Goal: Use online tool/utility: Utilize a website feature to perform a specific function

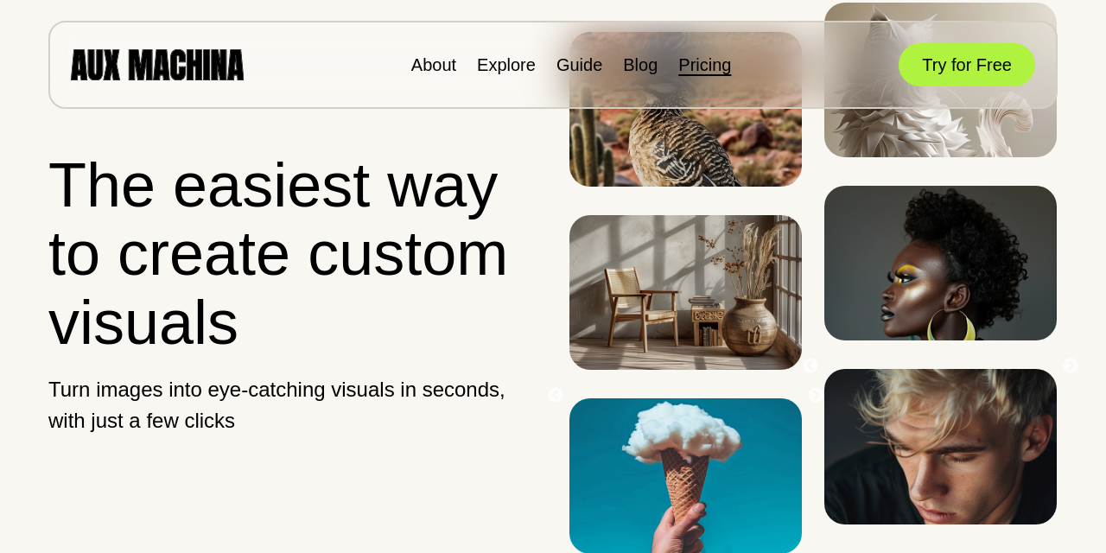
click at [707, 65] on link "Pricing" at bounding box center [704, 64] width 53 height 19
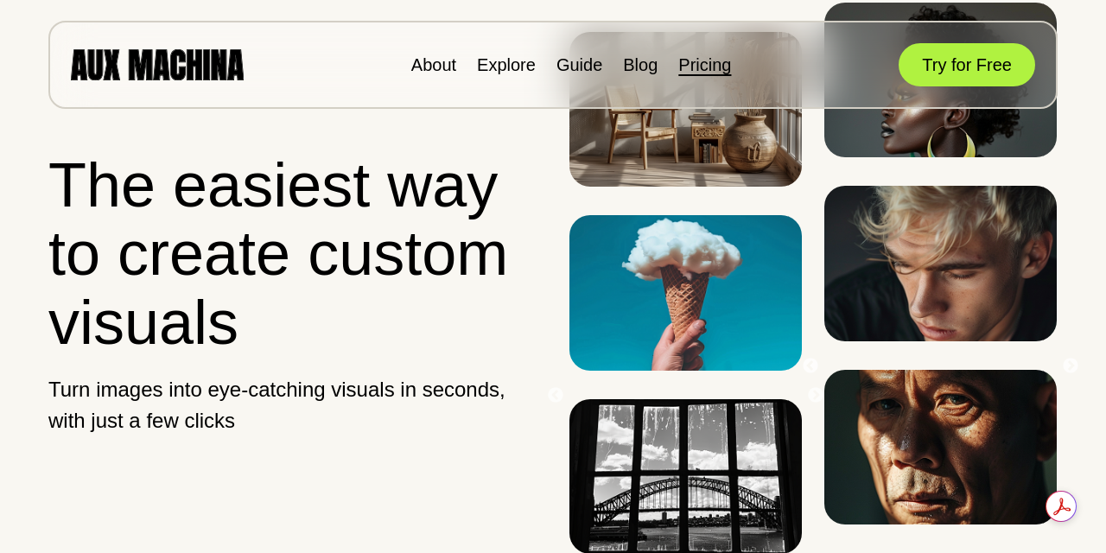
click at [713, 62] on link "Pricing" at bounding box center [704, 64] width 53 height 19
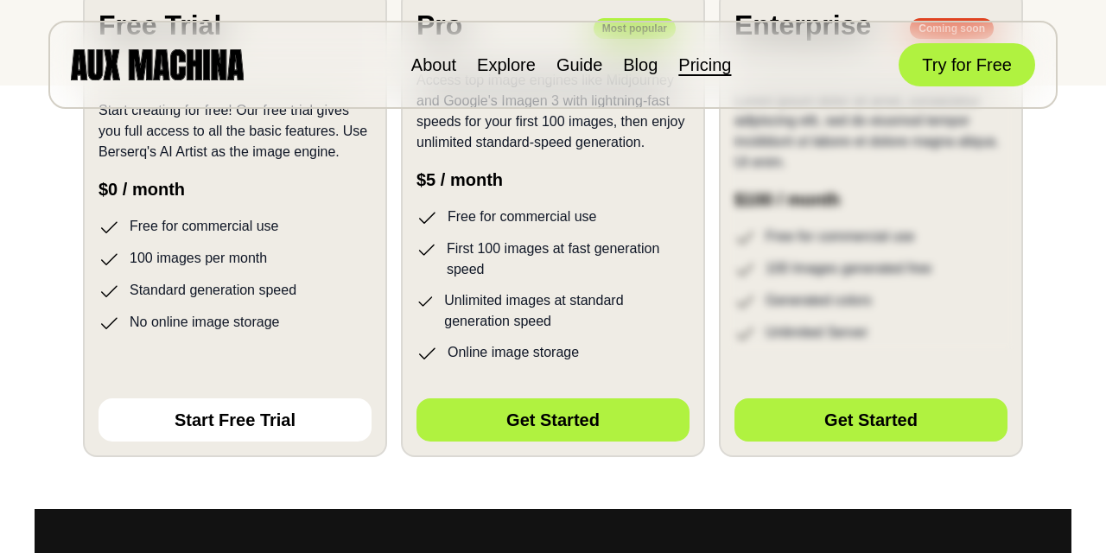
scroll to position [434, 0]
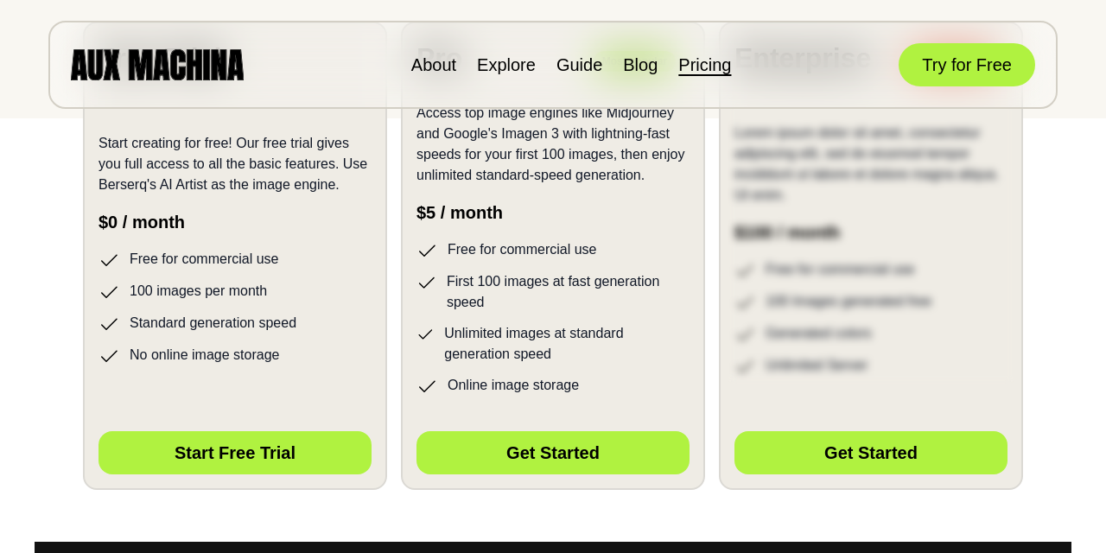
click at [262, 457] on button "Start Free Trial" at bounding box center [234, 452] width 273 height 43
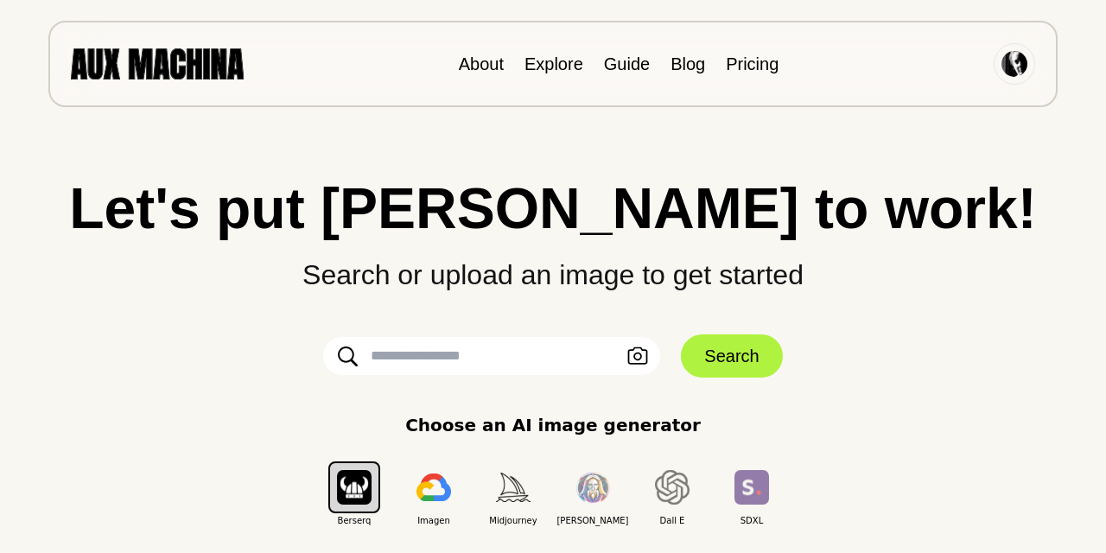
click at [428, 355] on input "text" at bounding box center [491, 356] width 337 height 38
paste input "**********"
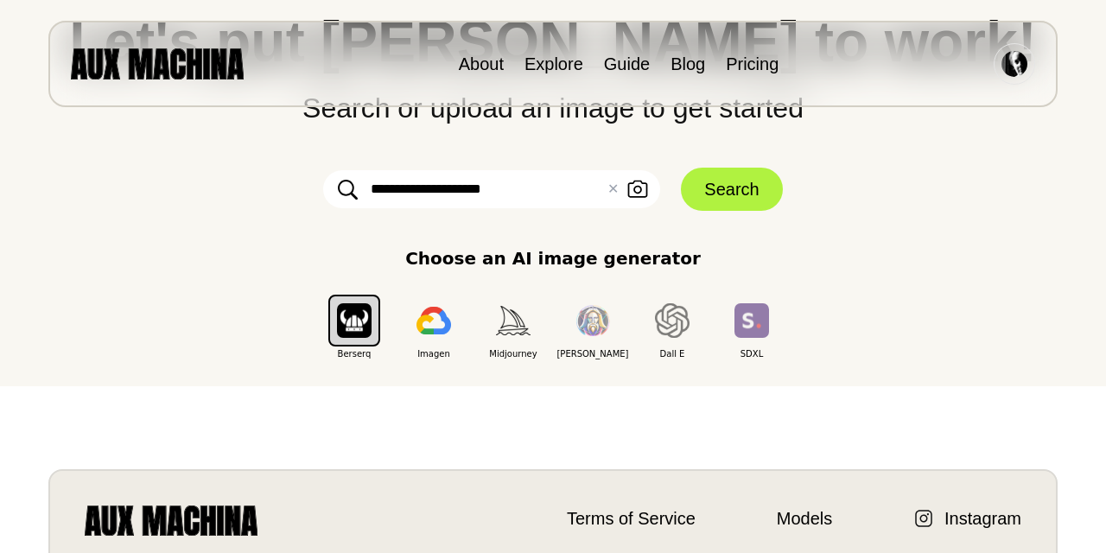
scroll to position [164, 0]
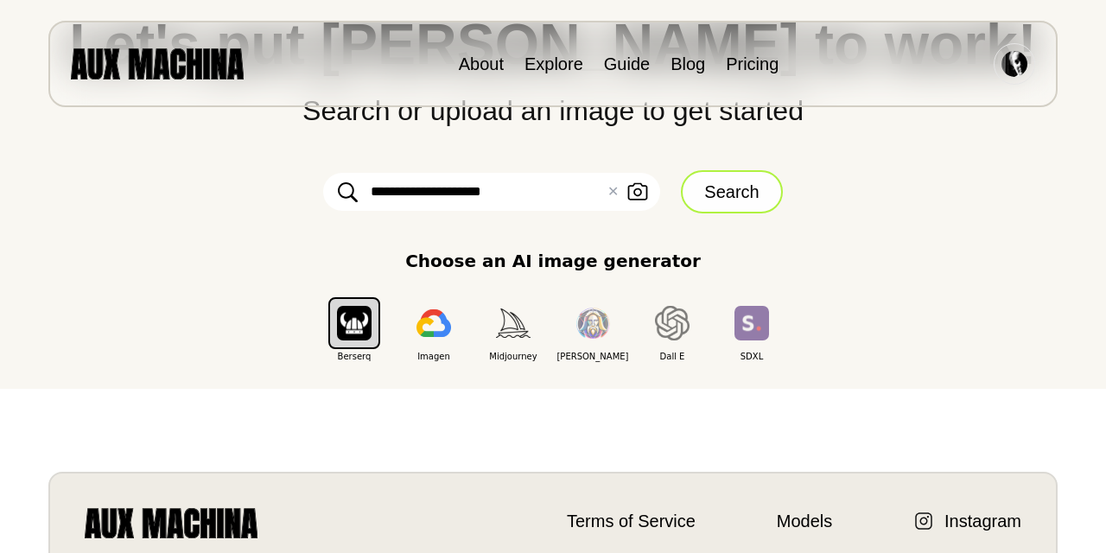
type input "**********"
click at [728, 189] on button "Search" at bounding box center [731, 191] width 101 height 43
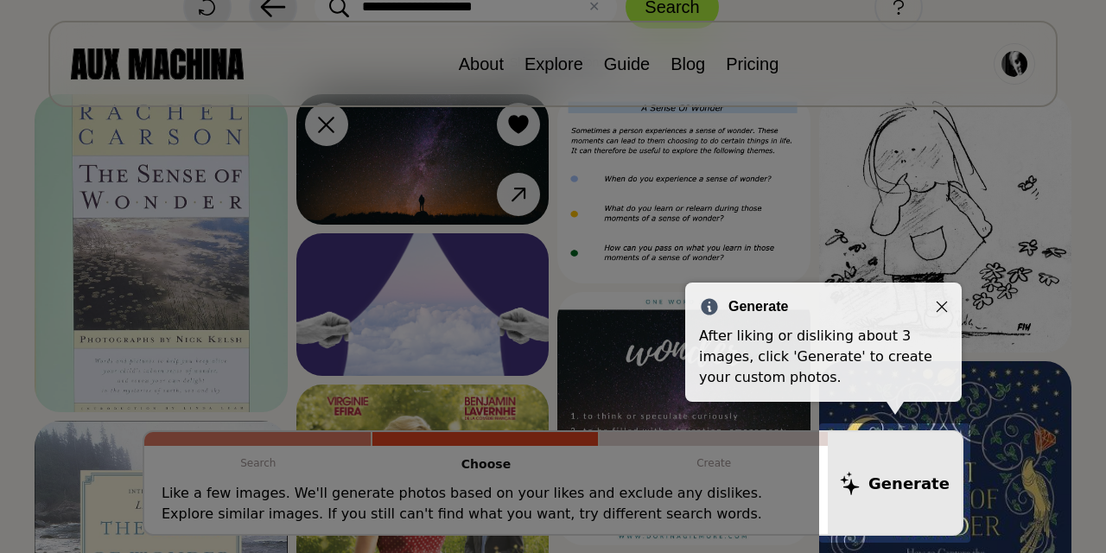
click at [943, 297] on div "Generate" at bounding box center [823, 306] width 249 height 21
click at [937, 307] on icon "Close" at bounding box center [941, 307] width 12 height 12
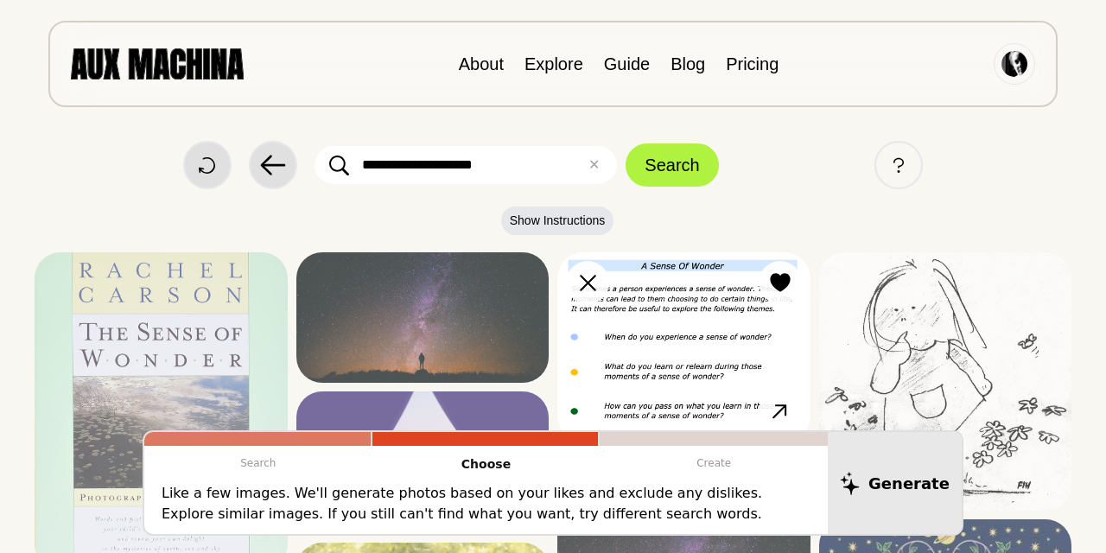
scroll to position [0, 0]
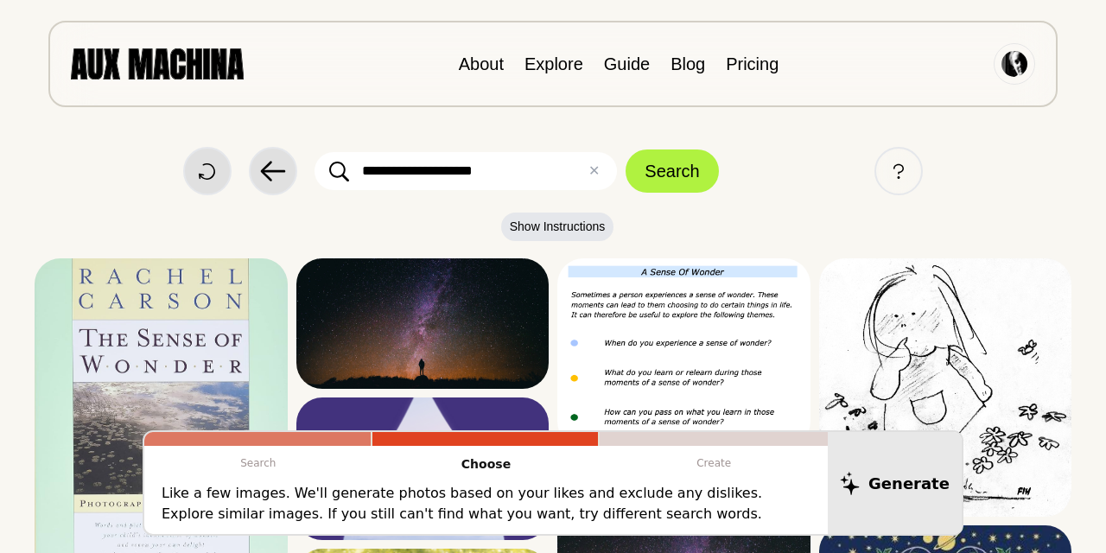
click at [528, 172] on input "**********" at bounding box center [465, 171] width 302 height 38
drag, startPoint x: 523, startPoint y: 171, endPoint x: 314, endPoint y: 161, distance: 209.3
click at [314, 161] on div "**********" at bounding box center [553, 171] width 1036 height 48
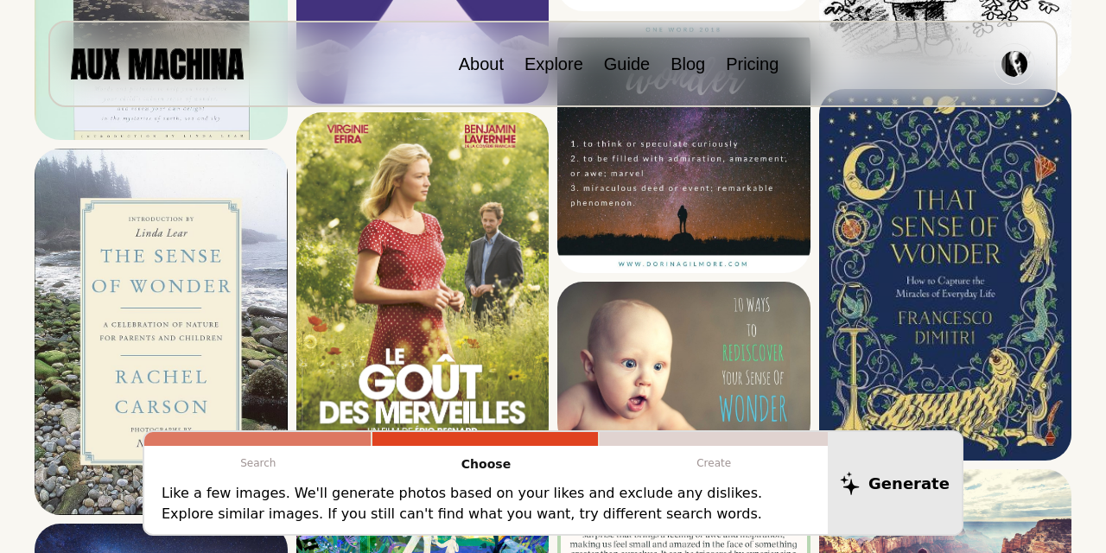
scroll to position [438, 0]
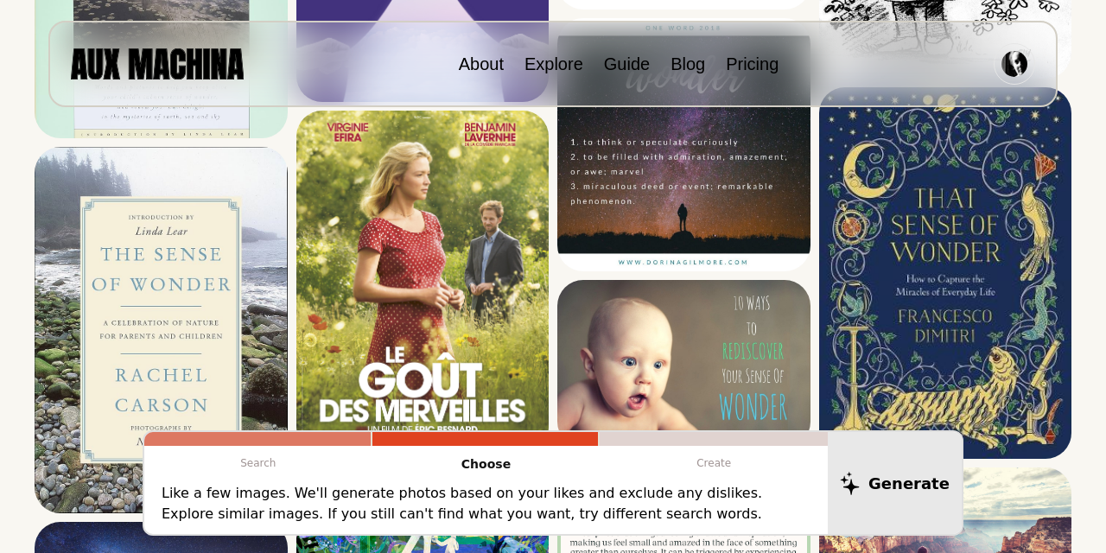
click at [692, 466] on p "Create" at bounding box center [713, 463] width 228 height 35
click at [694, 443] on div at bounding box center [713, 439] width 228 height 14
click at [305, 462] on p "Search" at bounding box center [258, 463] width 228 height 35
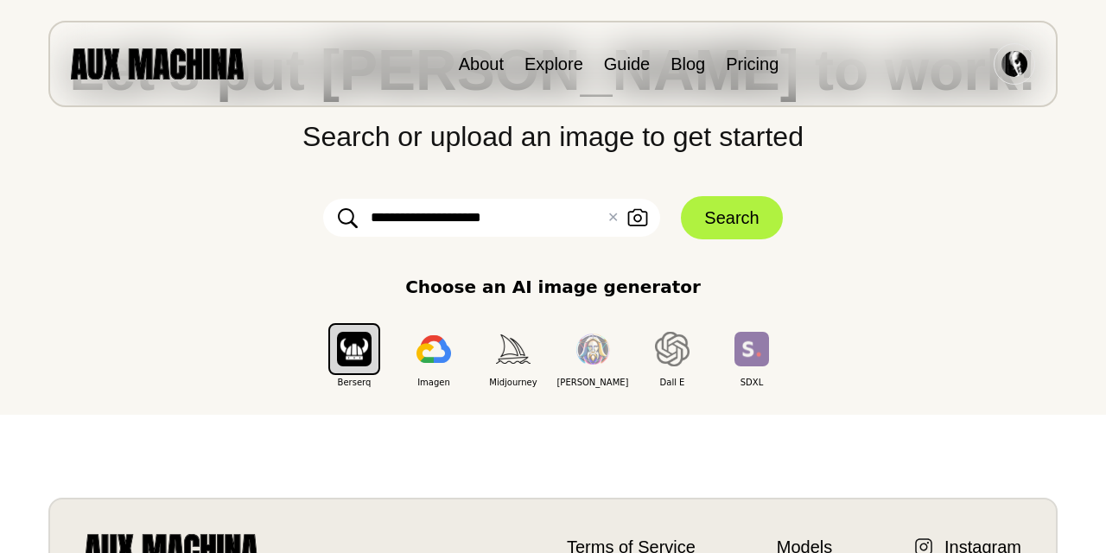
scroll to position [136, 0]
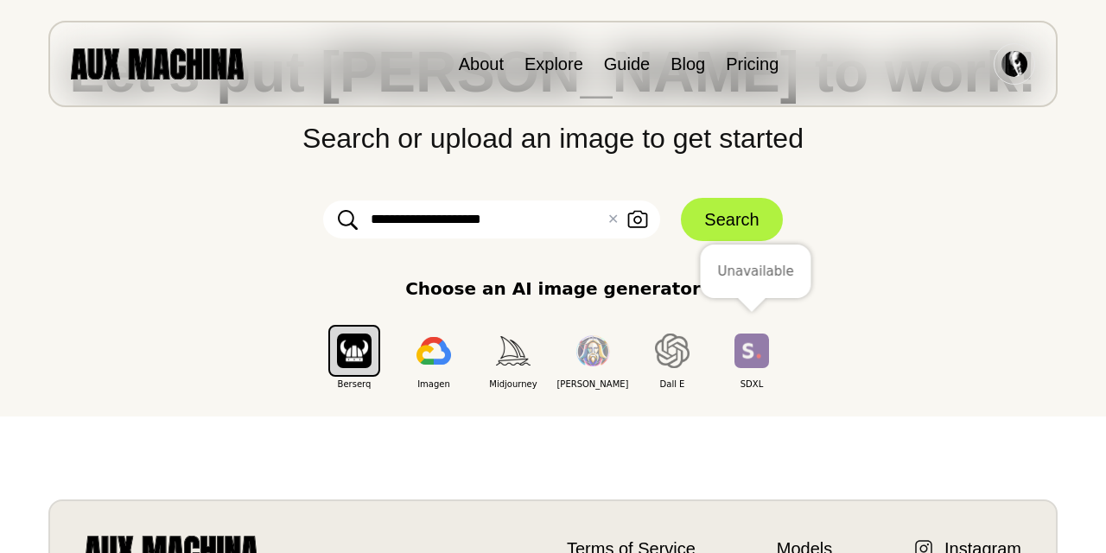
click at [741, 355] on img "button" at bounding box center [751, 350] width 35 height 34
click at [666, 355] on img "button" at bounding box center [672, 350] width 35 height 35
click at [345, 354] on img "button" at bounding box center [354, 350] width 35 height 34
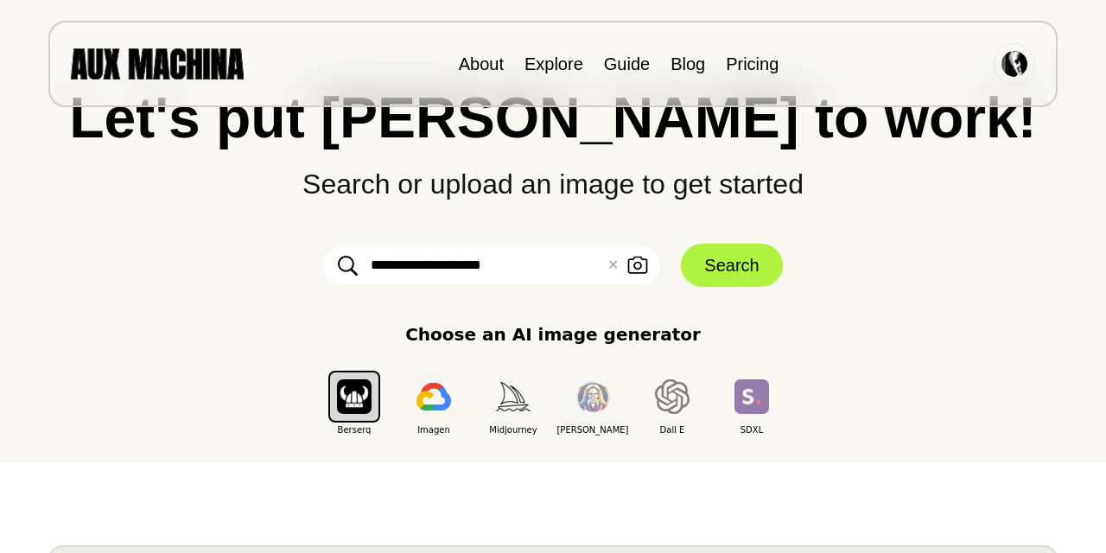
scroll to position [0, 0]
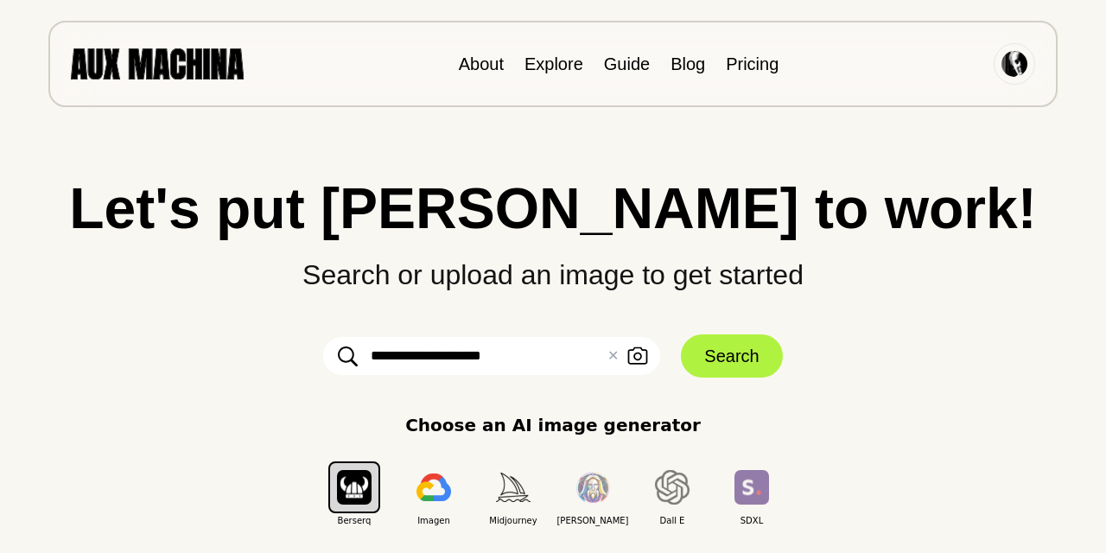
drag, startPoint x: 513, startPoint y: 355, endPoint x: 207, endPoint y: 340, distance: 306.1
click at [207, 340] on div "**********" at bounding box center [553, 353] width 1036 height 347
click at [381, 357] on input "text" at bounding box center [491, 356] width 337 height 38
paste input "**********"
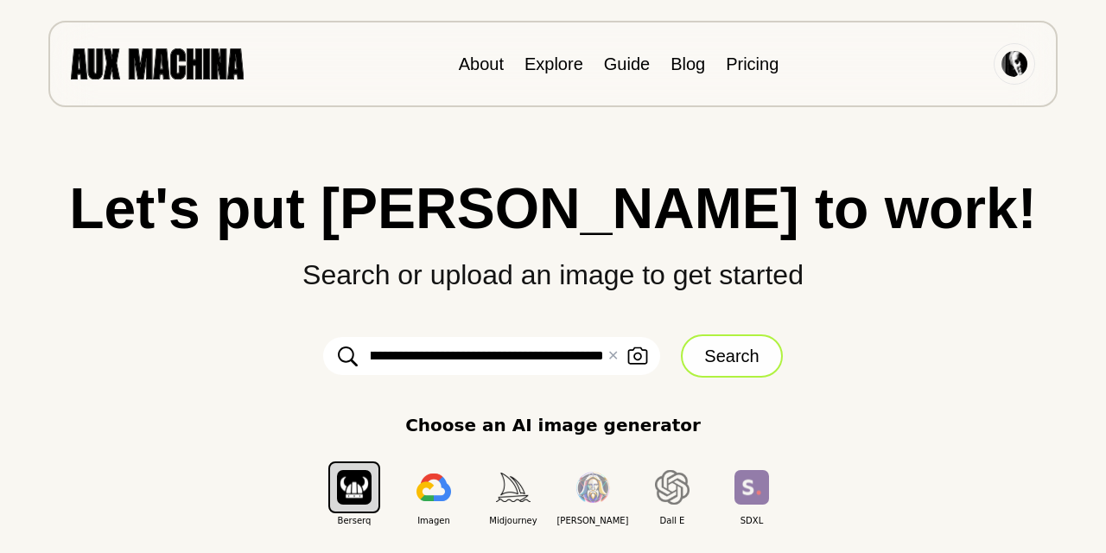
type input "**********"
click at [700, 351] on button "Search" at bounding box center [731, 355] width 101 height 43
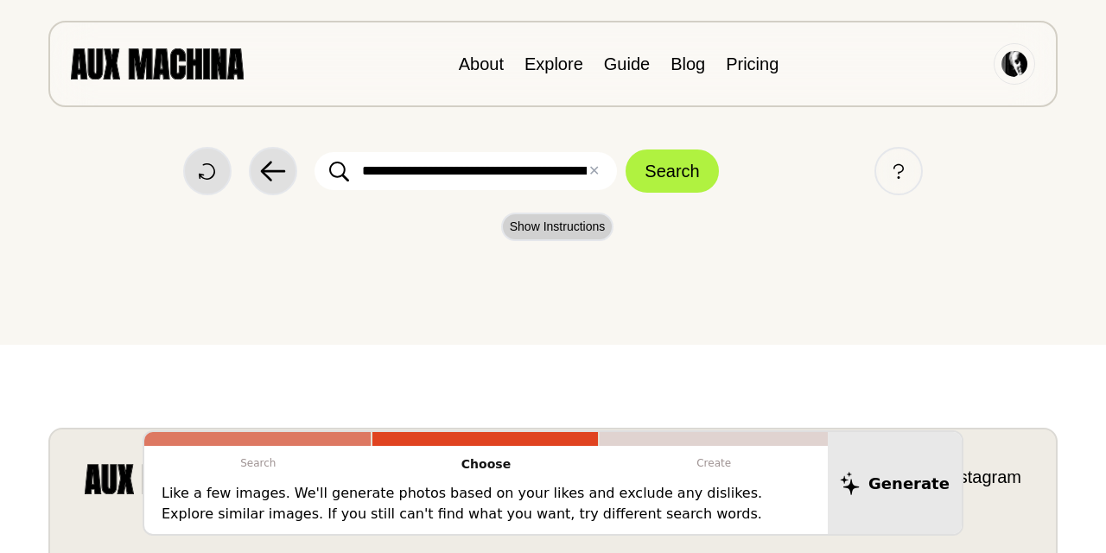
click at [561, 225] on button "Show Instructions" at bounding box center [557, 226] width 113 height 29
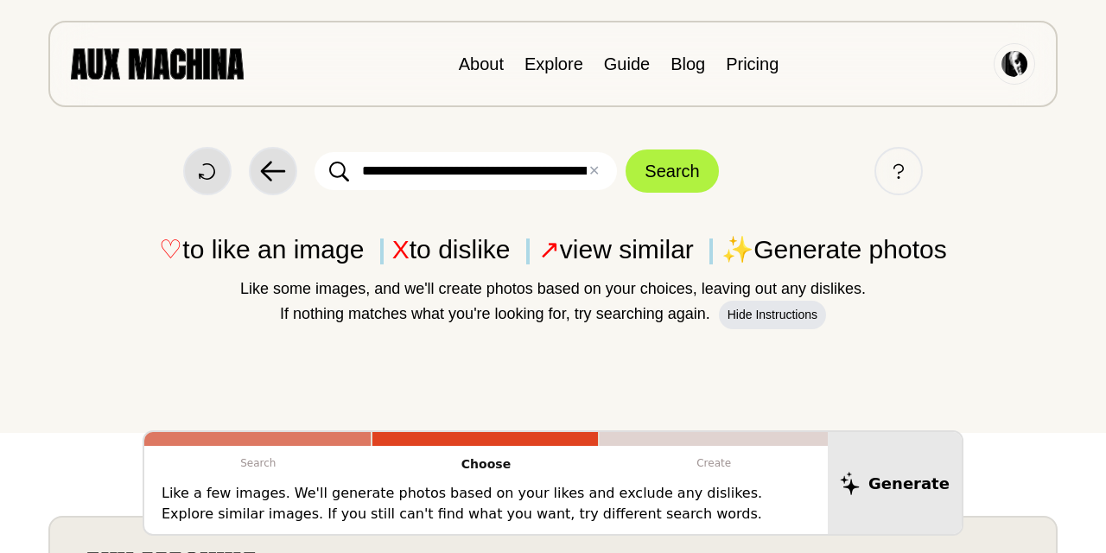
click at [702, 479] on p "Create" at bounding box center [713, 463] width 228 height 35
click at [503, 161] on input "**********" at bounding box center [465, 171] width 302 height 38
type input "**********"
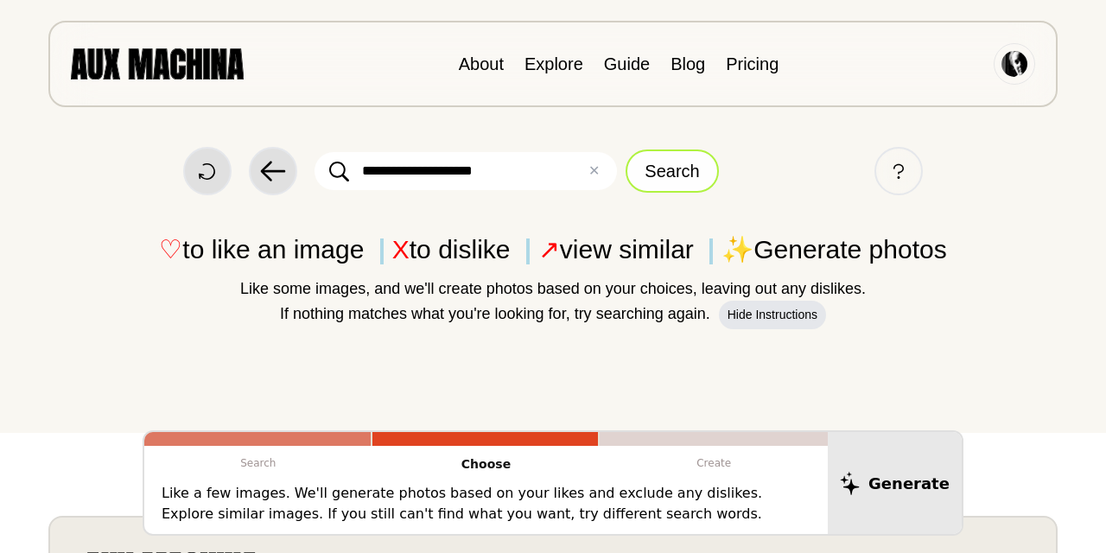
click at [675, 167] on button "Search" at bounding box center [671, 170] width 92 height 43
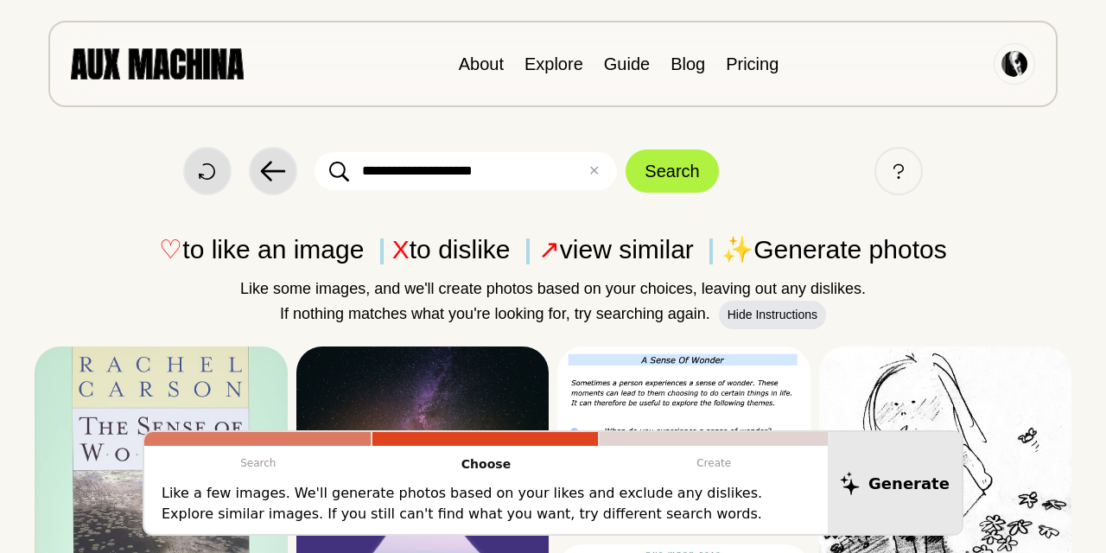
click at [531, 167] on input "**********" at bounding box center [465, 171] width 302 height 38
drag, startPoint x: 467, startPoint y: 179, endPoint x: 1112, endPoint y: 144, distance: 646.1
click at [1105, 144] on html "**********" at bounding box center [553, 276] width 1106 height 553
click at [554, 62] on link "Explore" at bounding box center [553, 63] width 59 height 19
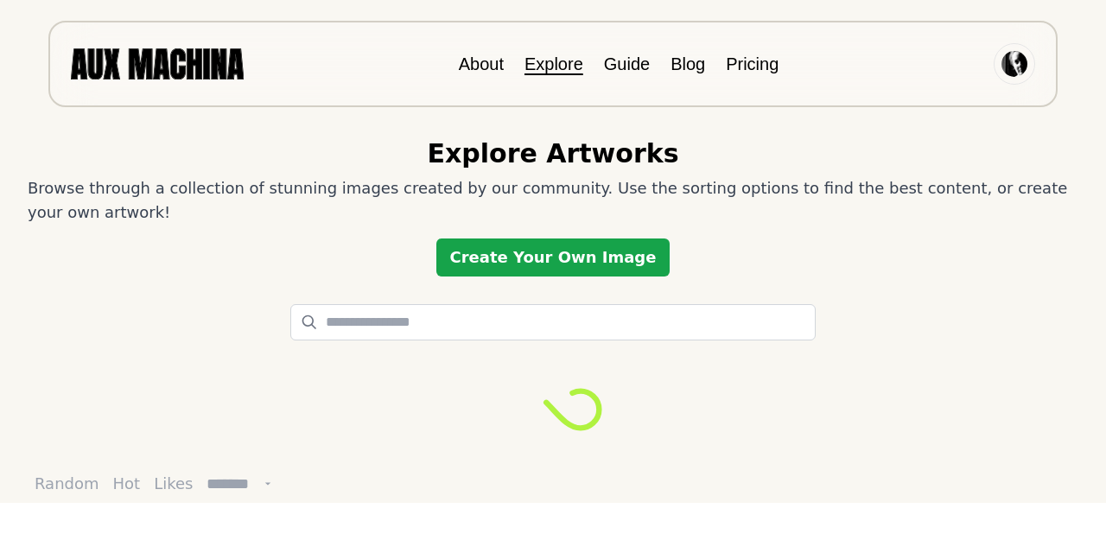
click at [589, 257] on link "Create Your Own Image" at bounding box center [553, 257] width 234 height 38
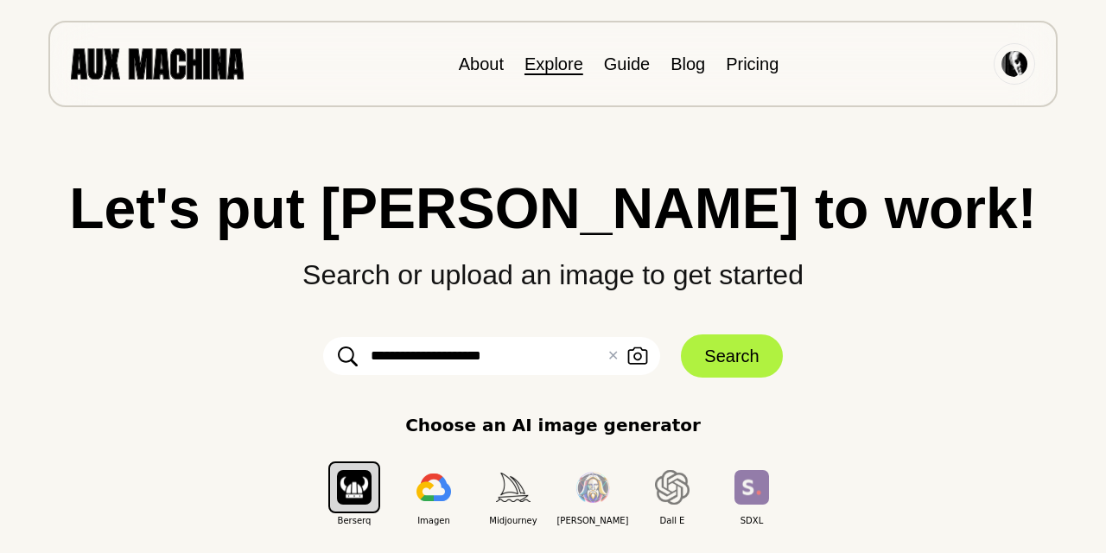
click at [541, 66] on link "Explore" at bounding box center [553, 63] width 59 height 19
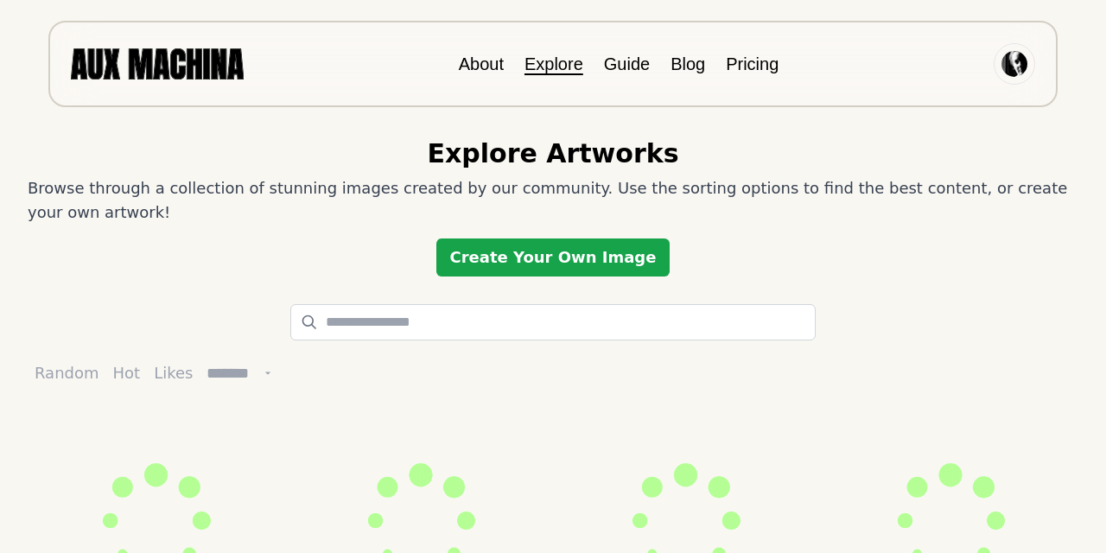
click at [601, 262] on link "Create Your Own Image" at bounding box center [553, 257] width 234 height 38
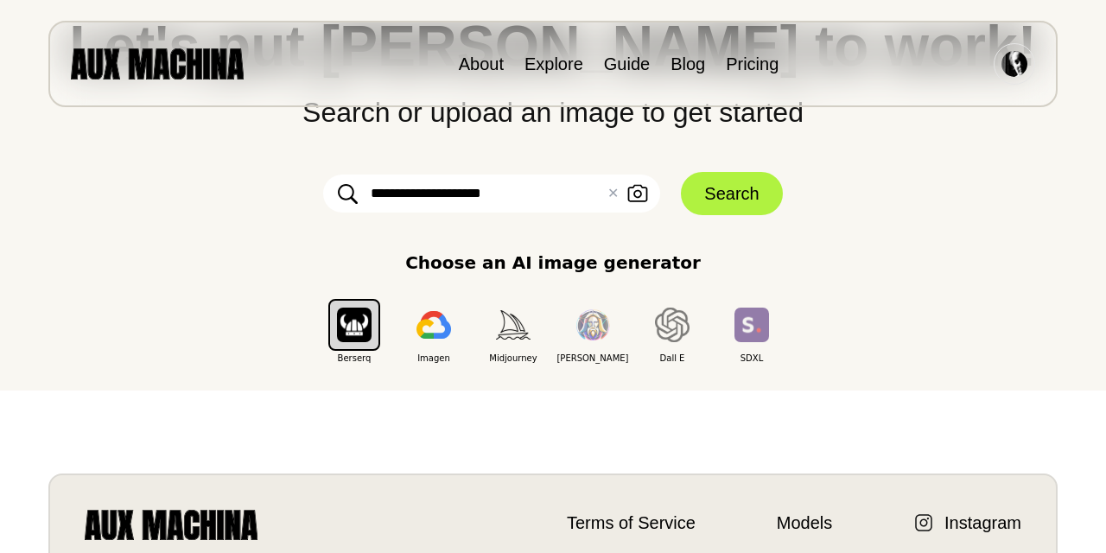
scroll to position [168, 0]
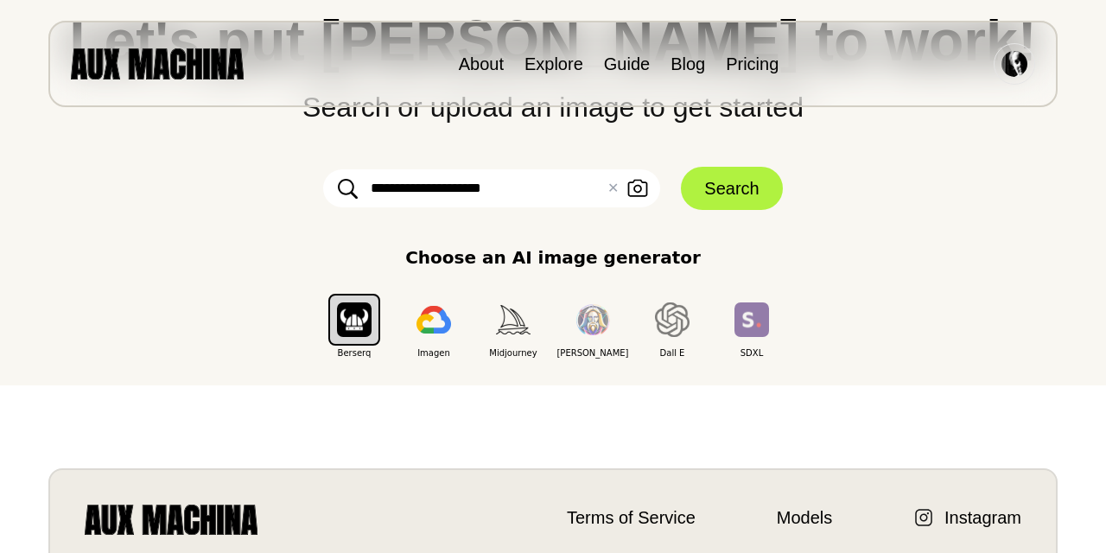
drag, startPoint x: 502, startPoint y: 188, endPoint x: 241, endPoint y: 162, distance: 262.1
click at [241, 162] on div "**********" at bounding box center [553, 185] width 1036 height 347
paste input "**********"
type input "**********"
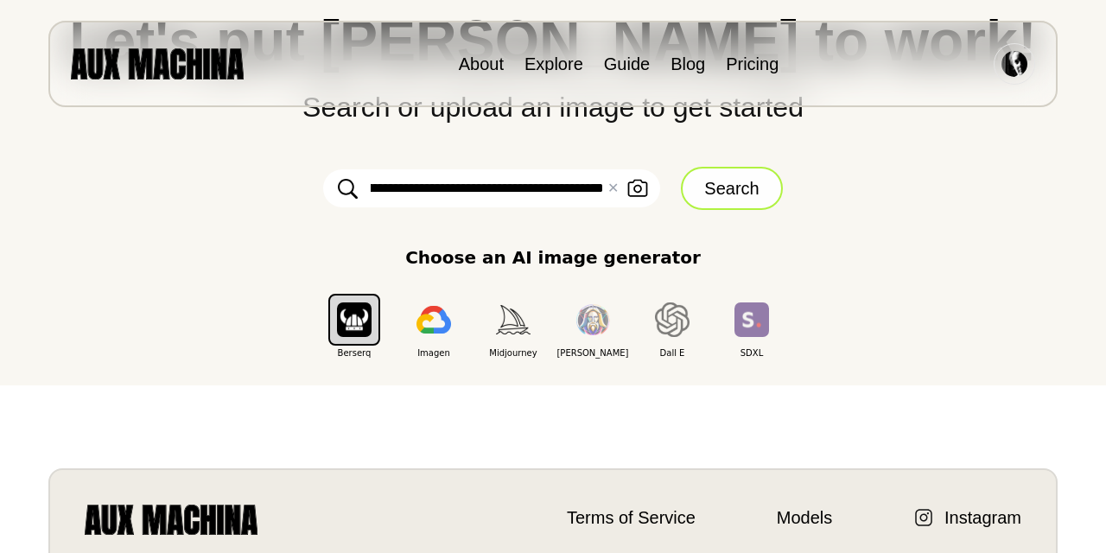
scroll to position [0, 0]
click at [738, 190] on button "Search" at bounding box center [731, 188] width 101 height 43
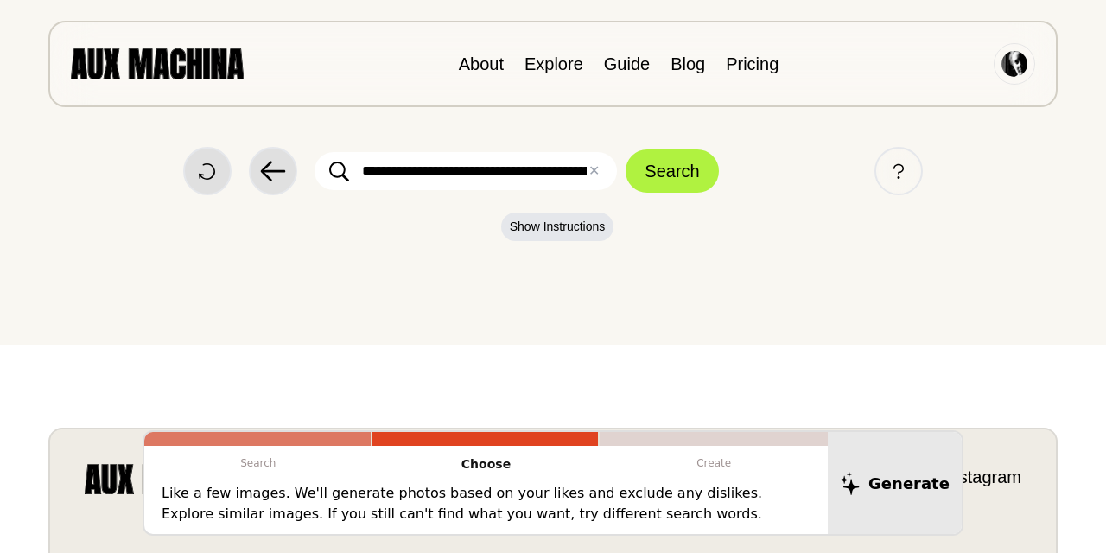
click at [498, 162] on input "**********" at bounding box center [465, 171] width 302 height 38
click at [654, 178] on button "Search" at bounding box center [671, 170] width 92 height 43
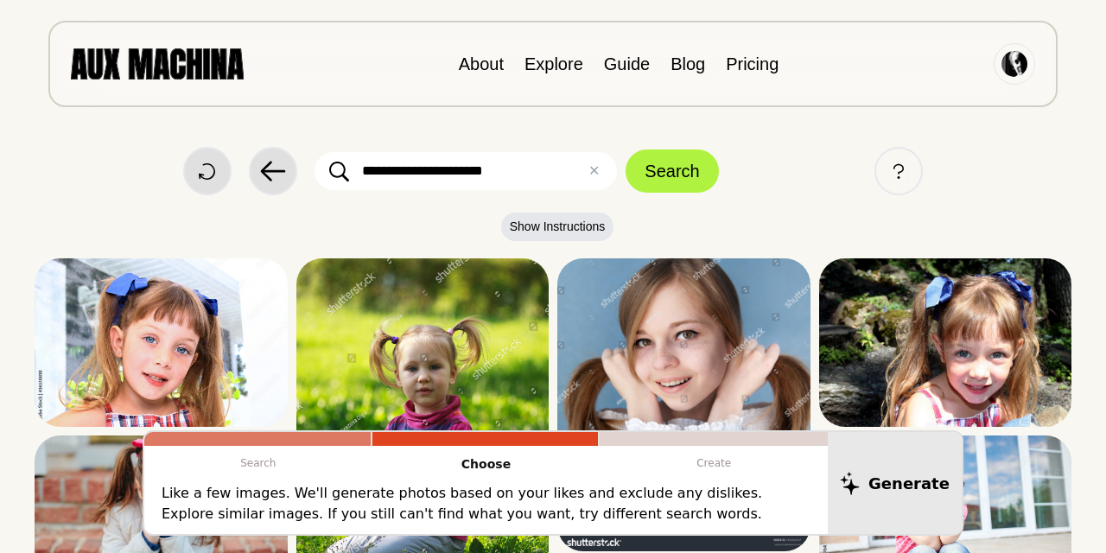
click at [547, 167] on input "**********" at bounding box center [465, 171] width 302 height 38
click at [650, 184] on button "Search" at bounding box center [671, 170] width 92 height 43
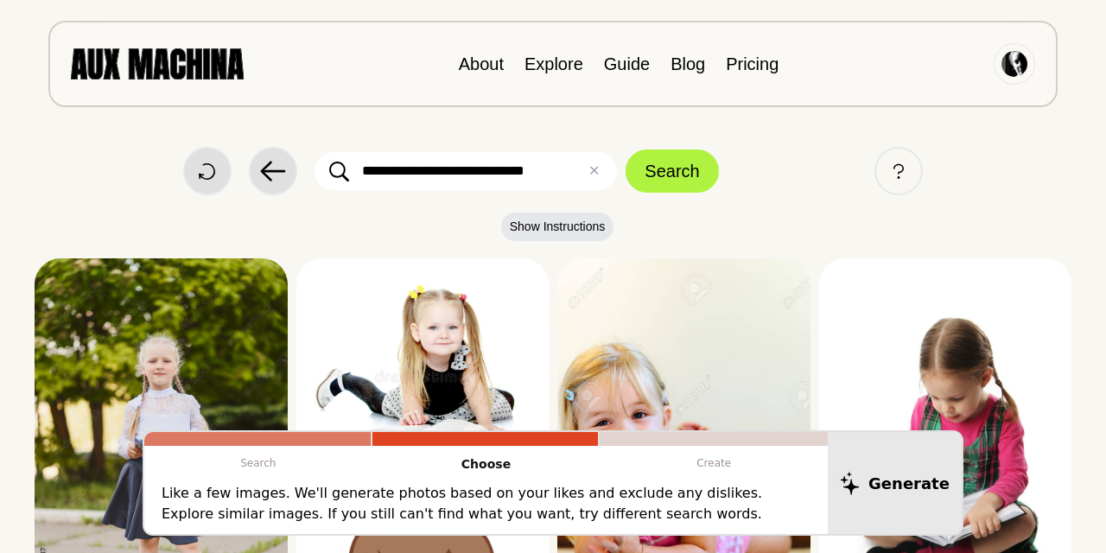
click at [553, 169] on input "**********" at bounding box center [465, 171] width 302 height 38
click at [625, 149] on button "Search" at bounding box center [671, 170] width 92 height 43
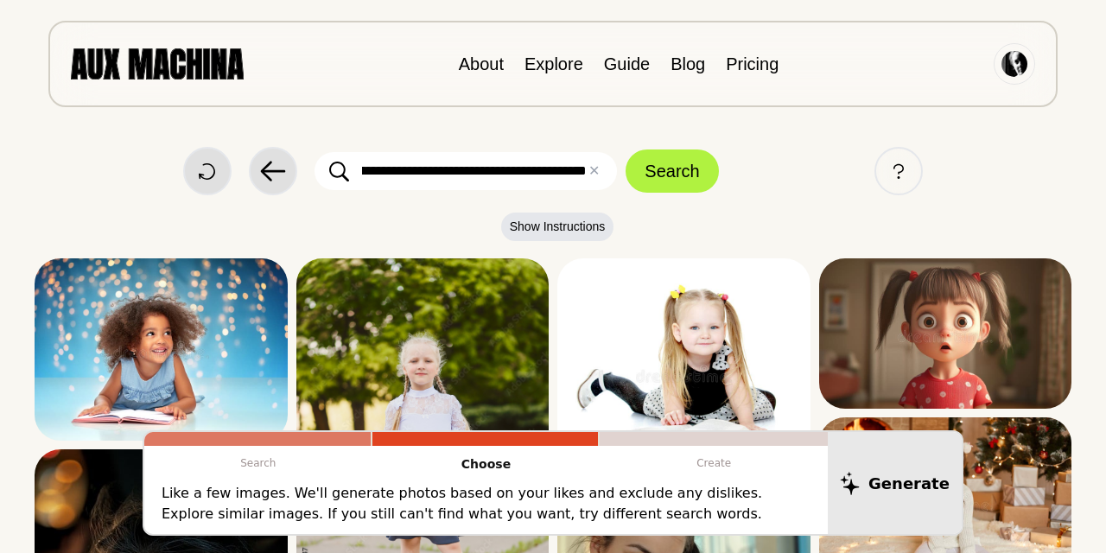
scroll to position [0, 0]
click at [393, 171] on input "**********" at bounding box center [465, 171] width 302 height 38
type input "**********"
click at [625, 149] on button "Search" at bounding box center [671, 170] width 92 height 43
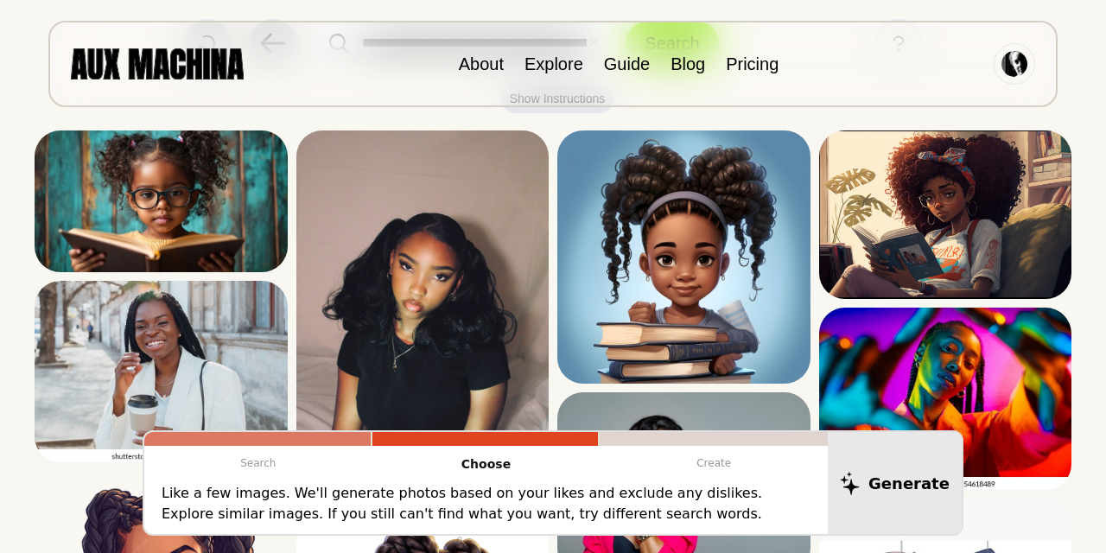
scroll to position [127, 0]
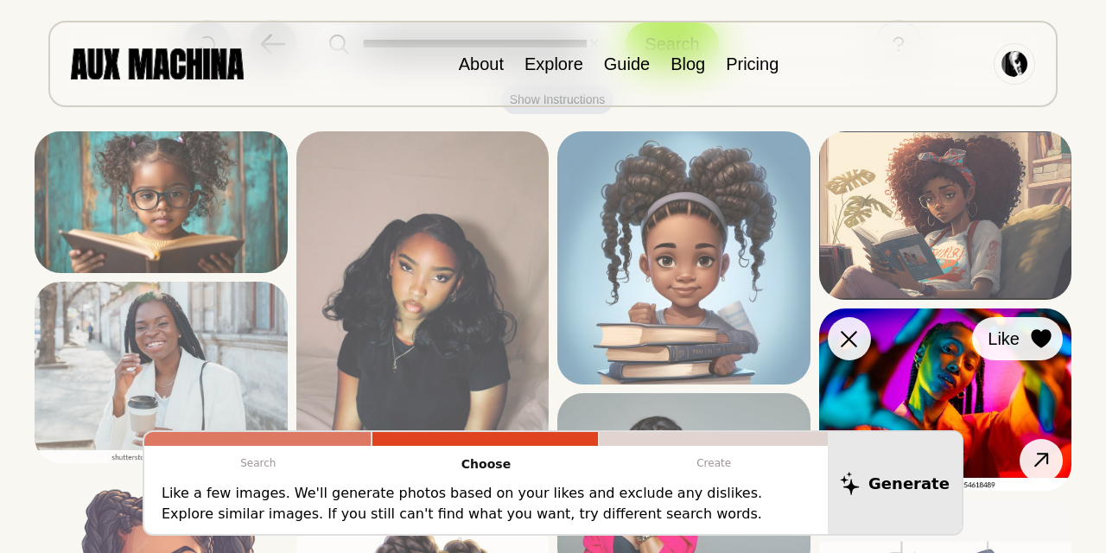
click at [1041, 341] on icon at bounding box center [1040, 338] width 20 height 19
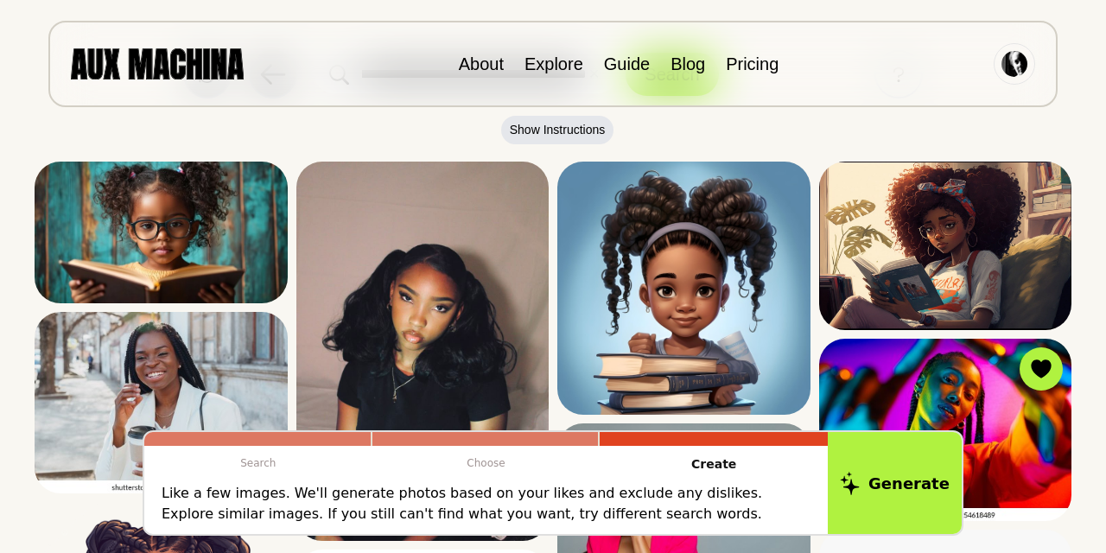
scroll to position [99, 0]
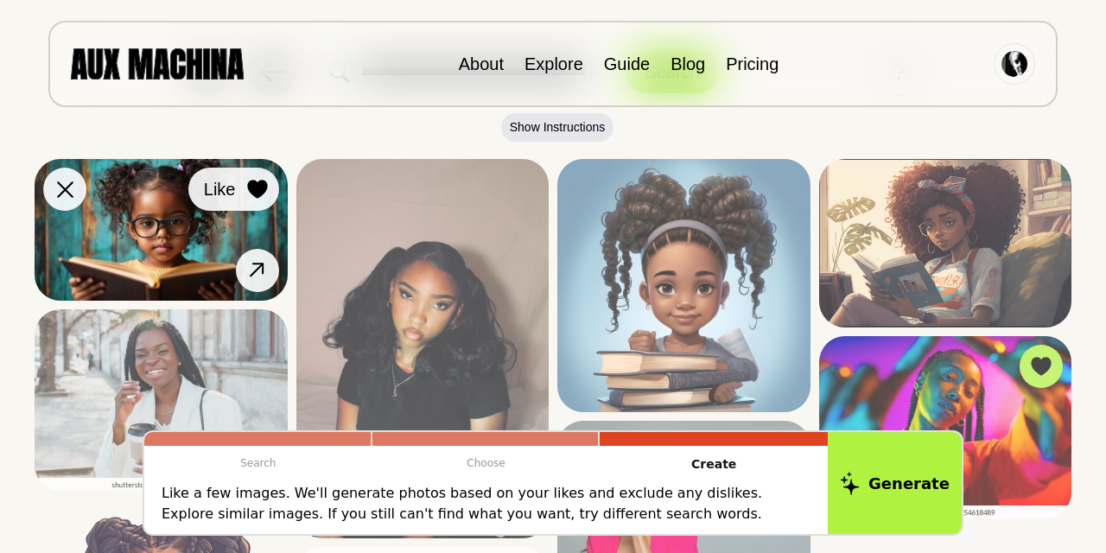
click at [259, 181] on icon at bounding box center [257, 189] width 20 height 19
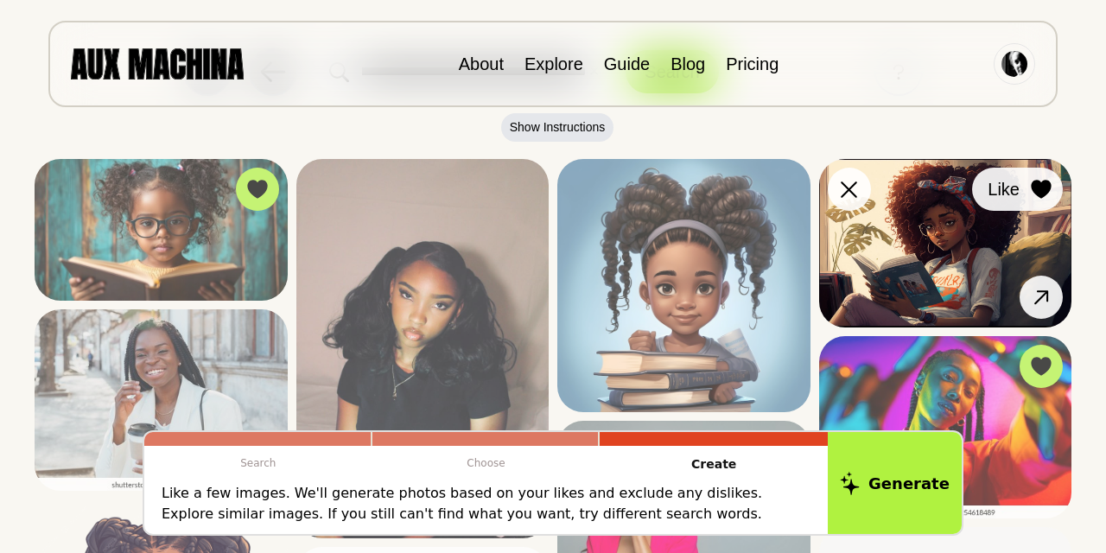
click at [1039, 188] on icon at bounding box center [1040, 189] width 20 height 19
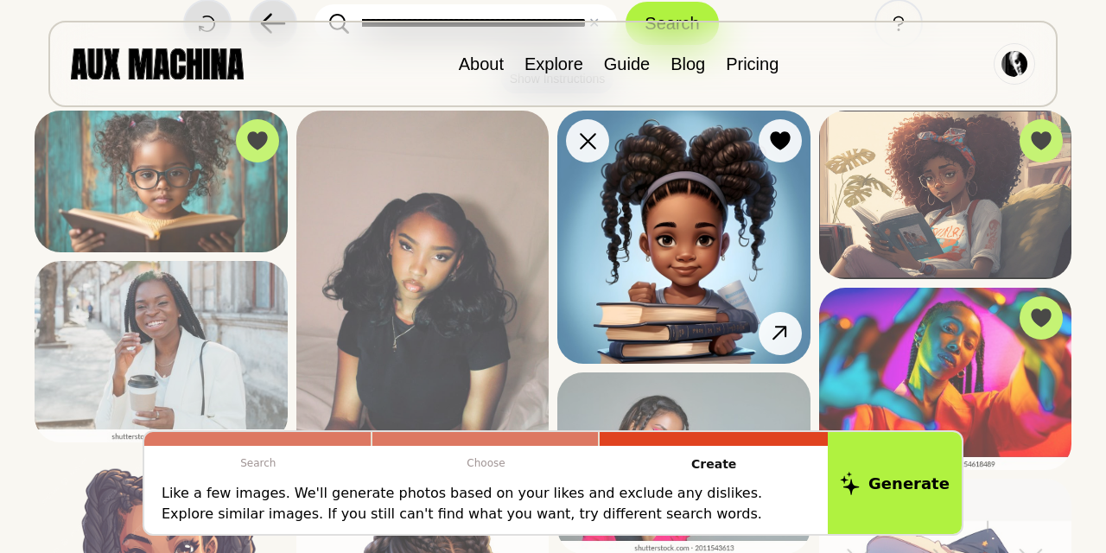
scroll to position [95, 0]
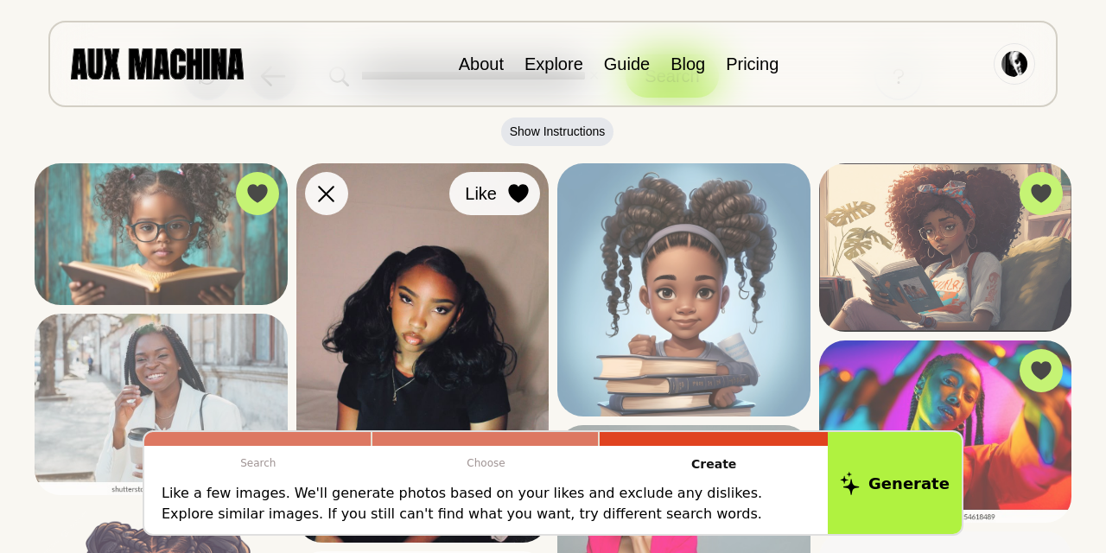
click at [513, 198] on icon at bounding box center [518, 193] width 20 height 19
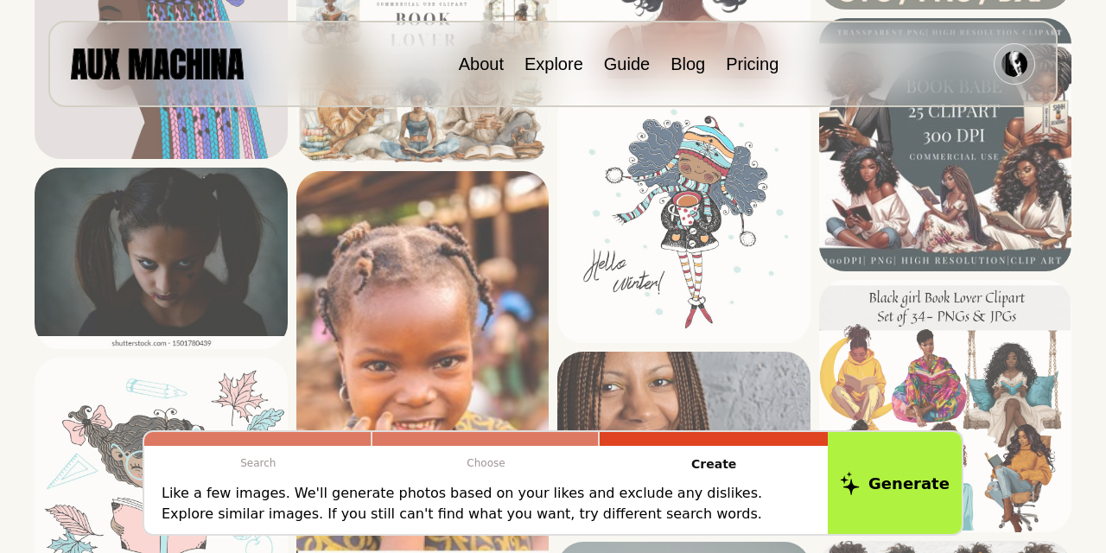
scroll to position [1725, 0]
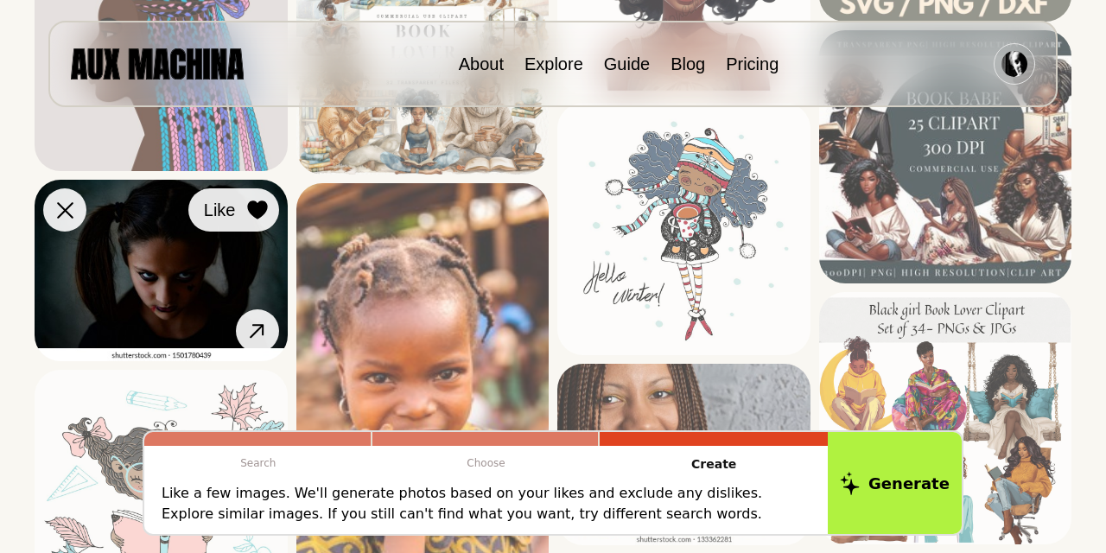
click at [250, 211] on icon at bounding box center [257, 209] width 20 height 19
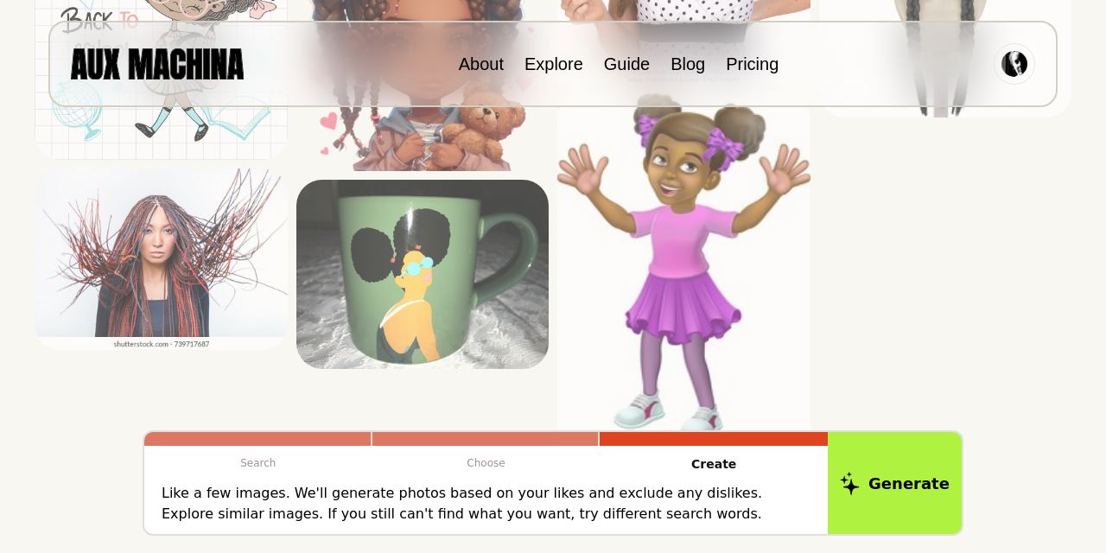
scroll to position [3111, 0]
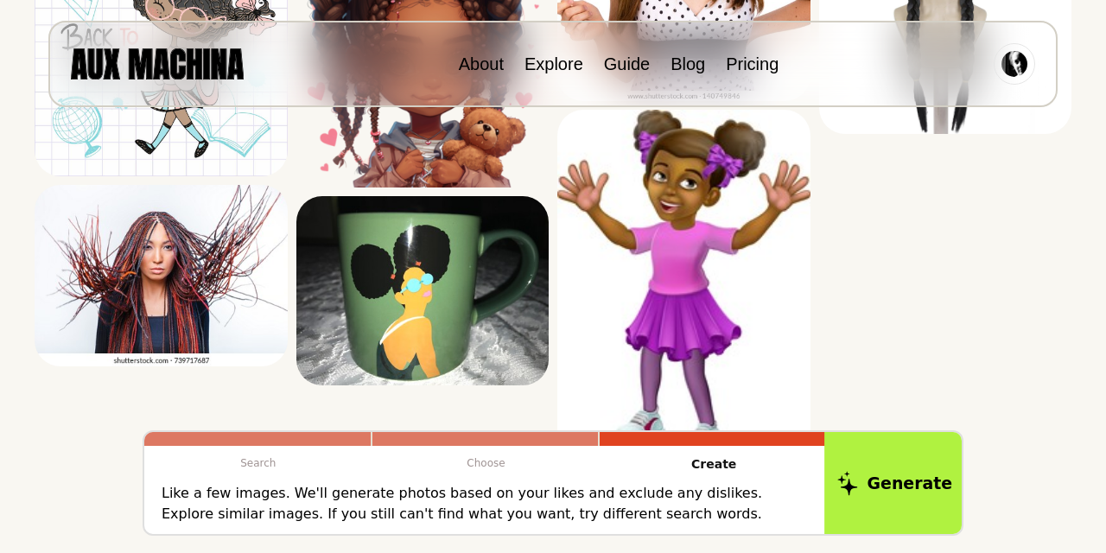
click at [927, 479] on button "Generate" at bounding box center [894, 482] width 141 height 107
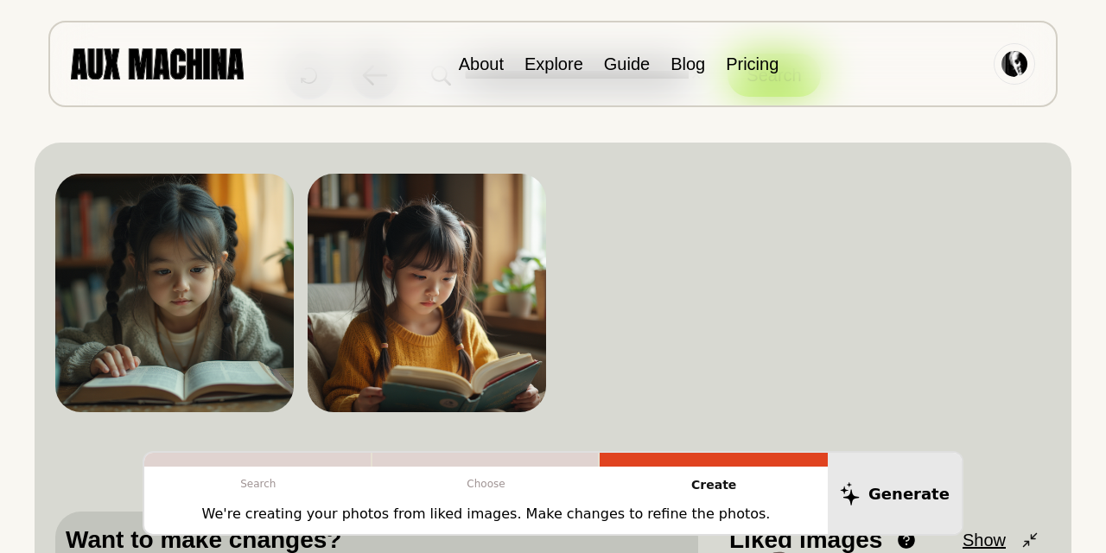
scroll to position [112, 0]
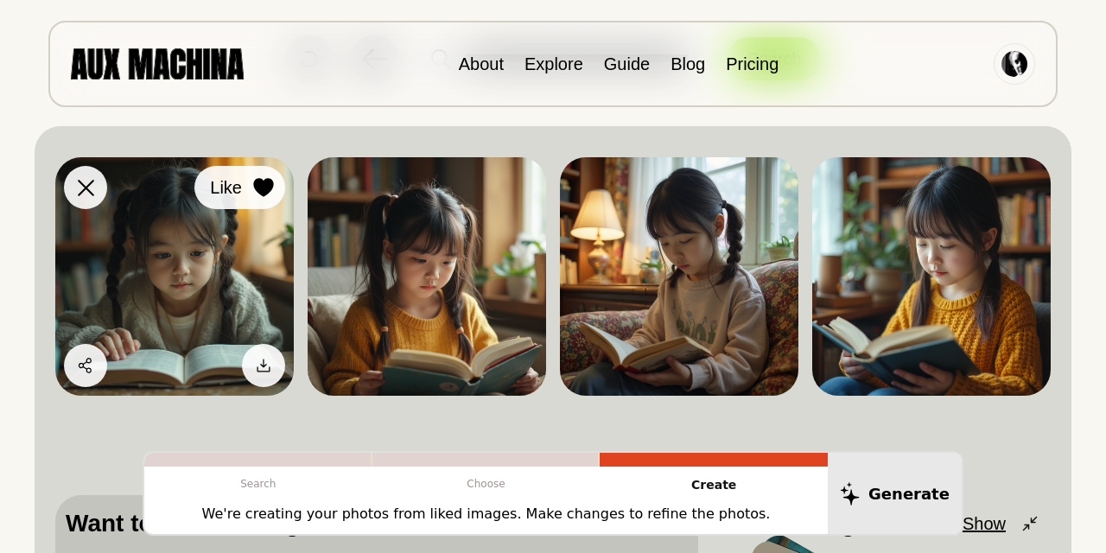
click at [266, 186] on icon at bounding box center [263, 187] width 20 height 19
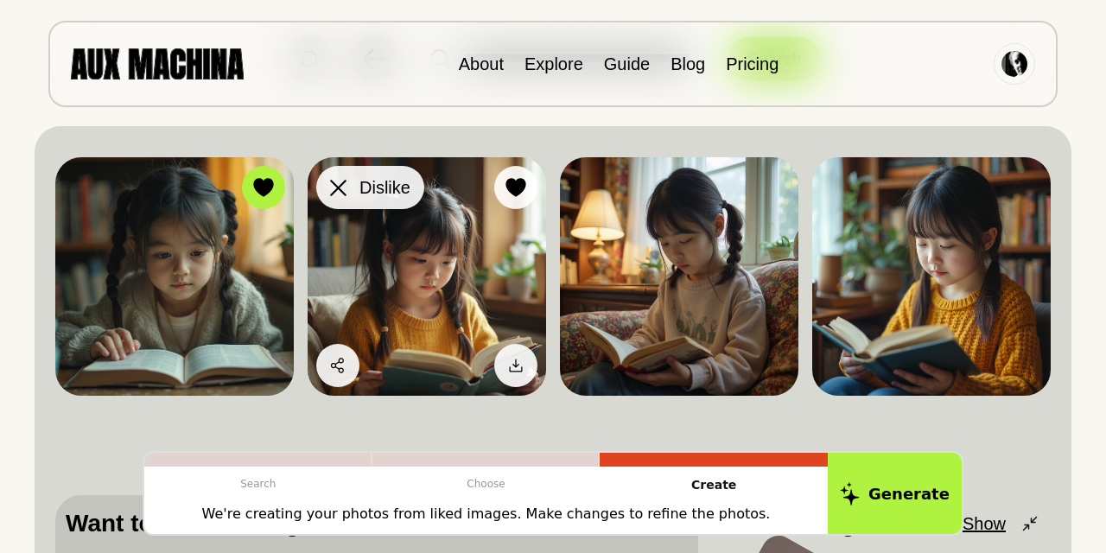
click at [341, 193] on icon at bounding box center [338, 188] width 16 height 16
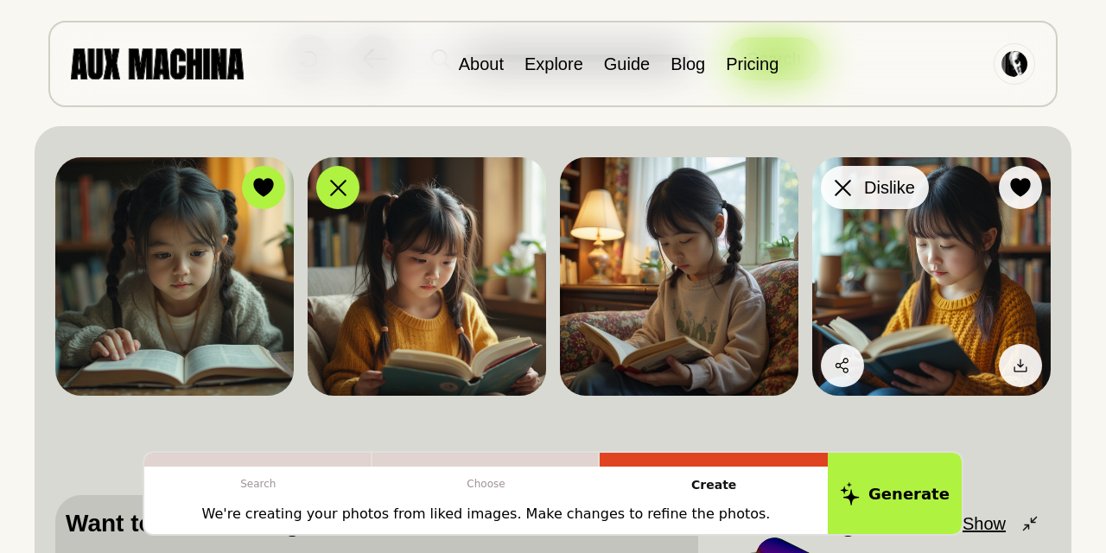
click at [837, 191] on icon at bounding box center [842, 188] width 16 height 16
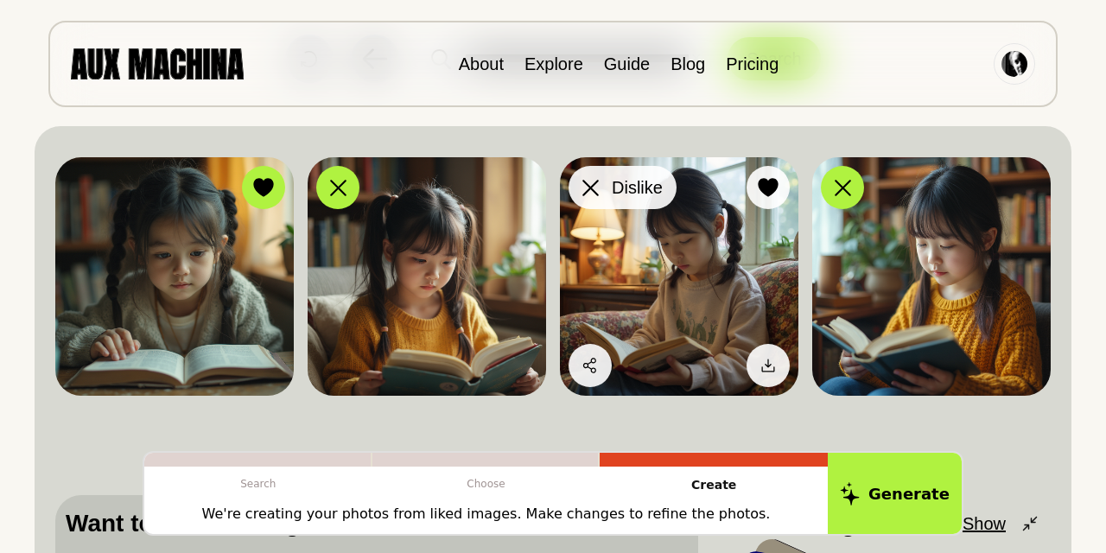
click at [596, 181] on icon at bounding box center [590, 188] width 16 height 16
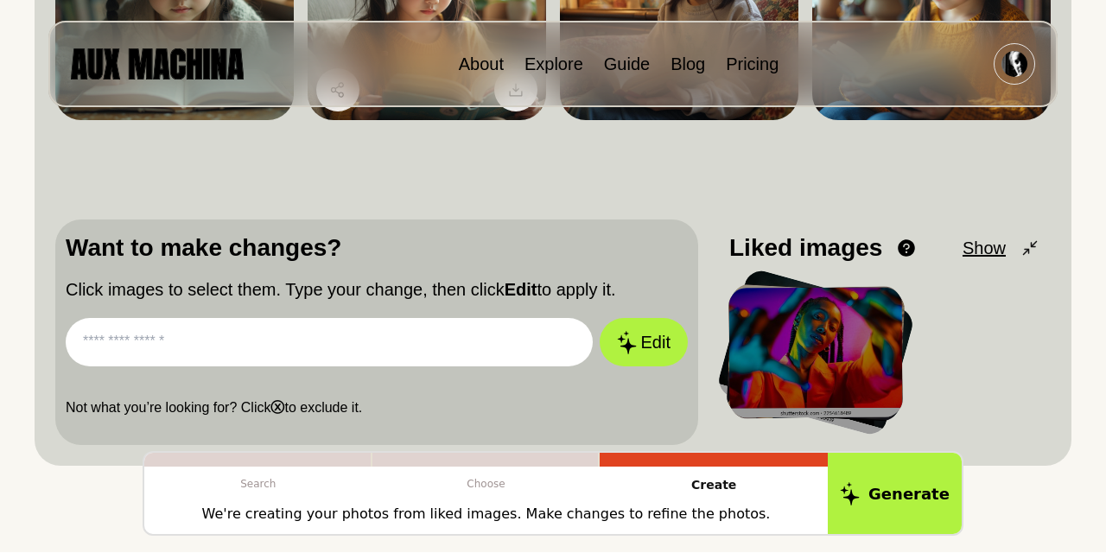
scroll to position [393, 0]
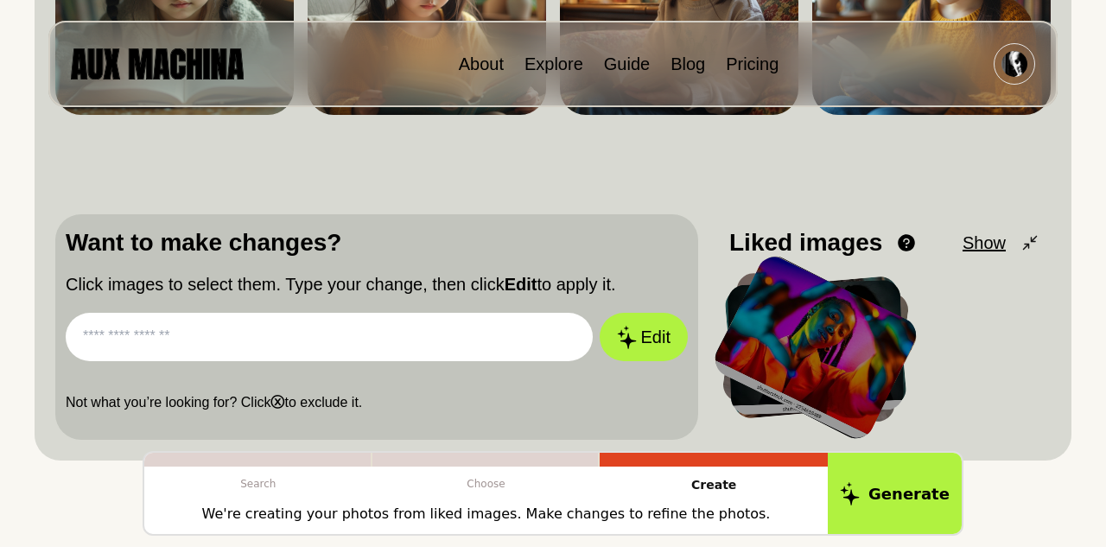
click at [352, 343] on input "text" at bounding box center [329, 337] width 527 height 48
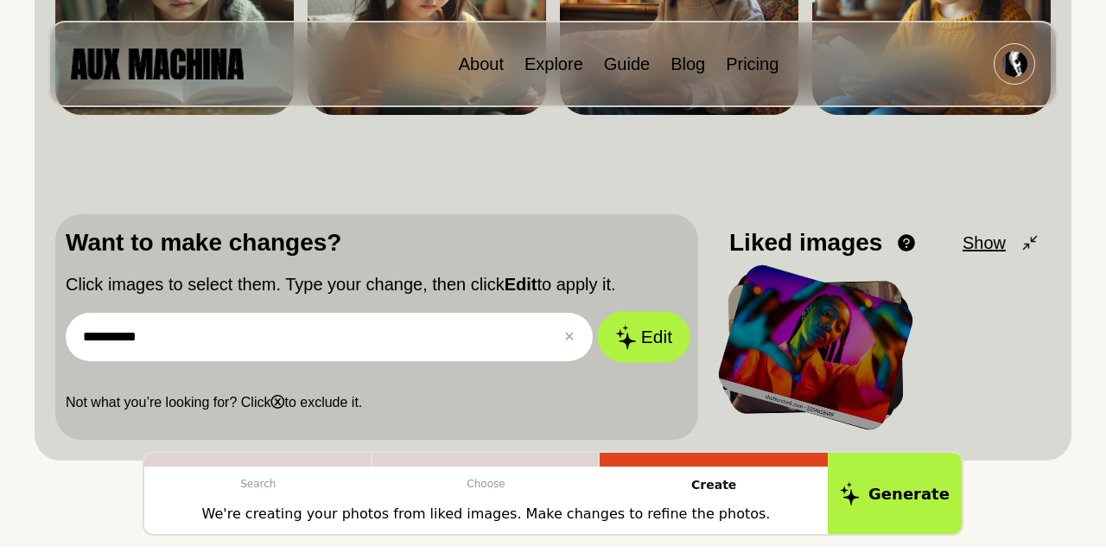
type input "**********"
click at [660, 346] on button "Edit" at bounding box center [643, 337] width 93 height 51
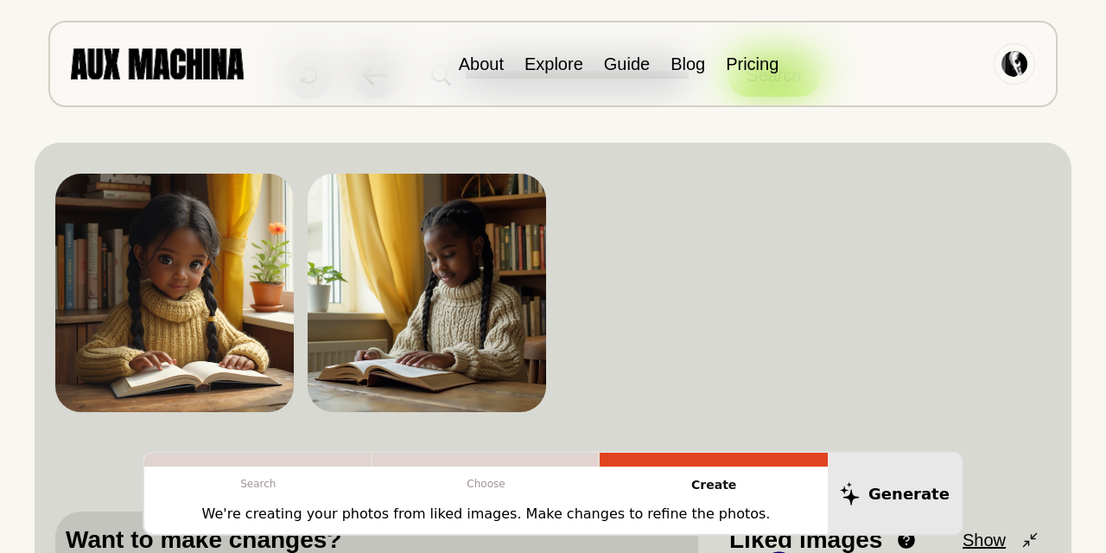
scroll to position [0, 0]
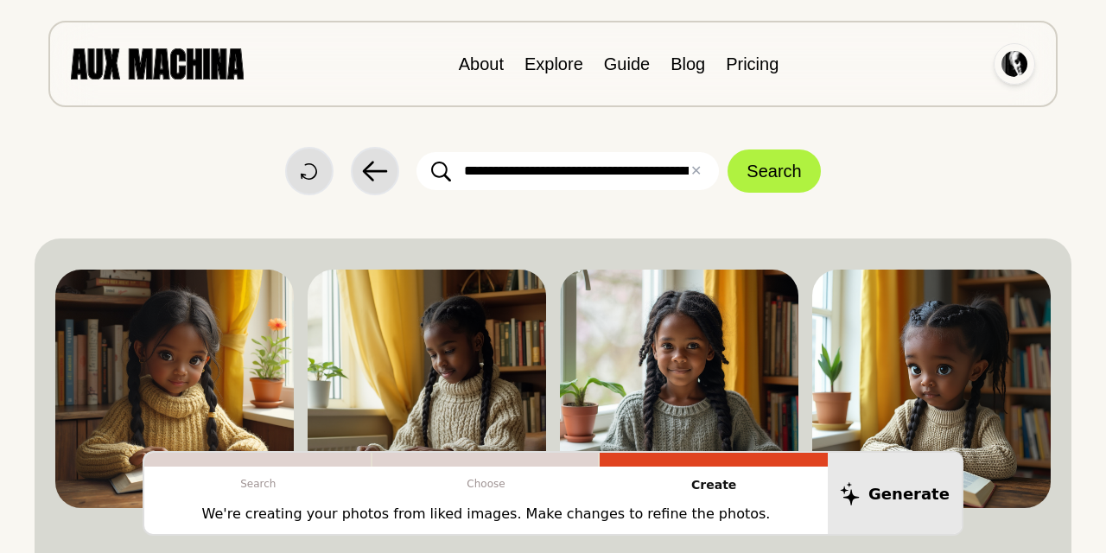
click at [1018, 60] on img at bounding box center [1014, 64] width 26 height 26
click at [916, 102] on li "Dashboard" at bounding box center [948, 104] width 173 height 38
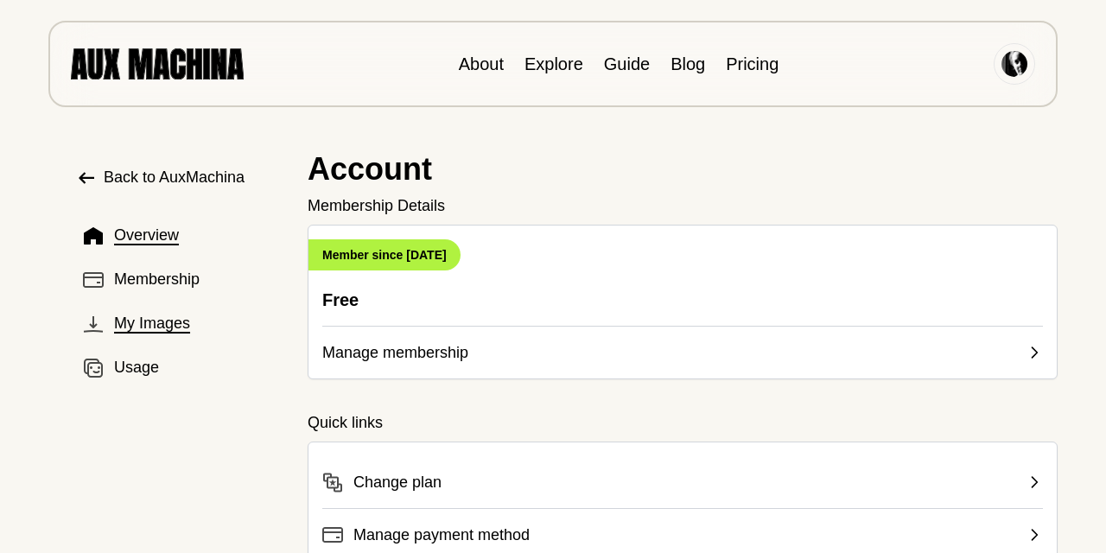
click at [141, 324] on span "My Images" at bounding box center [152, 323] width 76 height 23
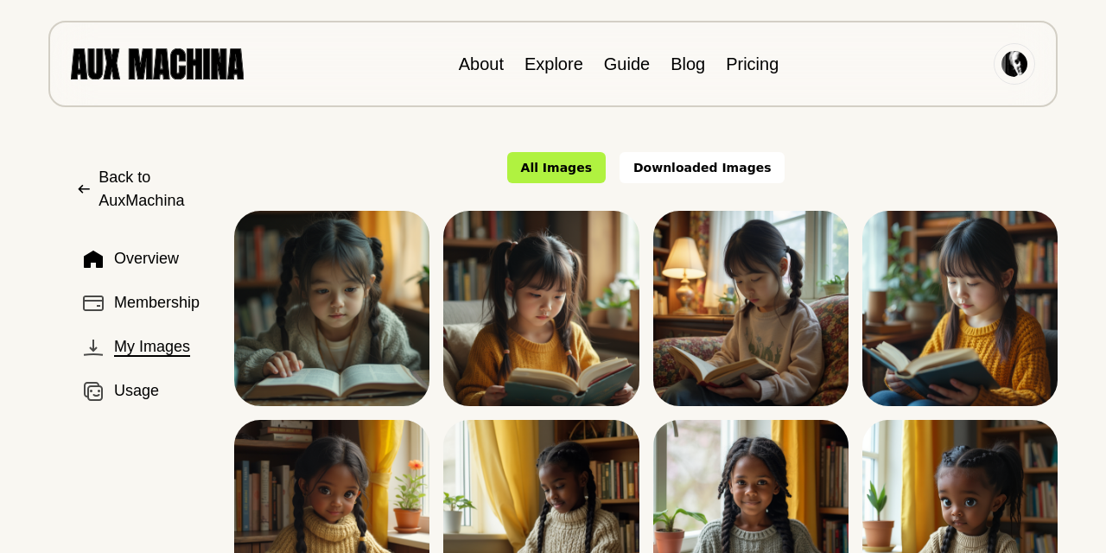
click at [129, 168] on span "Back to AuxMachina" at bounding box center [152, 189] width 108 height 47
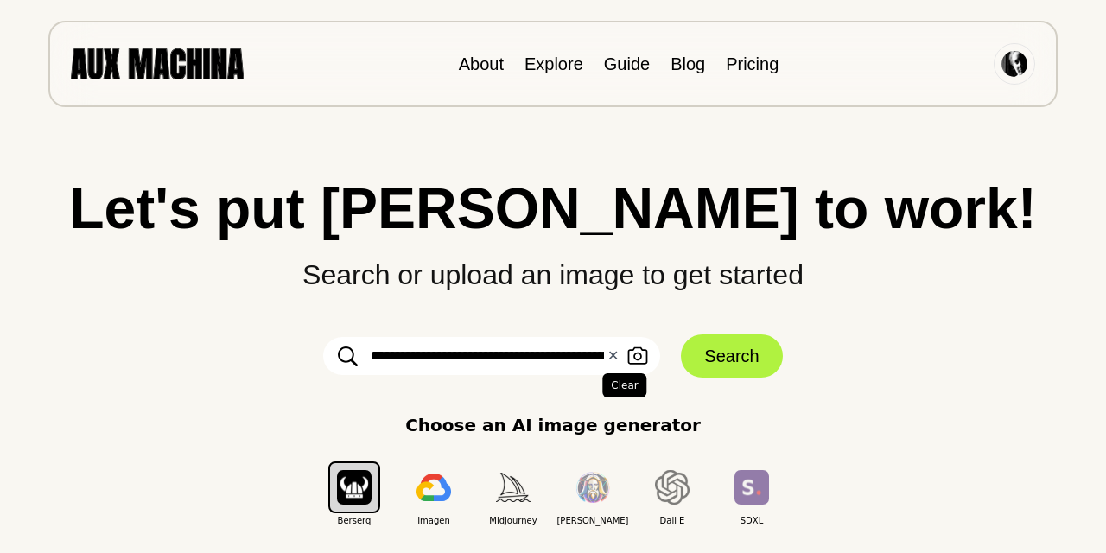
click at [615, 356] on button "✕ Clear" at bounding box center [612, 355] width 11 height 21
click at [462, 360] on input "text" at bounding box center [491, 356] width 337 height 38
type input "**********"
click at [731, 356] on button "Search" at bounding box center [731, 355] width 101 height 43
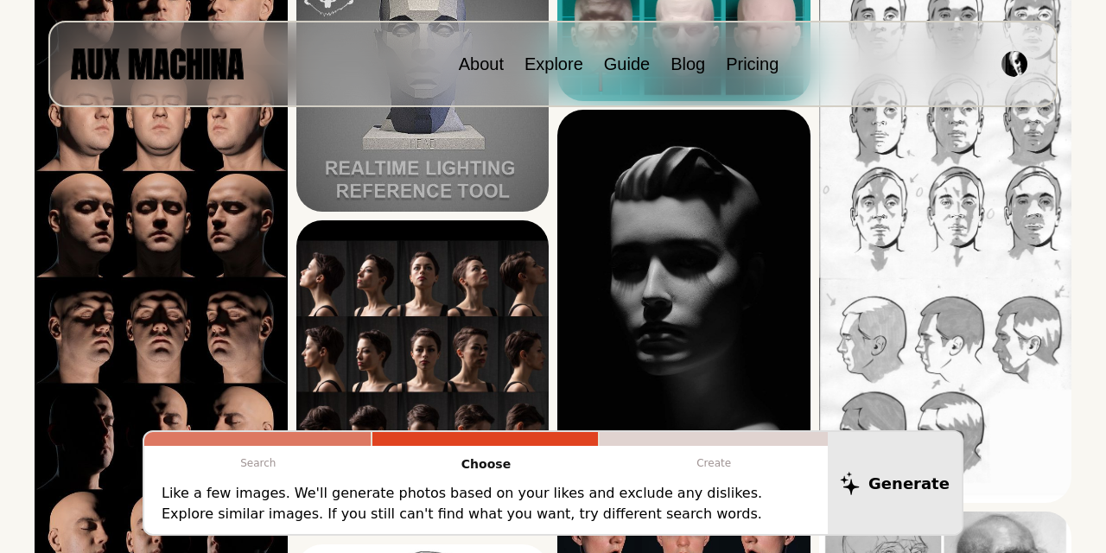
scroll to position [315, 0]
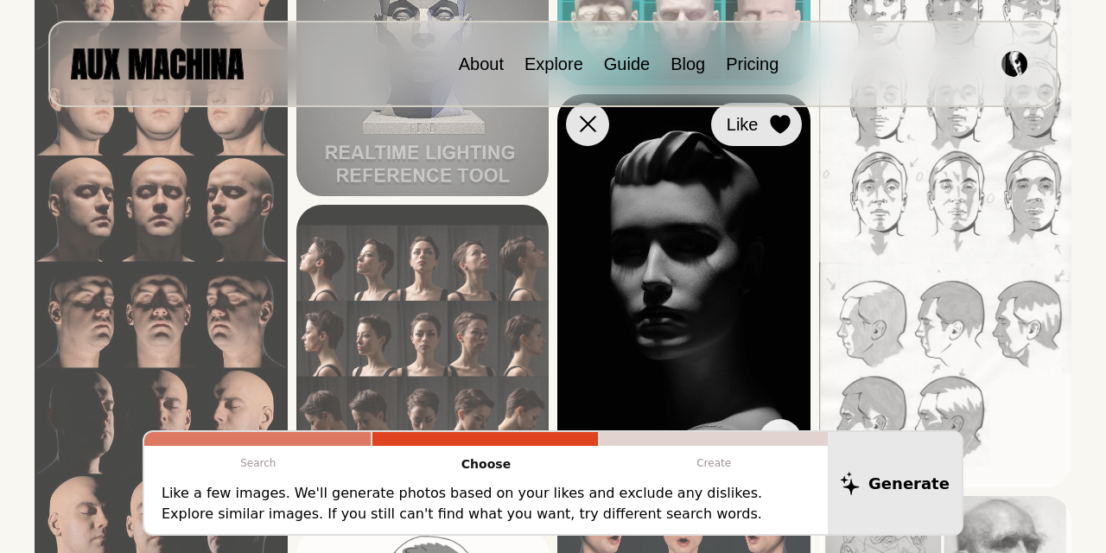
click at [773, 130] on icon at bounding box center [780, 124] width 21 height 19
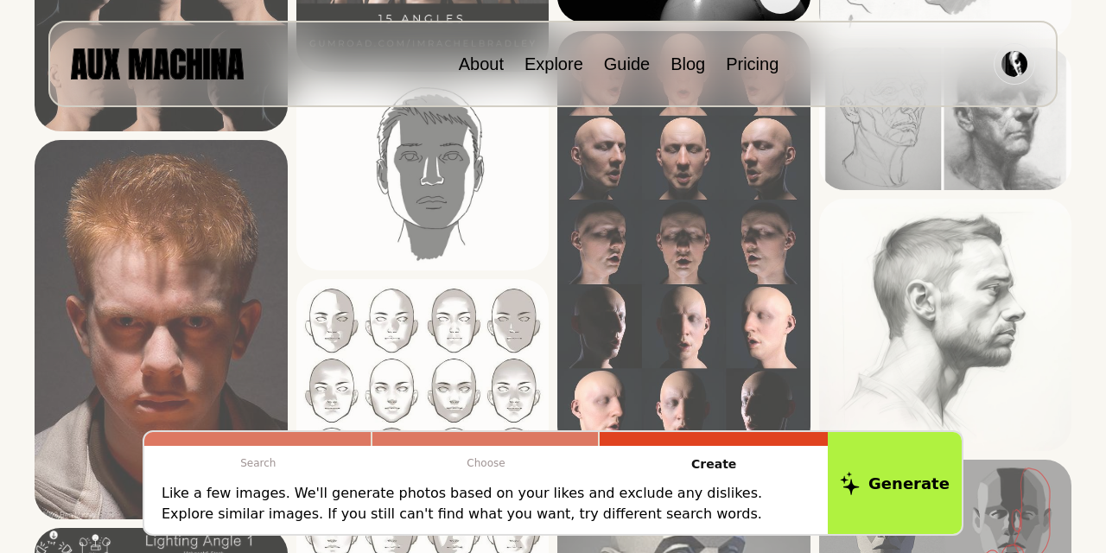
scroll to position [738, 0]
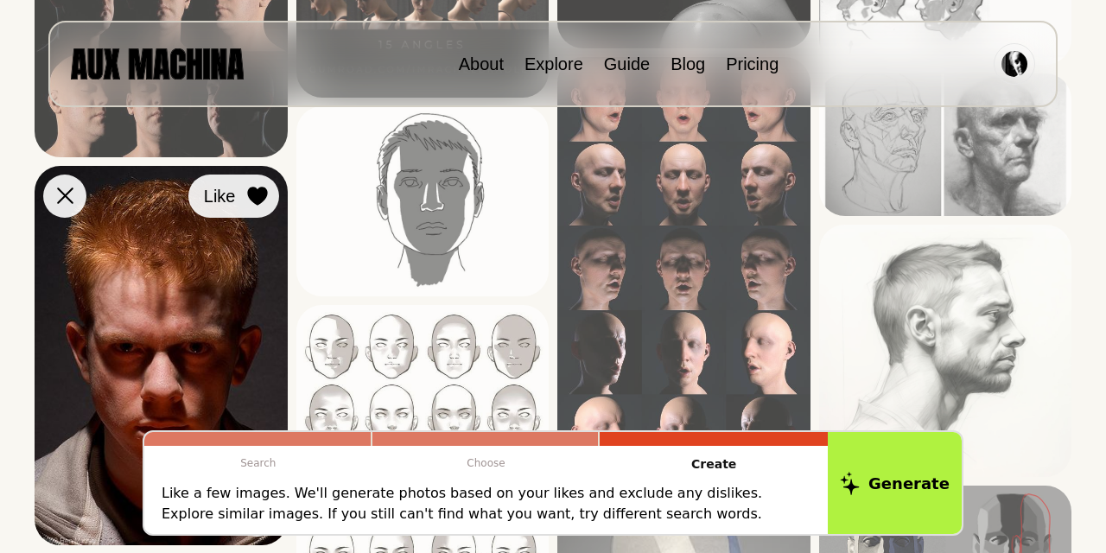
click at [258, 191] on icon at bounding box center [257, 196] width 20 height 19
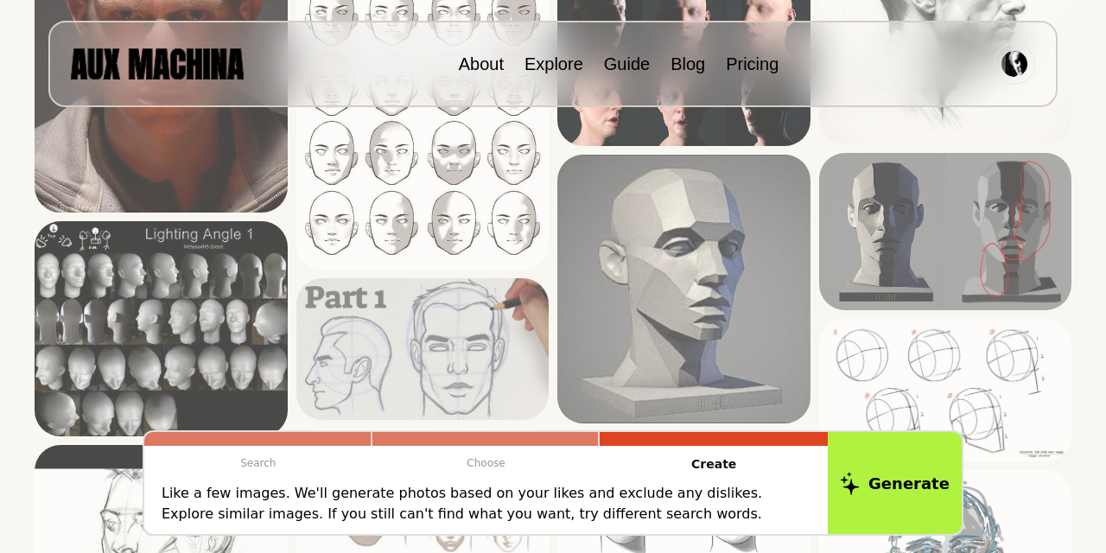
scroll to position [1056, 0]
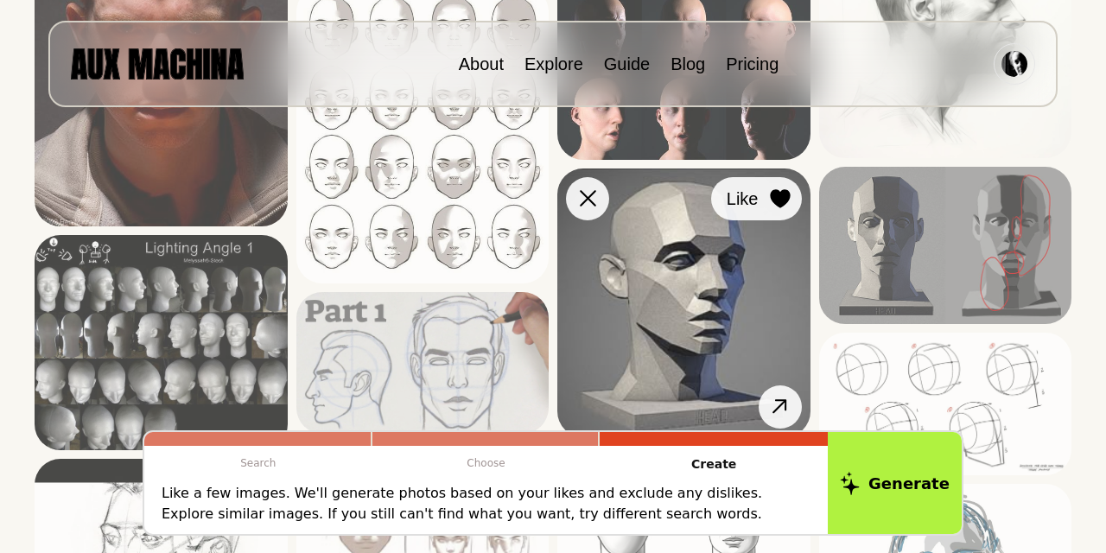
click at [764, 192] on button "Like" at bounding box center [756, 198] width 91 height 43
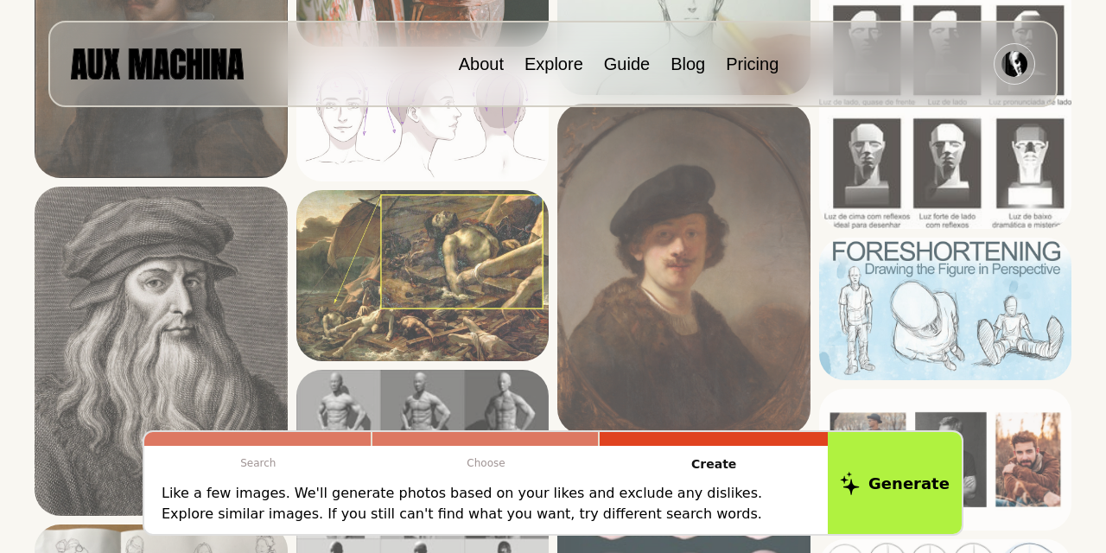
scroll to position [3439, 0]
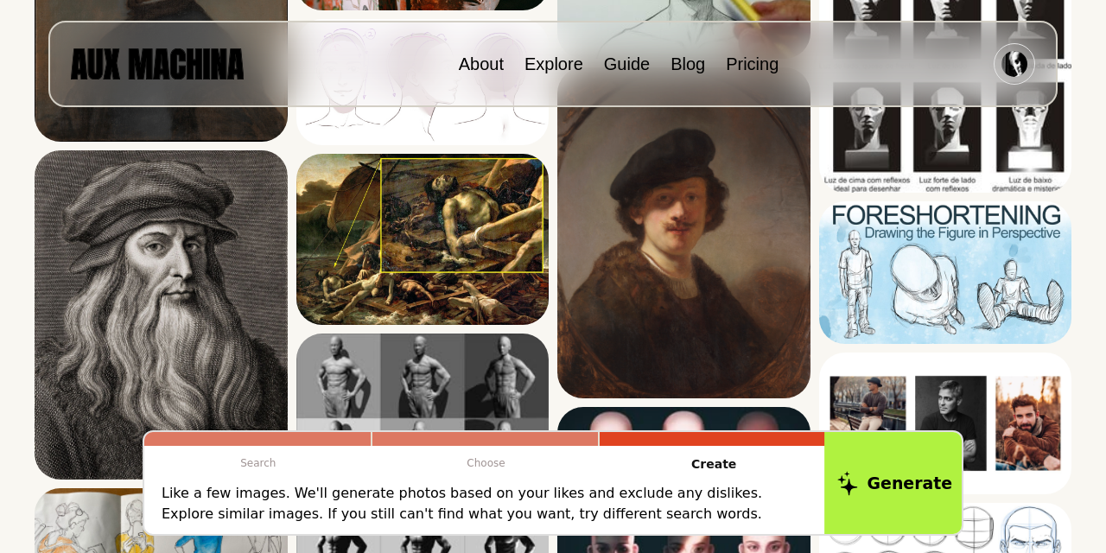
click at [873, 468] on button "Generate" at bounding box center [894, 482] width 141 height 107
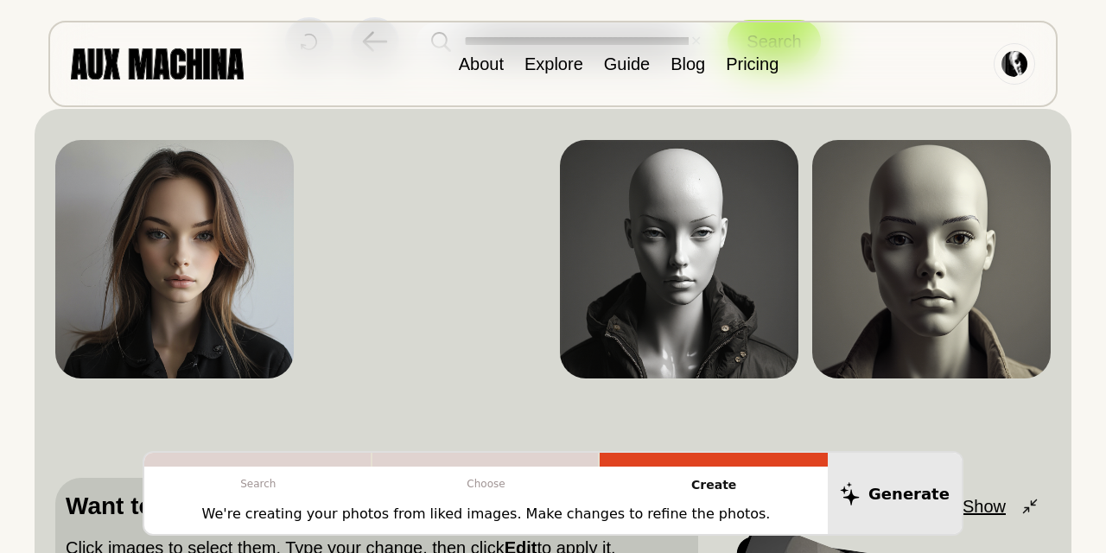
scroll to position [119, 0]
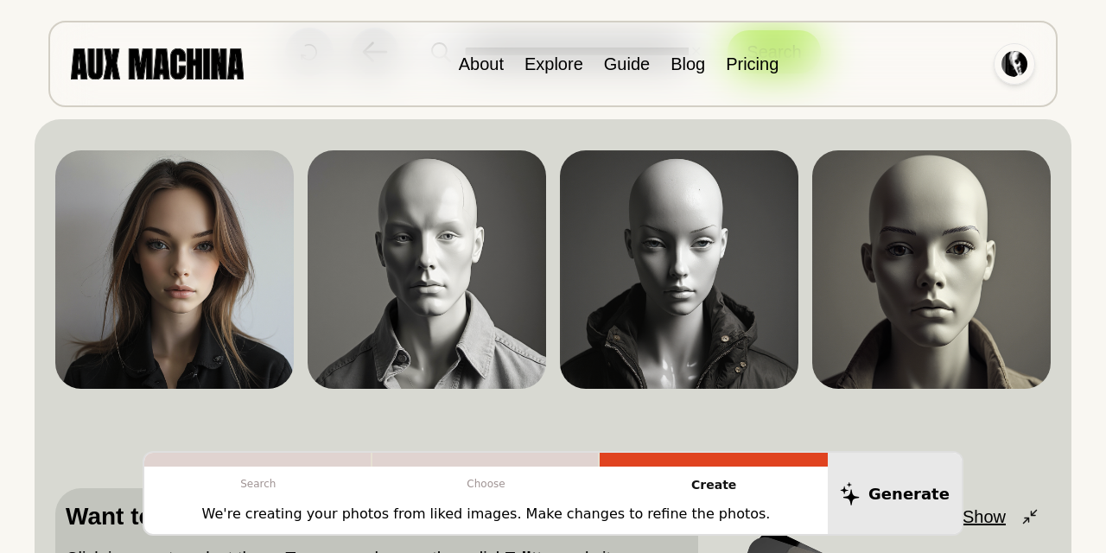
click at [1018, 60] on img at bounding box center [1014, 64] width 26 height 26
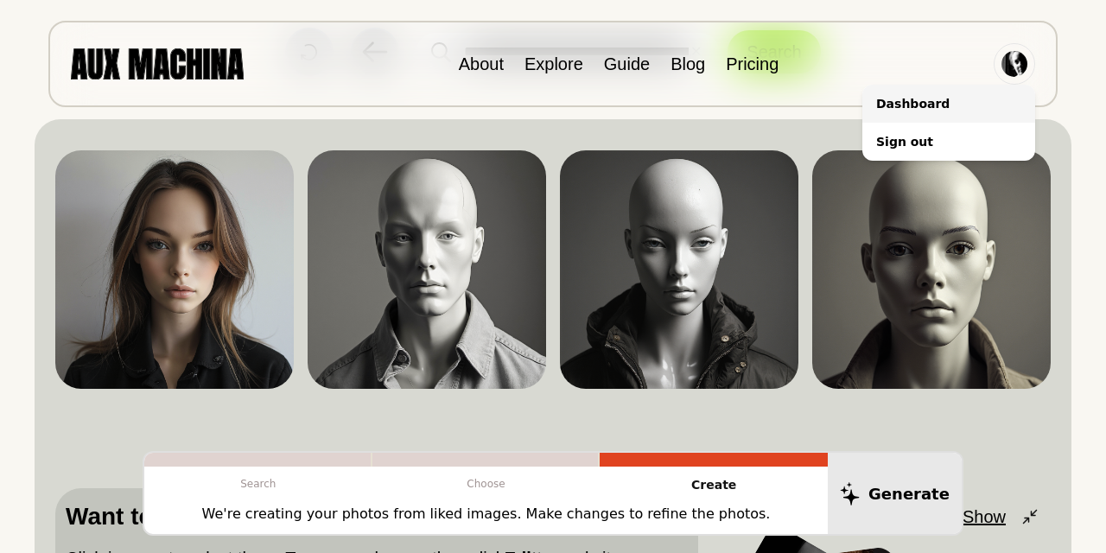
click at [922, 98] on li "Dashboard" at bounding box center [948, 104] width 173 height 38
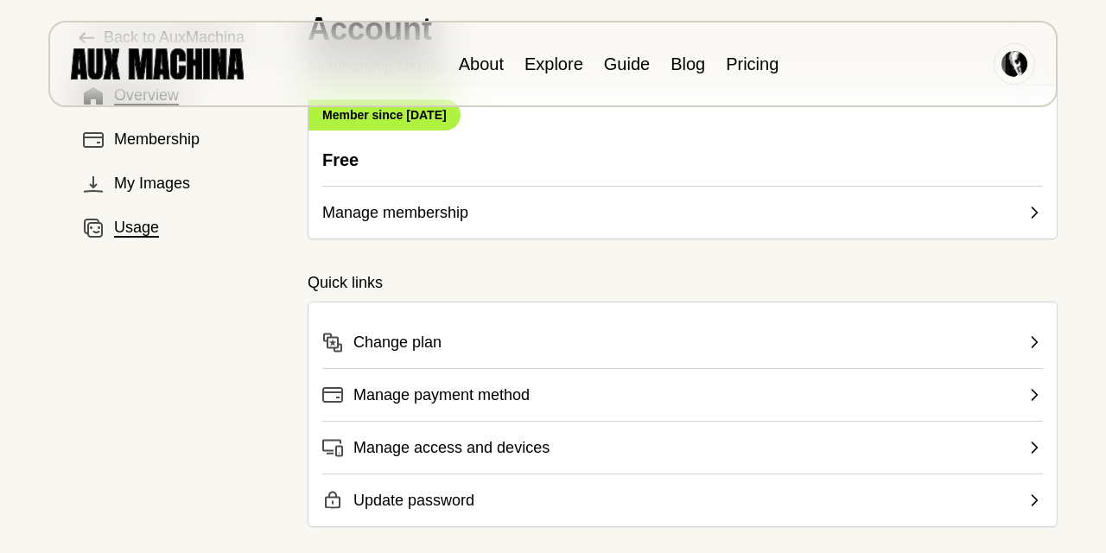
scroll to position [129, 0]
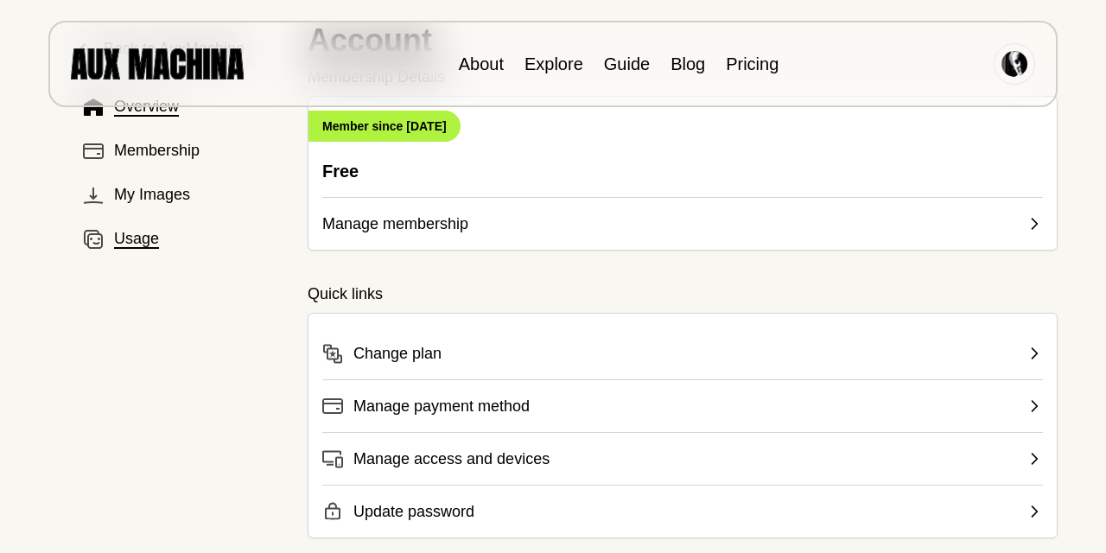
click at [138, 235] on span "Usage" at bounding box center [136, 238] width 45 height 23
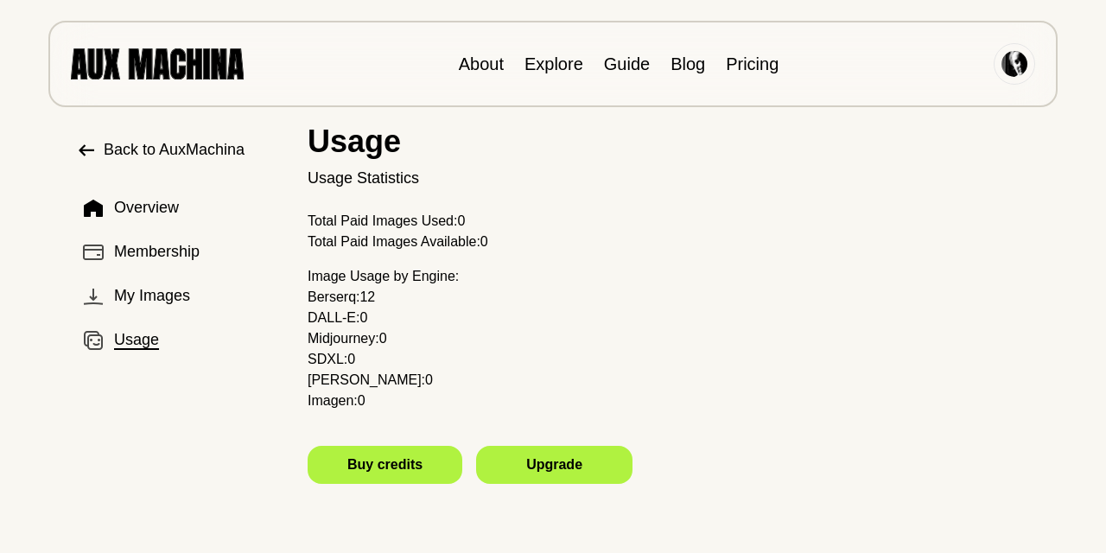
scroll to position [0, 0]
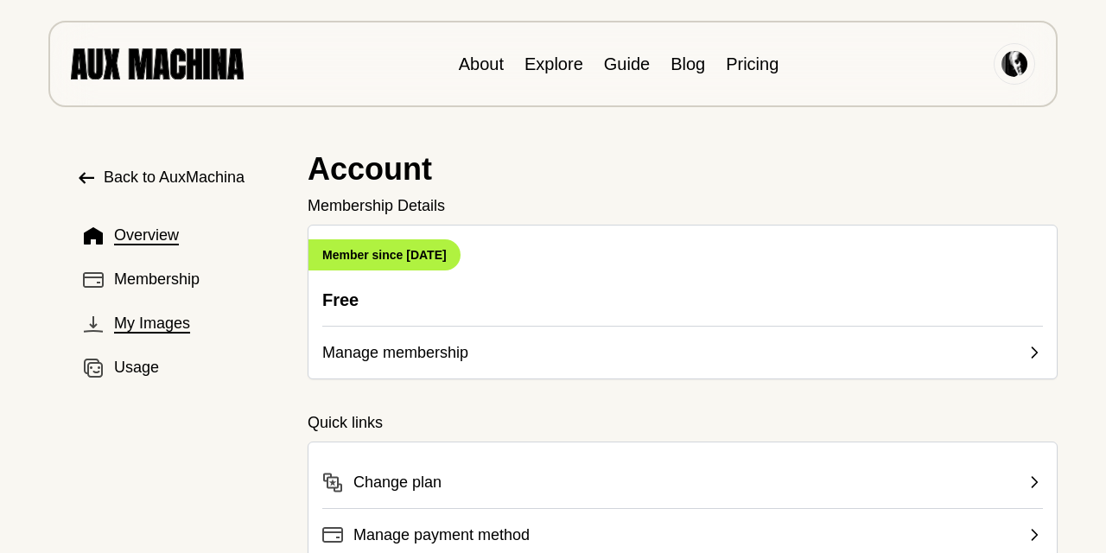
click at [152, 328] on span "My Images" at bounding box center [152, 323] width 76 height 23
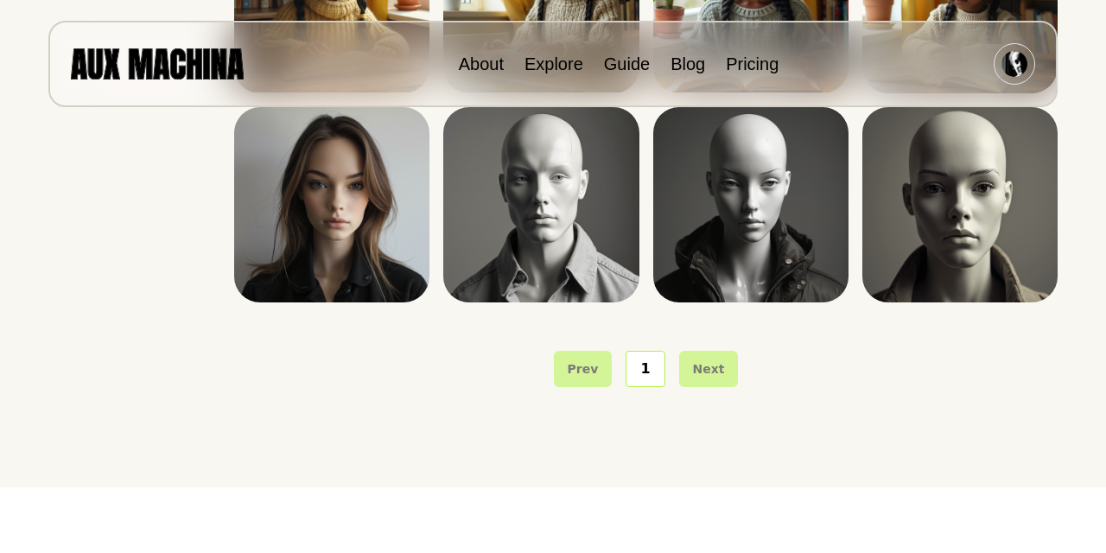
scroll to position [460, 0]
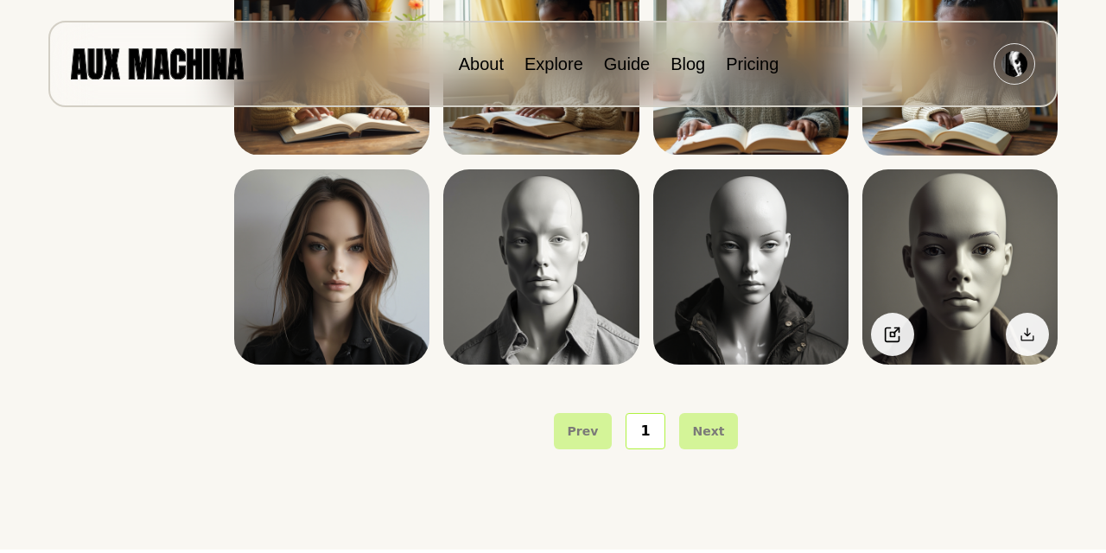
click at [971, 243] on img at bounding box center [959, 266] width 195 height 195
click at [898, 328] on icon at bounding box center [896, 329] width 4 height 4
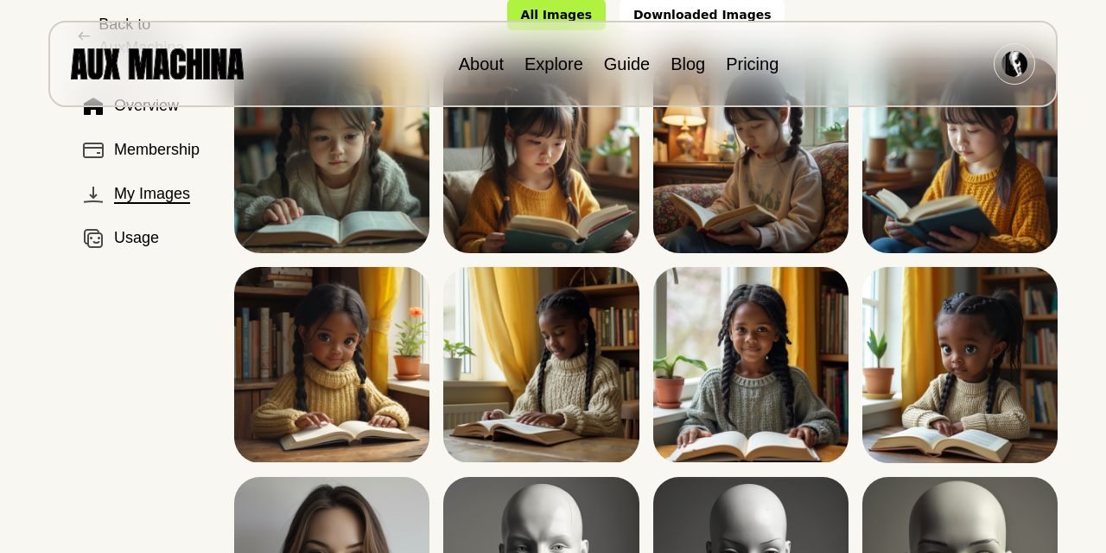
scroll to position [0, 0]
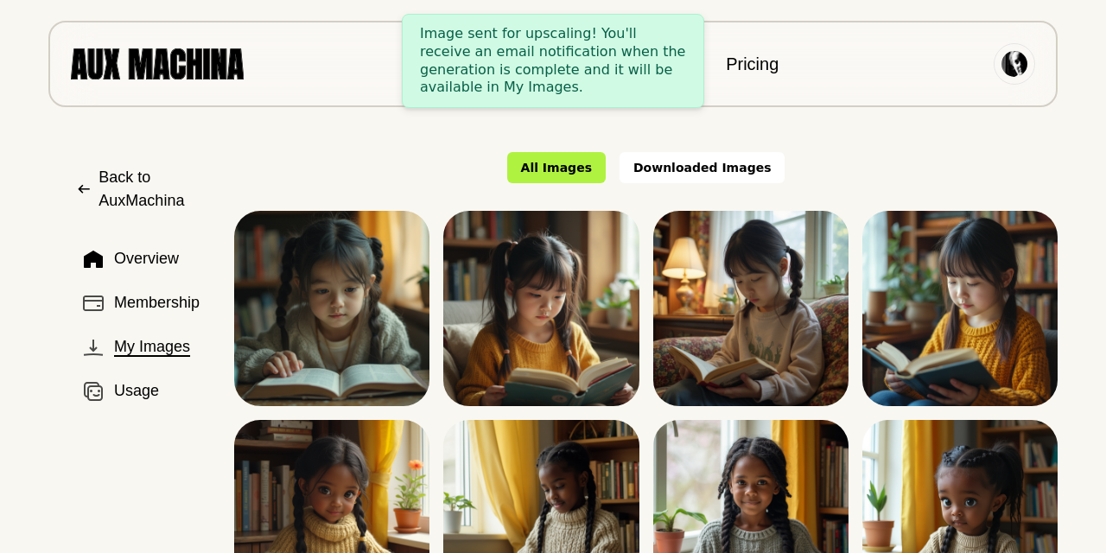
click at [107, 190] on span "Back to AuxMachina" at bounding box center [152, 189] width 108 height 47
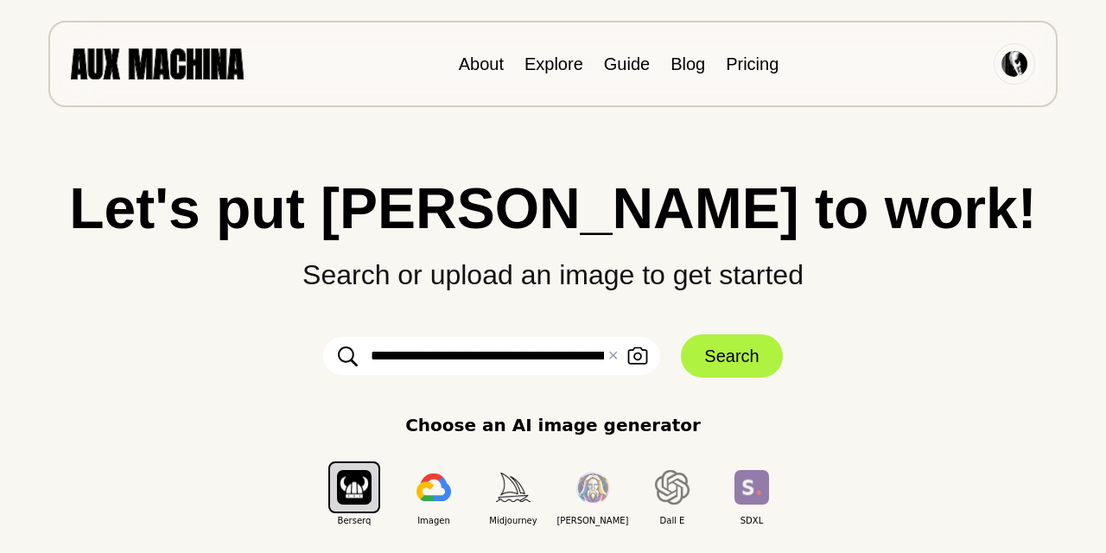
drag, startPoint x: 486, startPoint y: 353, endPoint x: 298, endPoint y: 344, distance: 188.5
click at [298, 344] on form "**********" at bounding box center [553, 355] width 518 height 43
type input "**********"
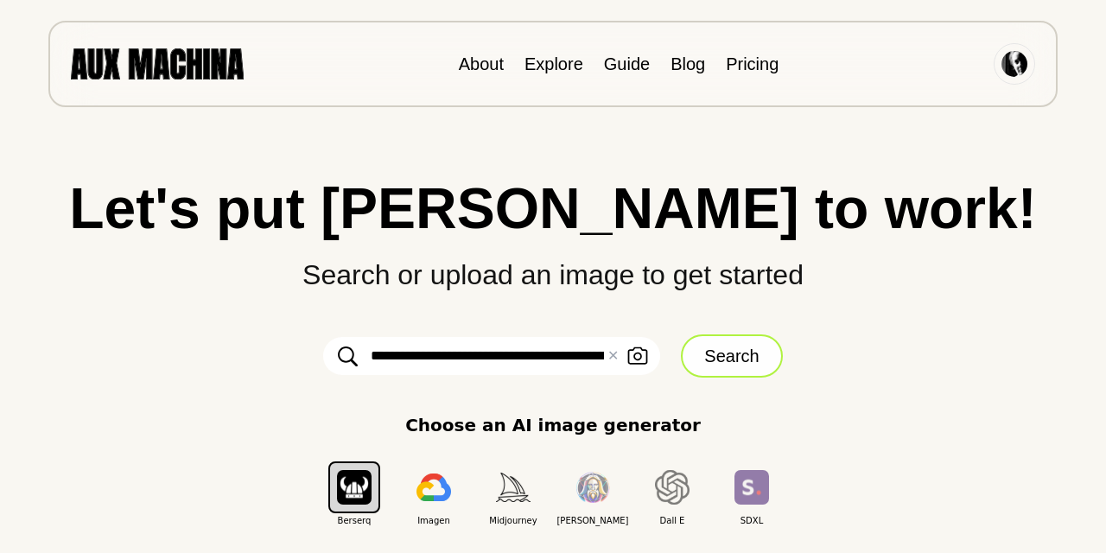
click at [720, 358] on button "Search" at bounding box center [731, 355] width 101 height 43
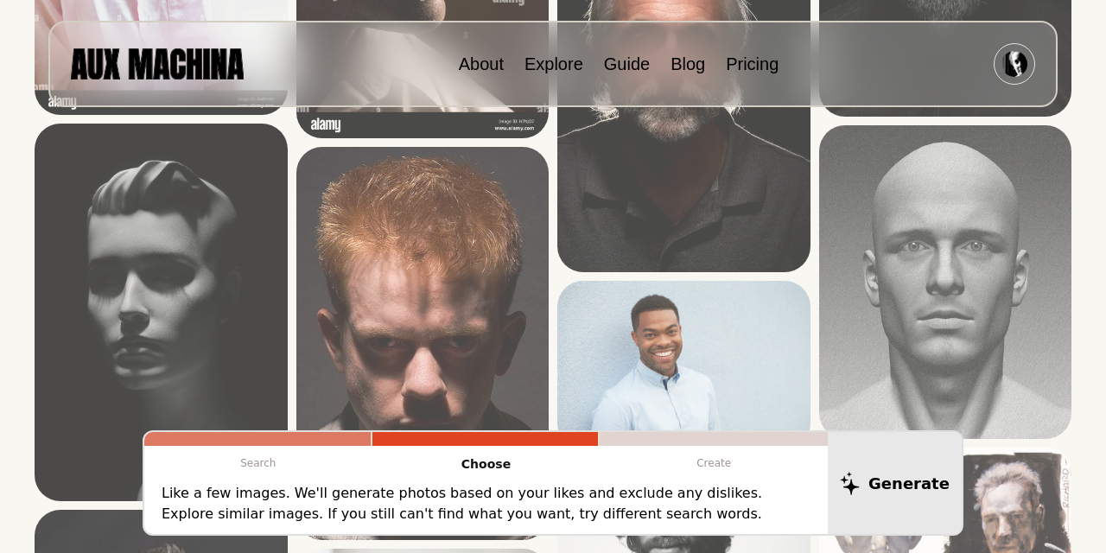
scroll to position [522, 0]
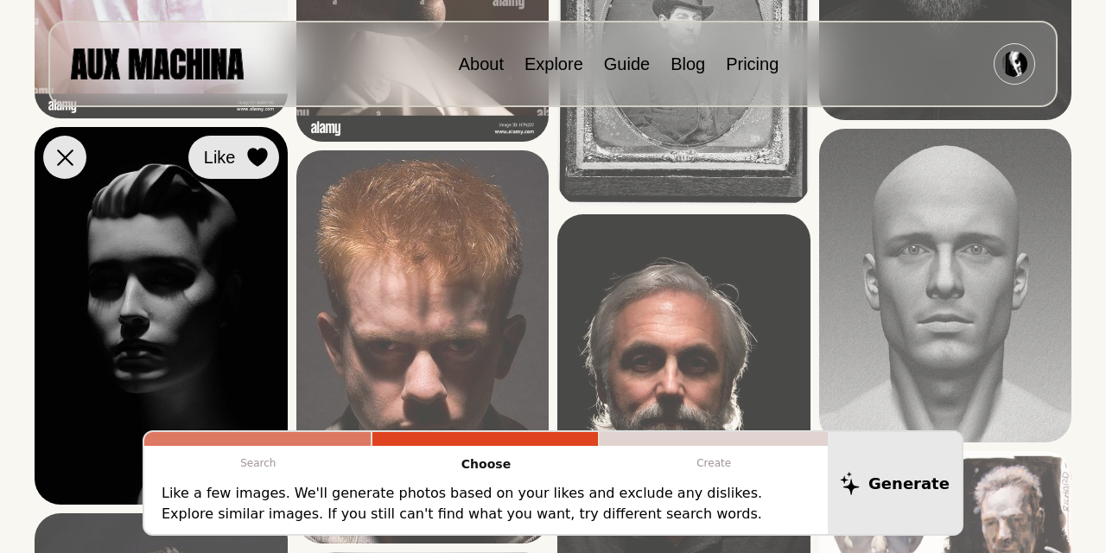
click at [257, 151] on icon at bounding box center [257, 158] width 20 height 19
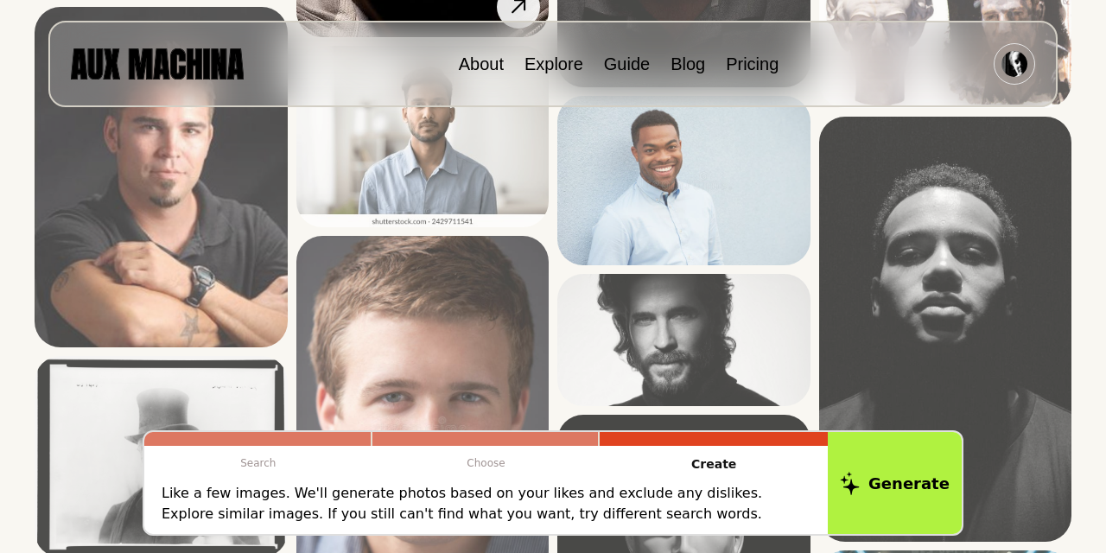
scroll to position [1050, 0]
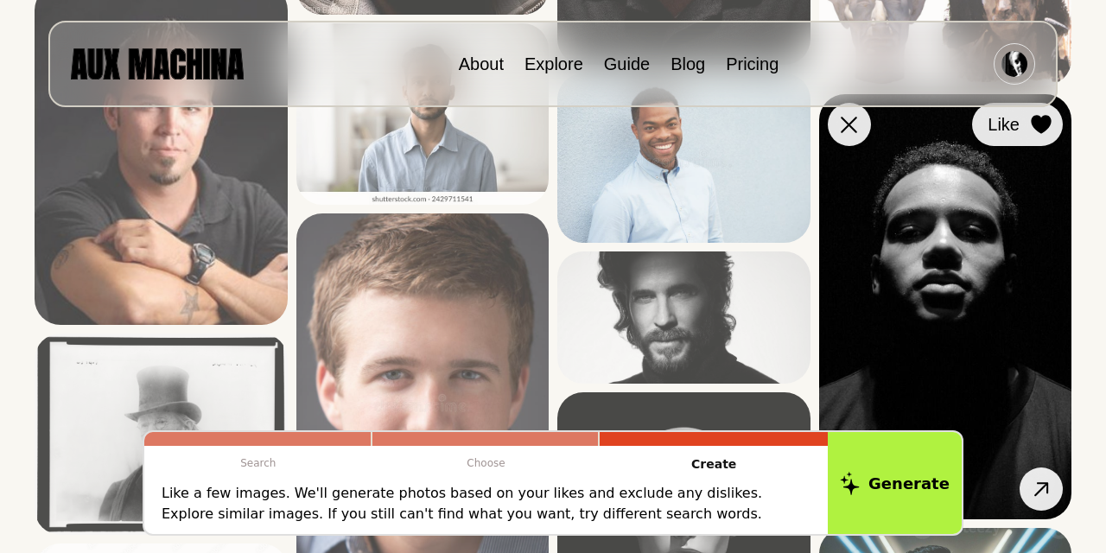
click at [1038, 144] on button "Like" at bounding box center [1017, 124] width 91 height 43
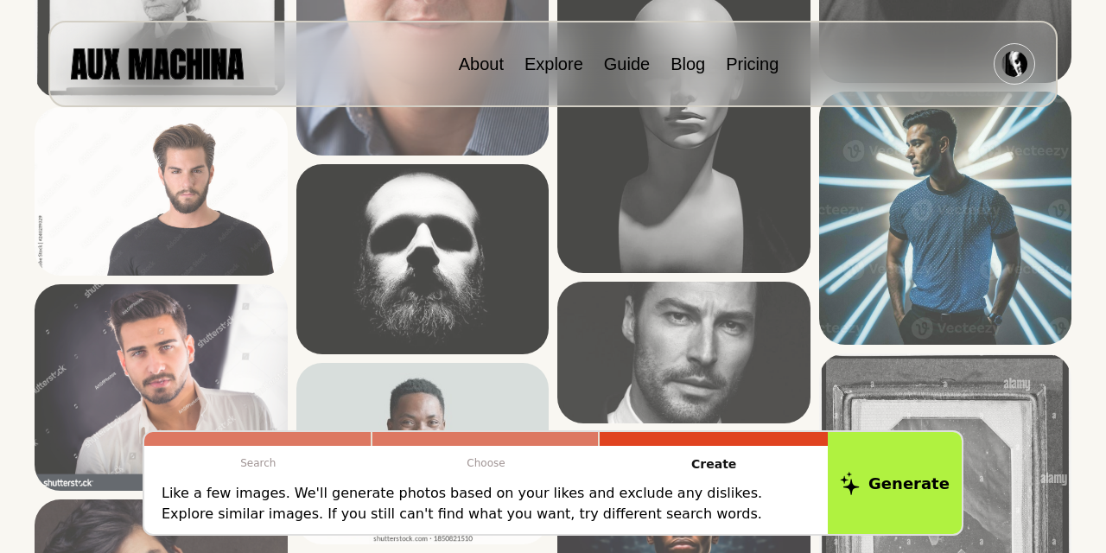
scroll to position [1493, 0]
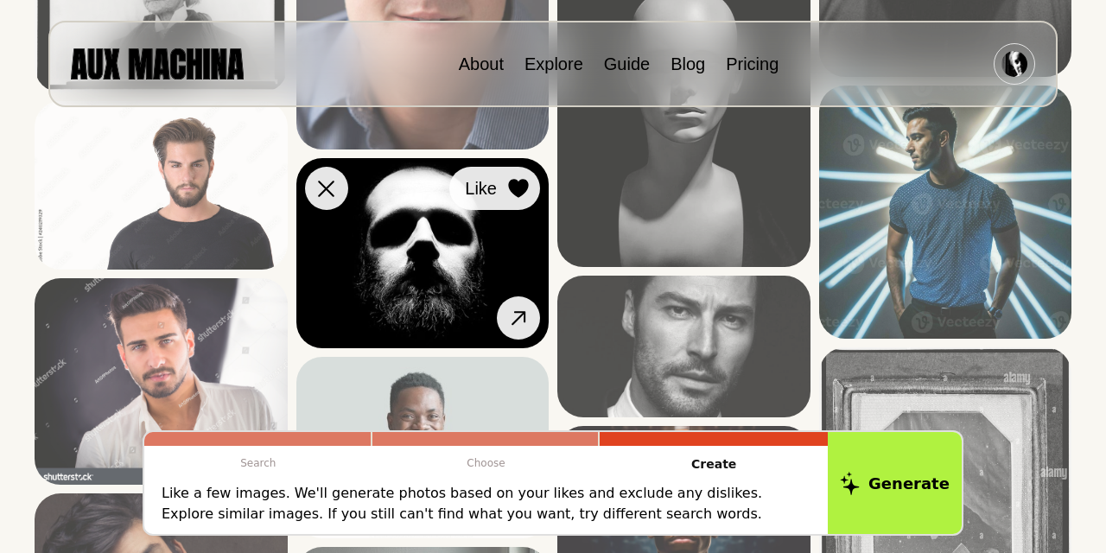
click at [509, 191] on icon at bounding box center [518, 188] width 21 height 19
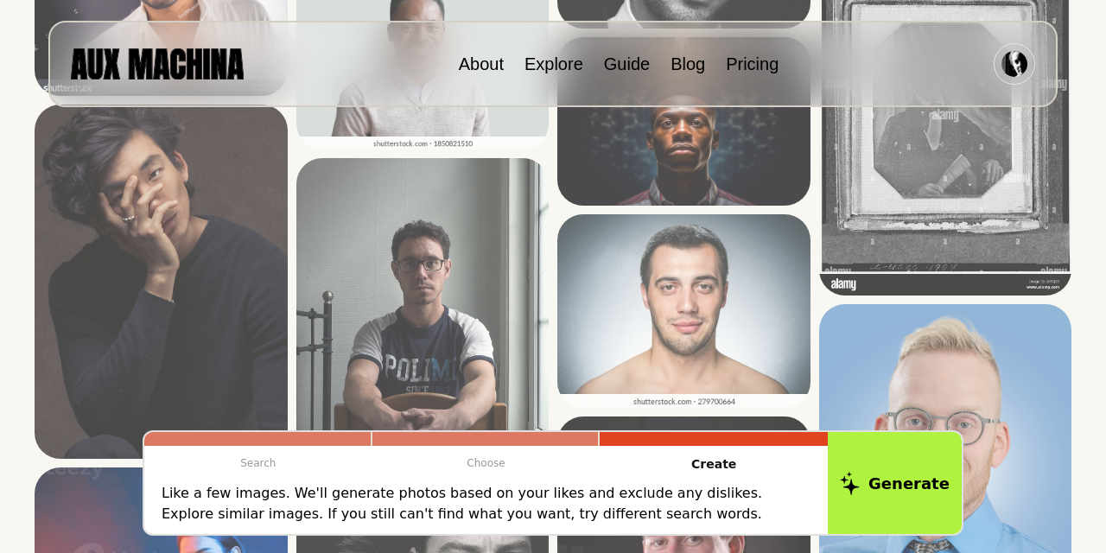
scroll to position [1879, 0]
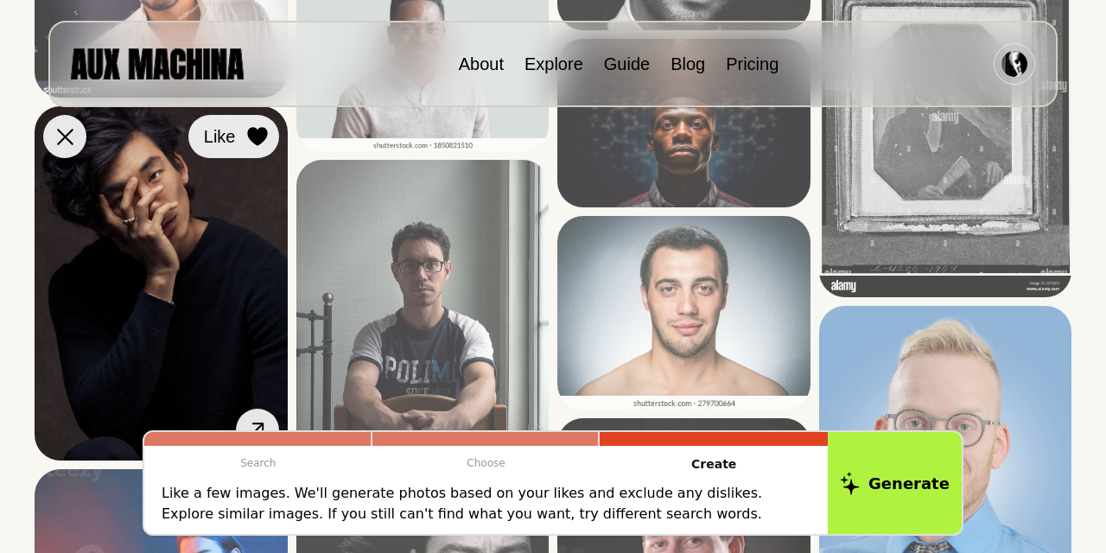
click at [259, 144] on icon at bounding box center [257, 136] width 21 height 19
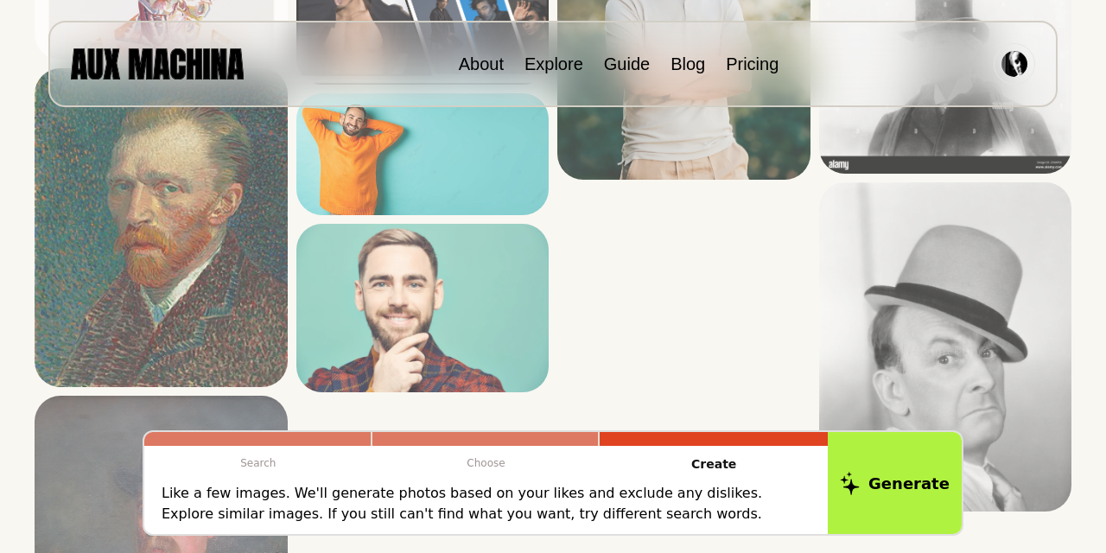
scroll to position [3724, 0]
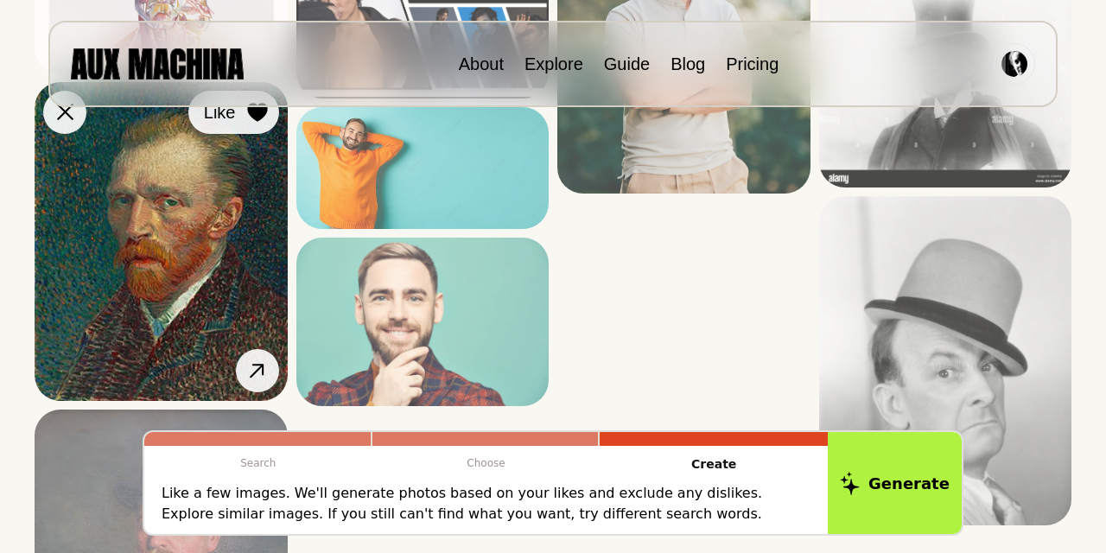
click at [250, 112] on icon at bounding box center [257, 112] width 20 height 19
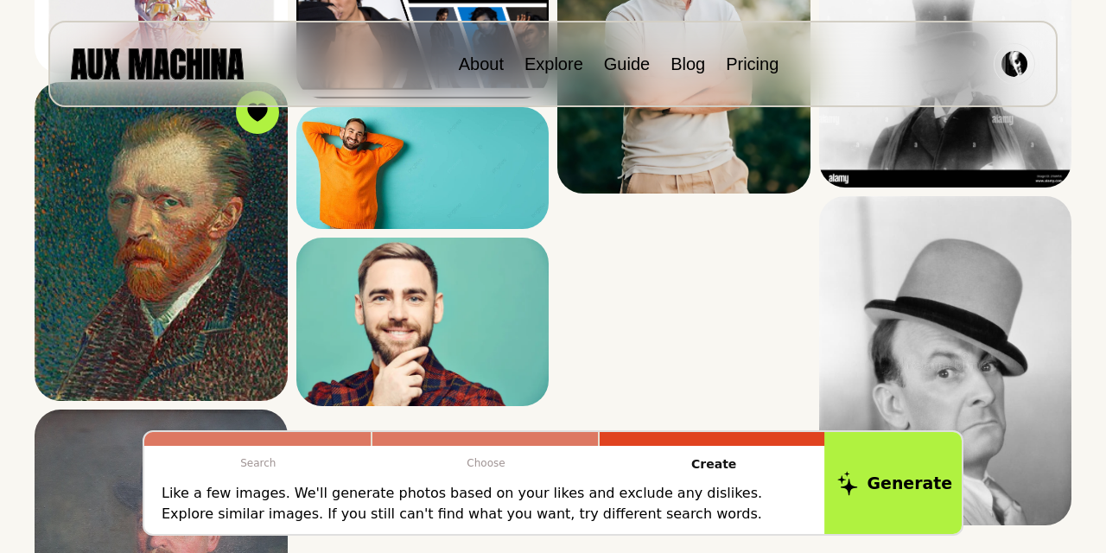
click at [884, 498] on button "Generate" at bounding box center [894, 482] width 141 height 107
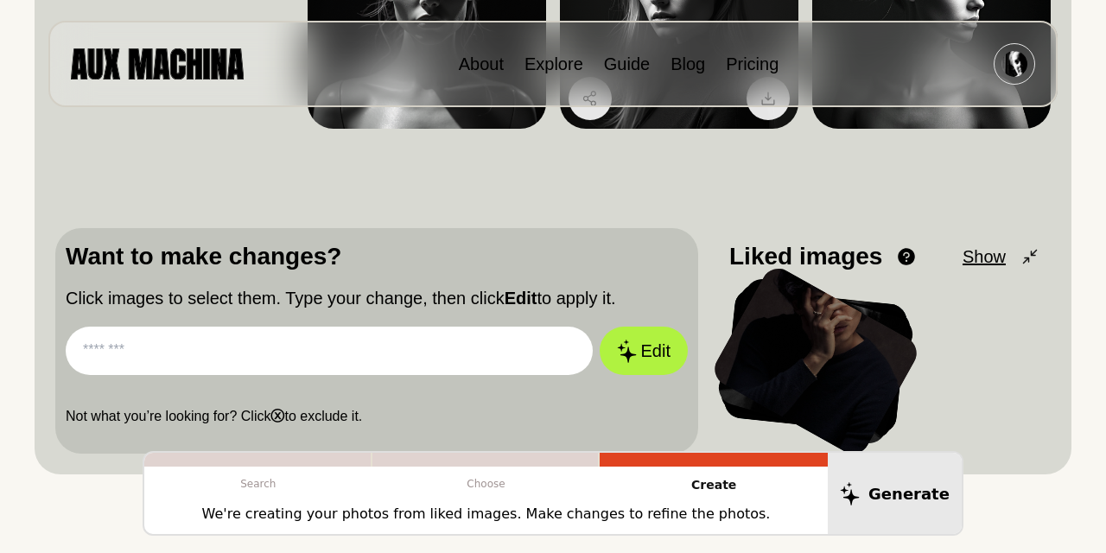
scroll to position [377, 0]
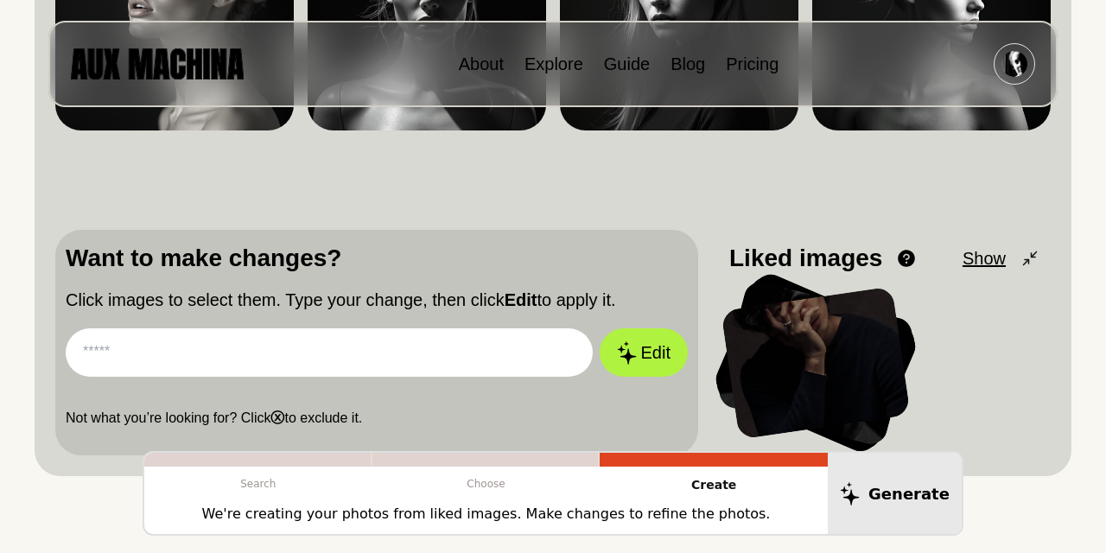
click at [196, 352] on input "text" at bounding box center [329, 352] width 527 height 48
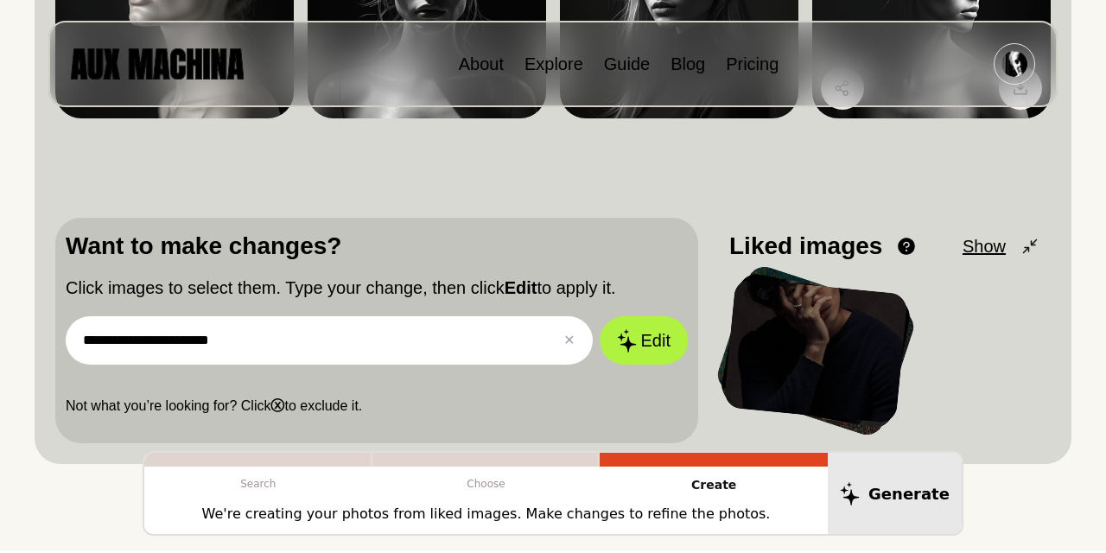
scroll to position [390, 0]
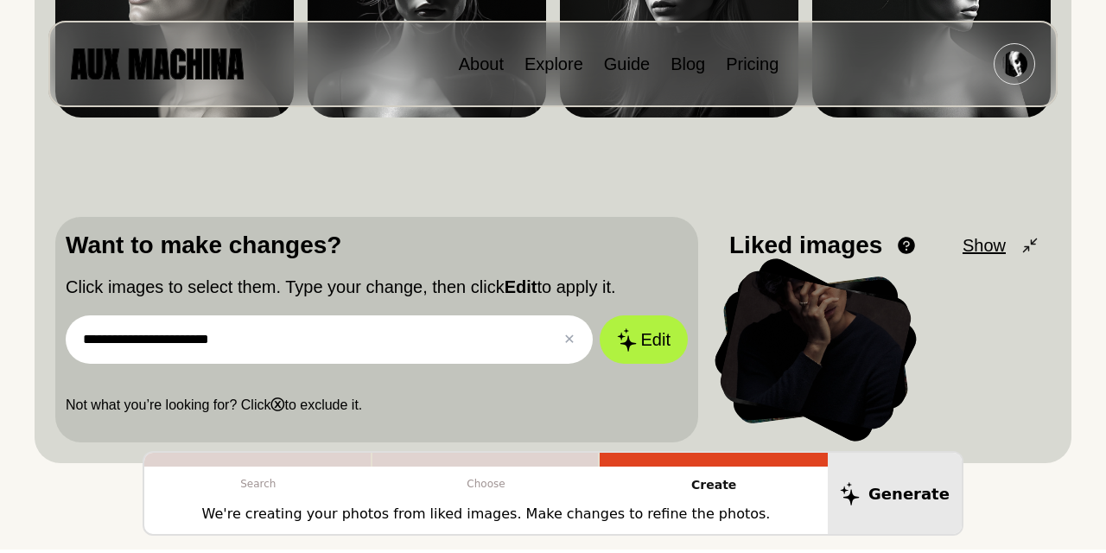
click at [213, 334] on input "**********" at bounding box center [329, 339] width 527 height 48
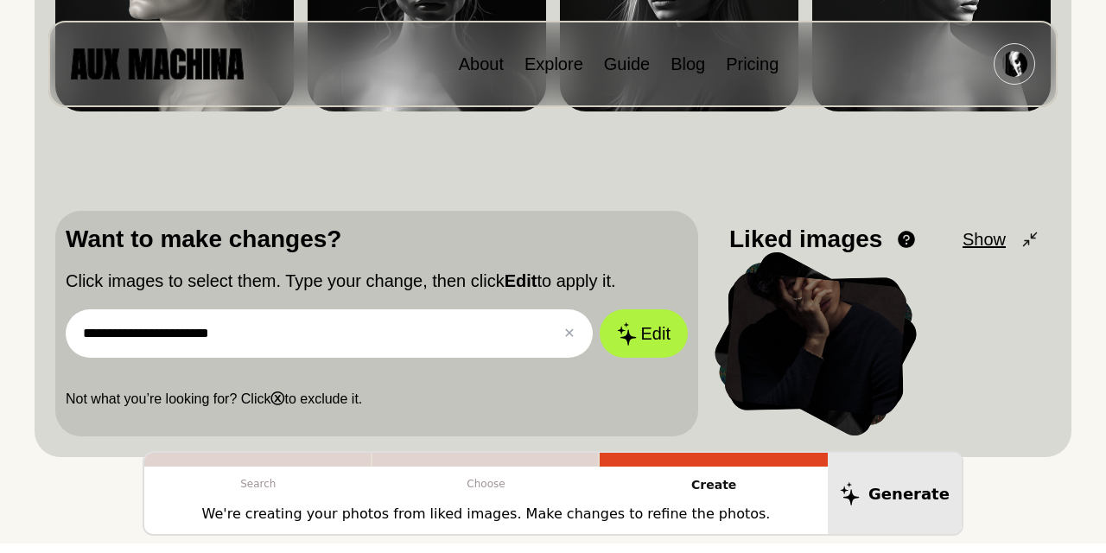
scroll to position [432, 0]
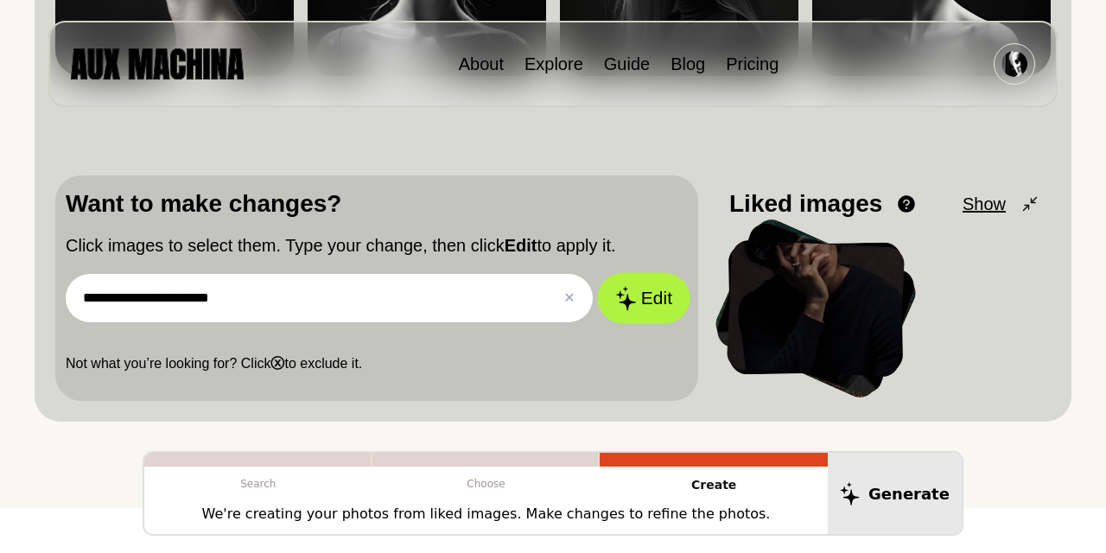
click at [671, 301] on button "Edit" at bounding box center [643, 298] width 93 height 51
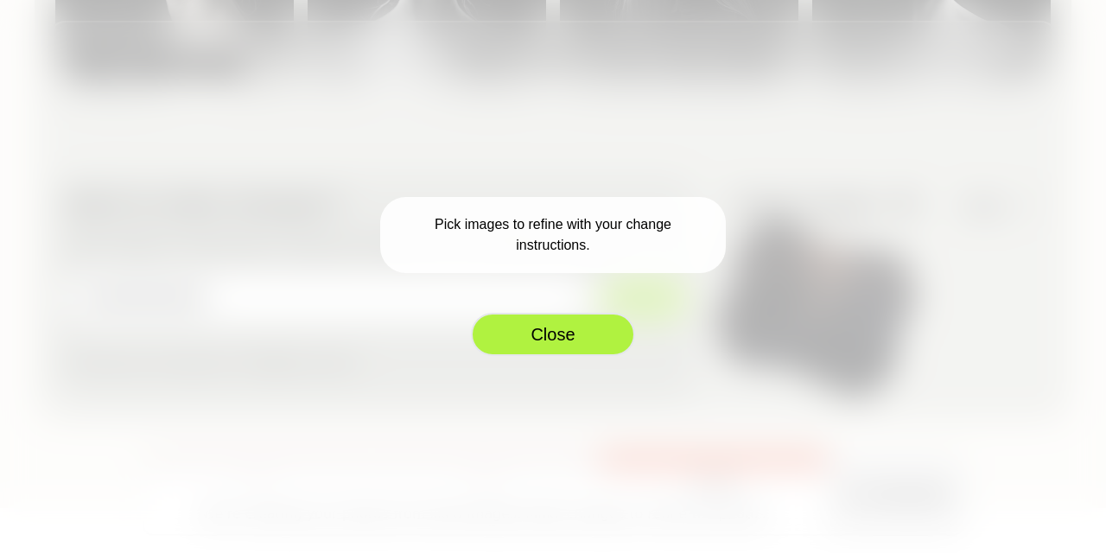
click at [544, 331] on button "Close" at bounding box center [553, 334] width 164 height 43
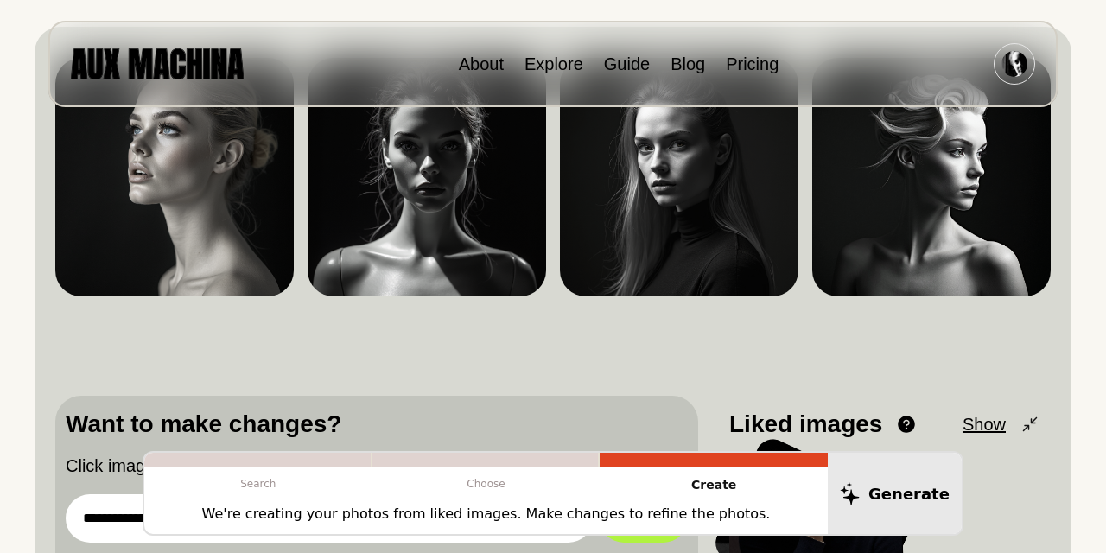
scroll to position [140, 0]
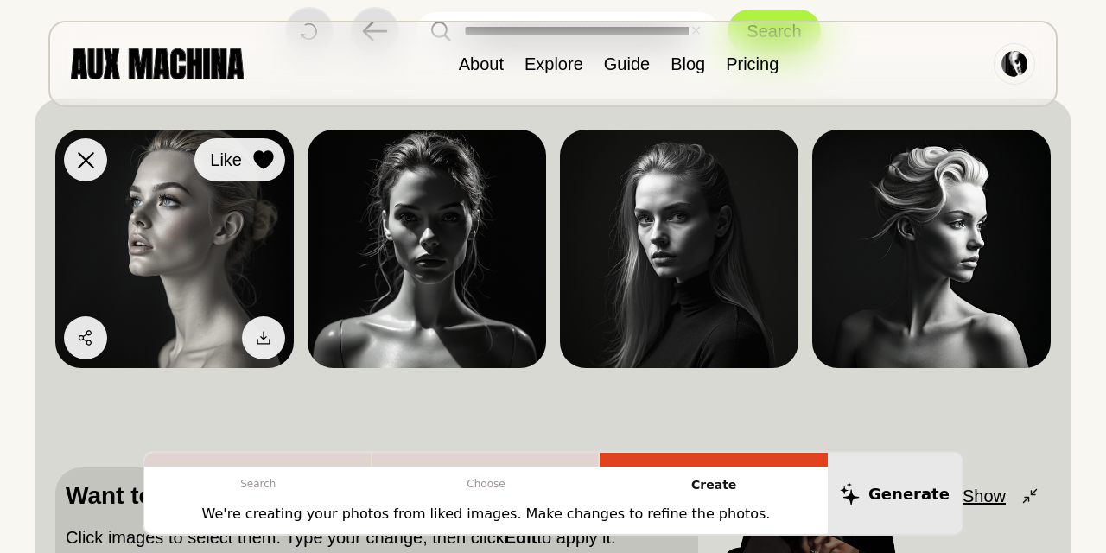
click at [260, 155] on icon at bounding box center [263, 159] width 20 height 19
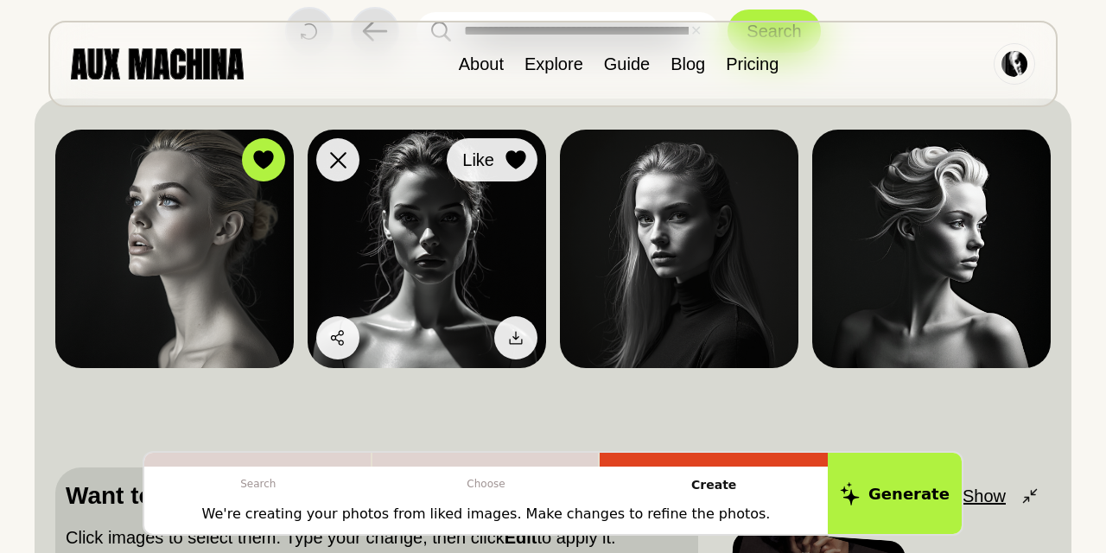
click at [524, 161] on icon at bounding box center [515, 159] width 21 height 19
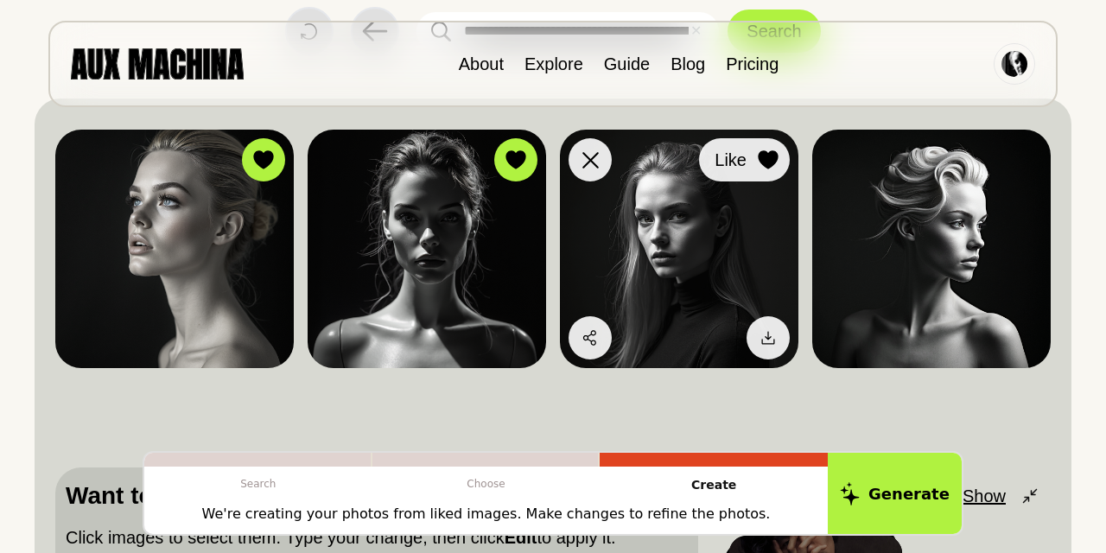
click at [764, 162] on icon at bounding box center [767, 159] width 20 height 19
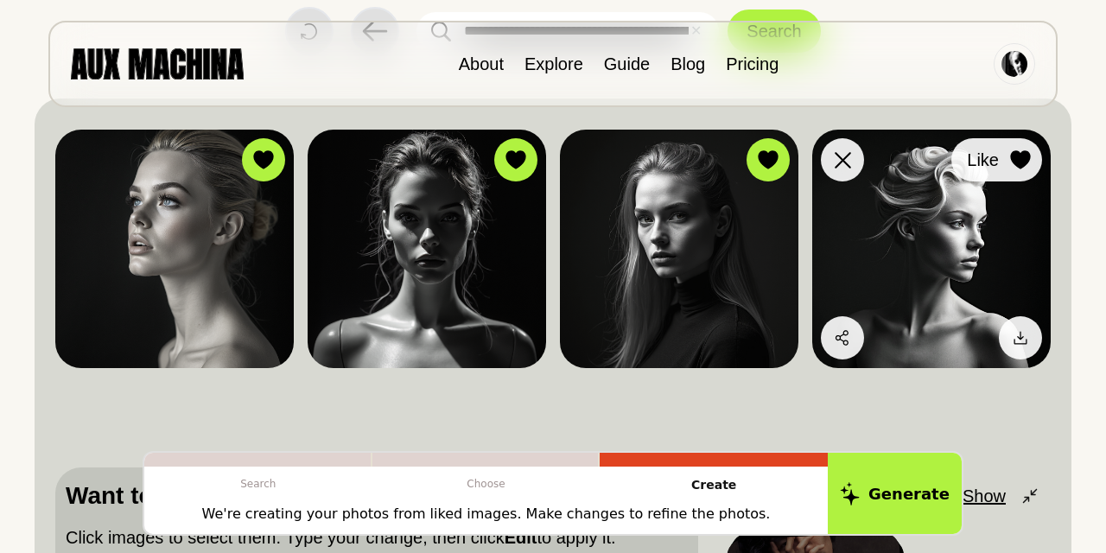
click at [1011, 165] on icon at bounding box center [1020, 159] width 21 height 19
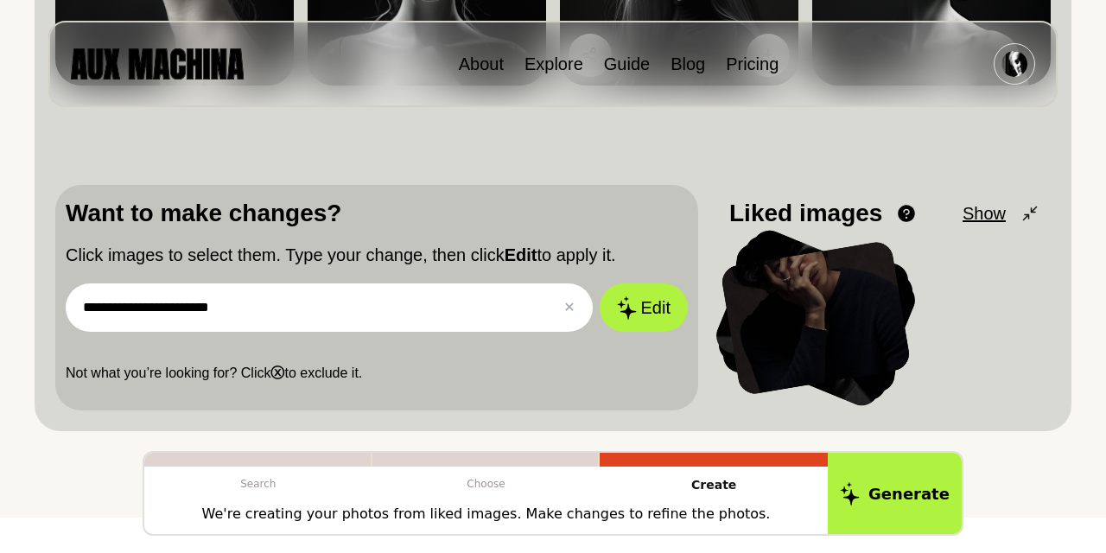
scroll to position [426, 0]
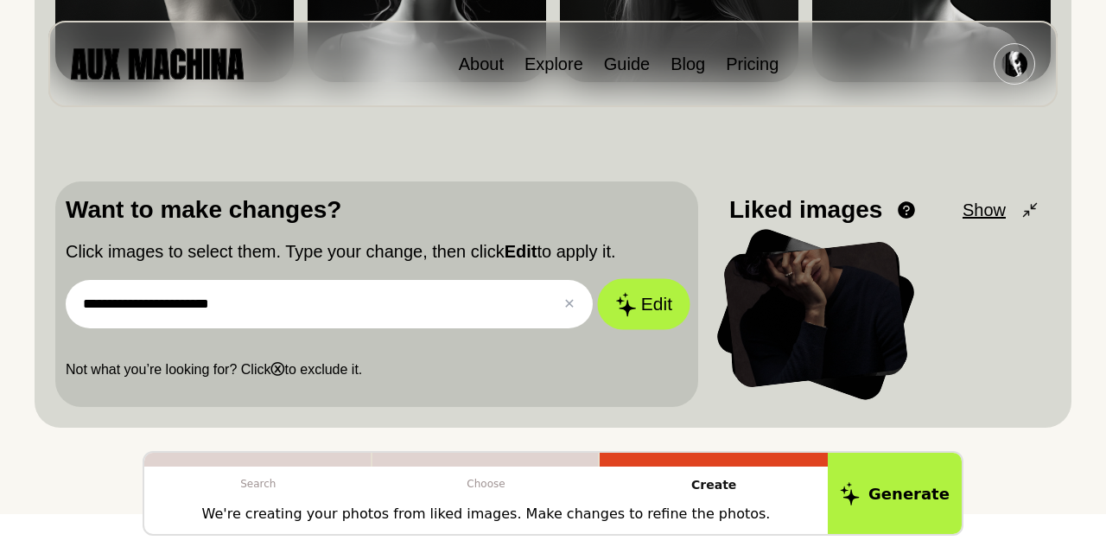
click at [651, 312] on button "Edit" at bounding box center [643, 304] width 93 height 51
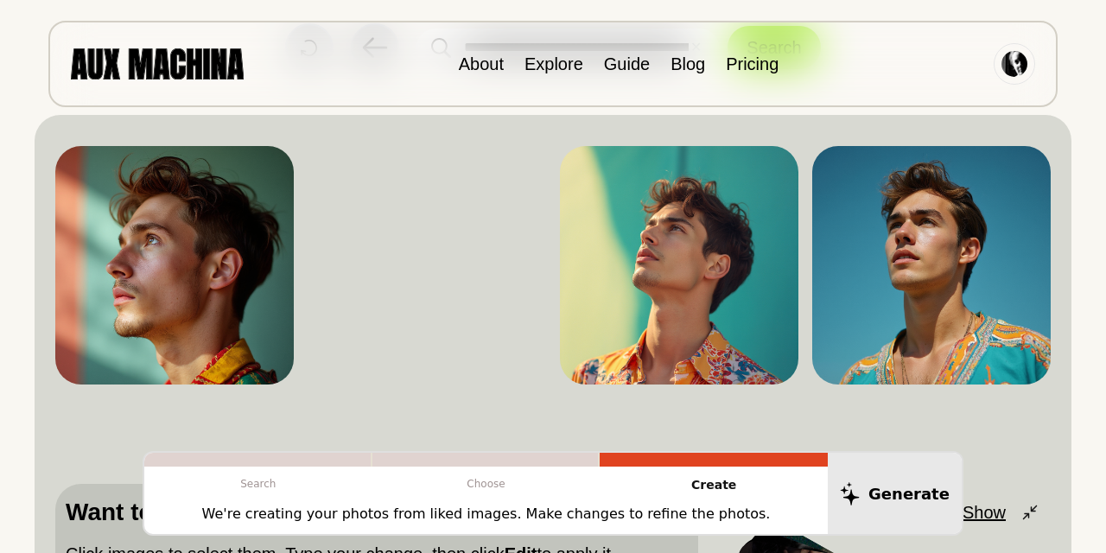
scroll to position [117, 0]
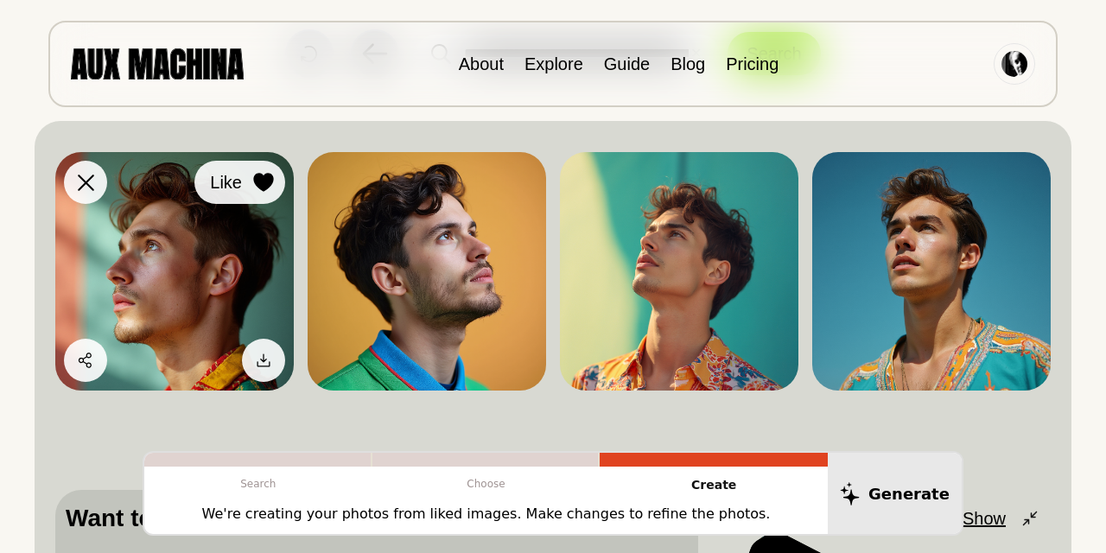
click at [263, 181] on icon at bounding box center [263, 182] width 20 height 19
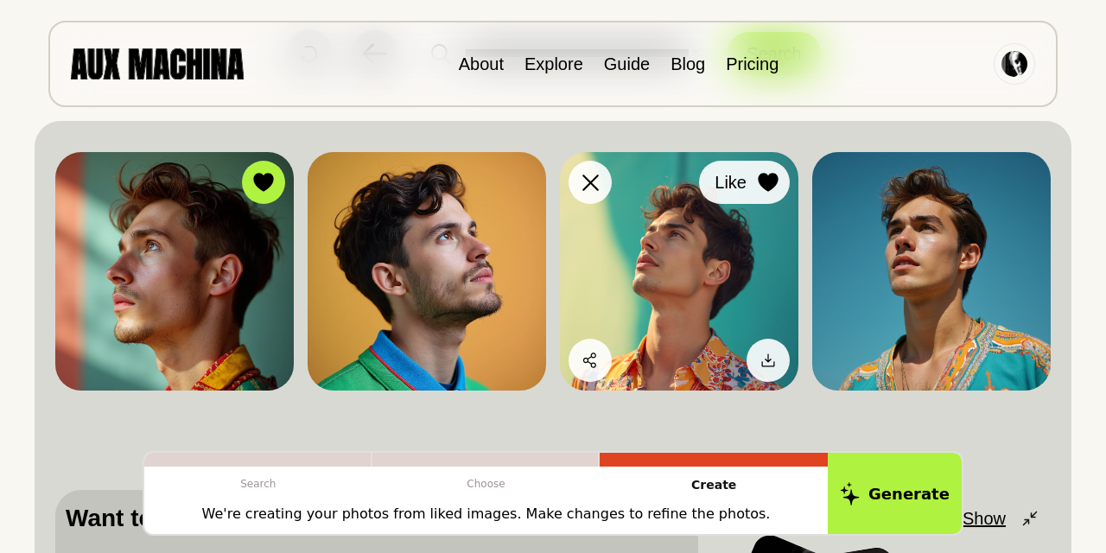
click at [771, 178] on icon at bounding box center [767, 182] width 20 height 19
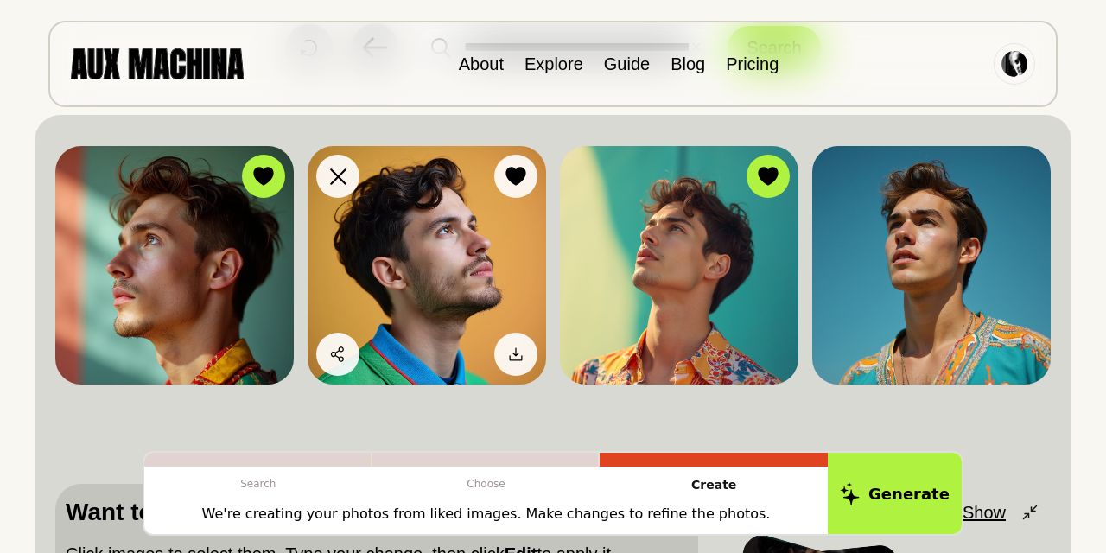
scroll to position [313, 0]
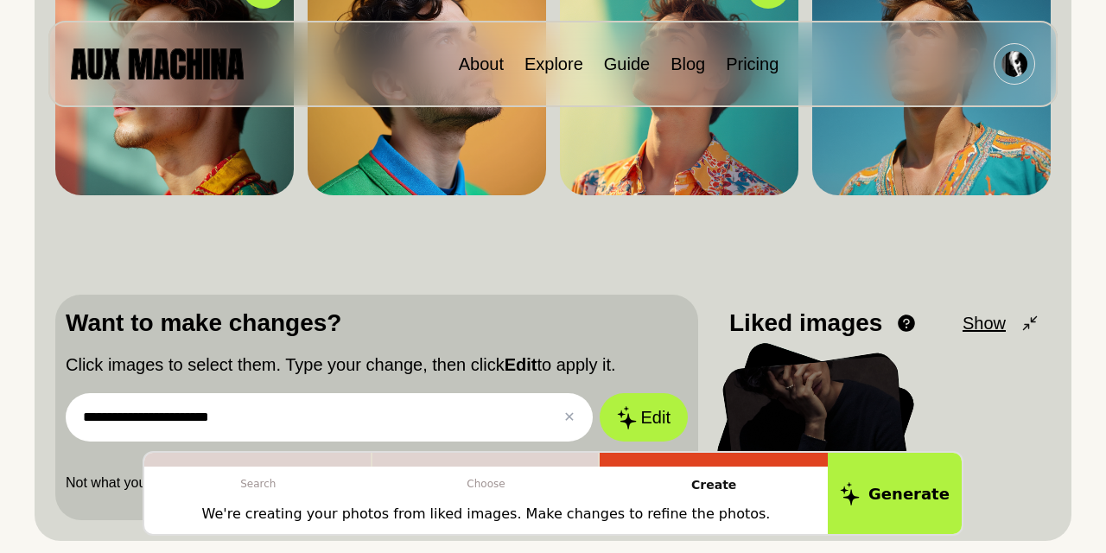
click at [258, 431] on input "**********" at bounding box center [329, 417] width 527 height 48
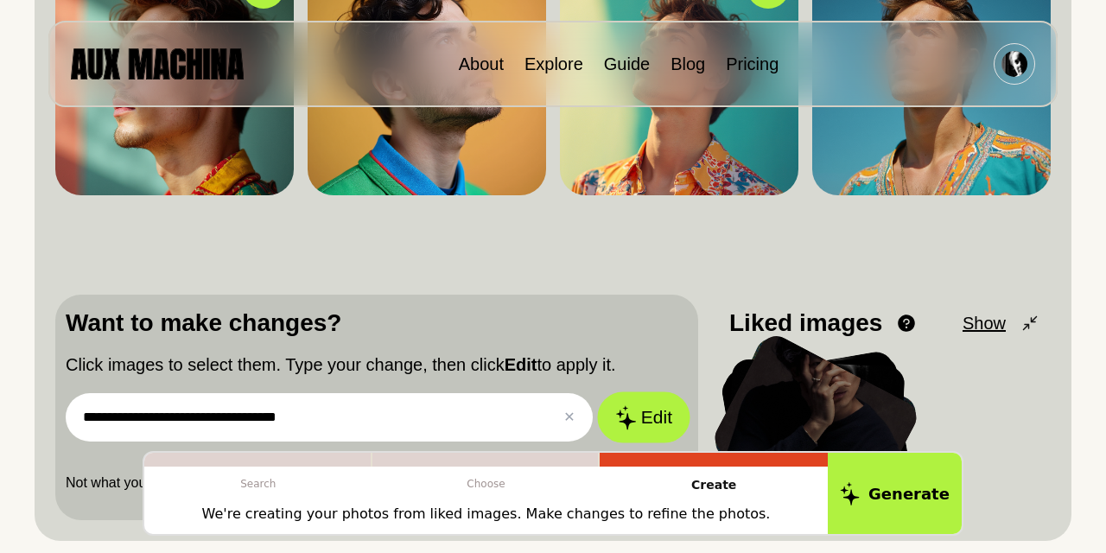
type input "**********"
click at [643, 415] on button "Edit" at bounding box center [643, 417] width 93 height 51
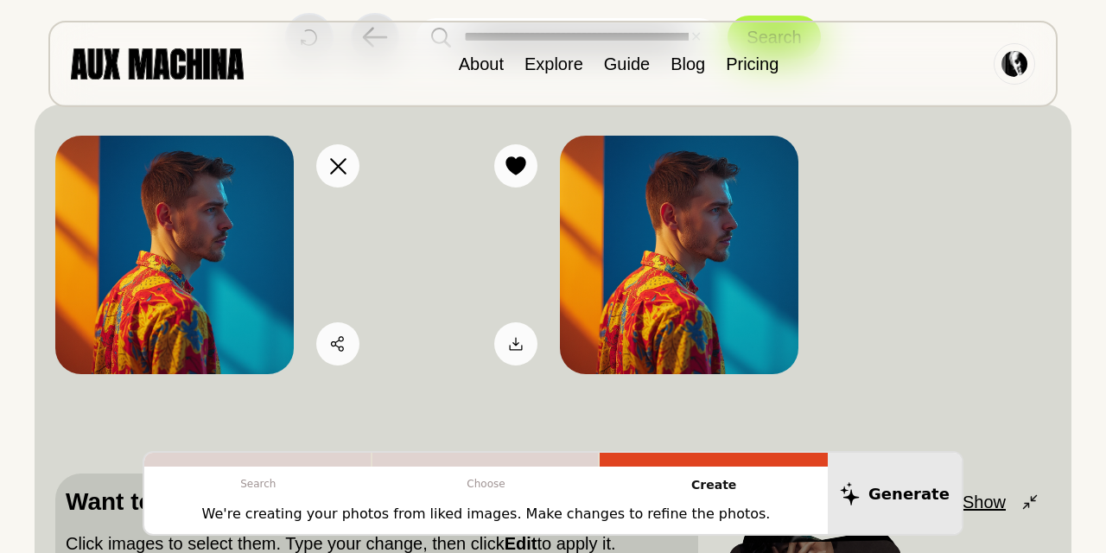
scroll to position [139, 0]
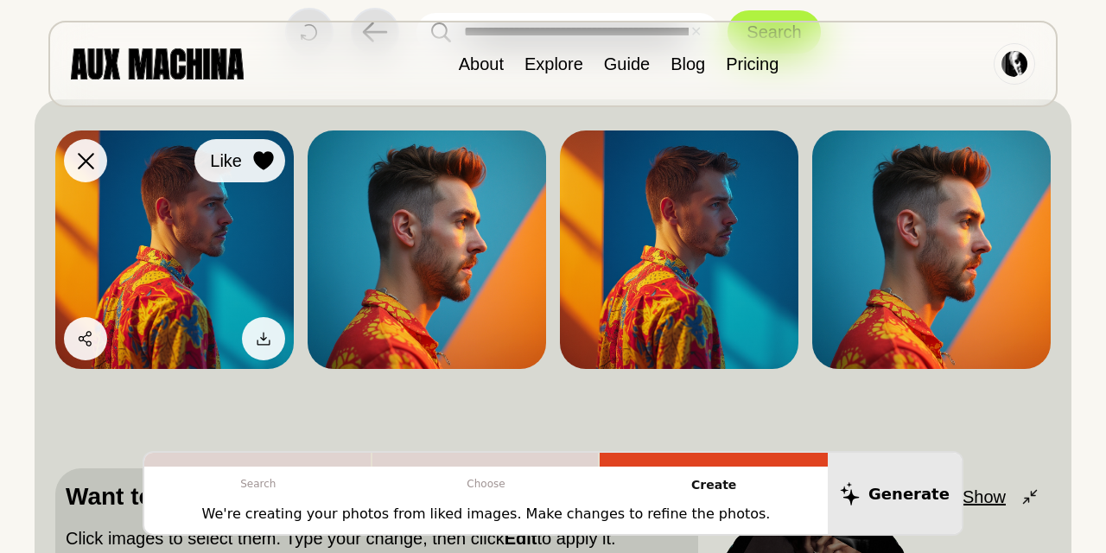
click at [244, 162] on button "Like" at bounding box center [239, 160] width 91 height 43
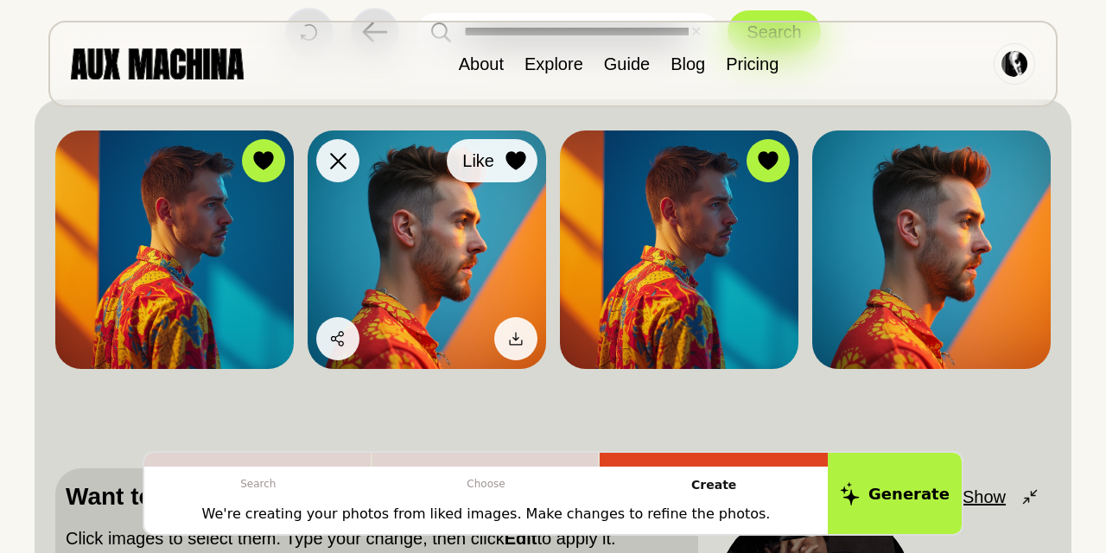
click at [506, 171] on div at bounding box center [516, 161] width 26 height 26
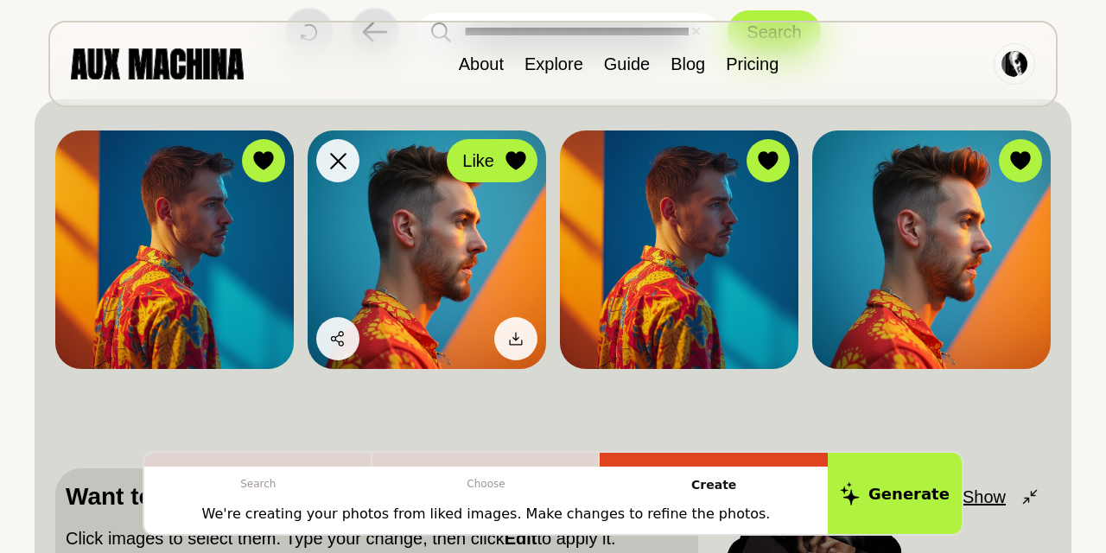
click at [506, 171] on div at bounding box center [516, 161] width 26 height 26
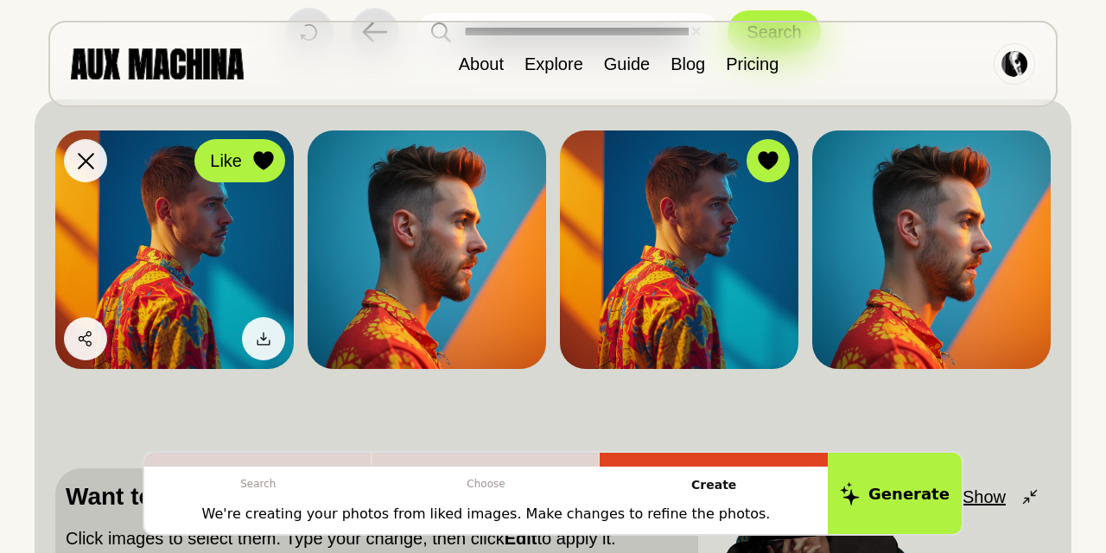
click at [235, 150] on span "Like" at bounding box center [226, 161] width 32 height 26
